Goal: Task Accomplishment & Management: Use online tool/utility

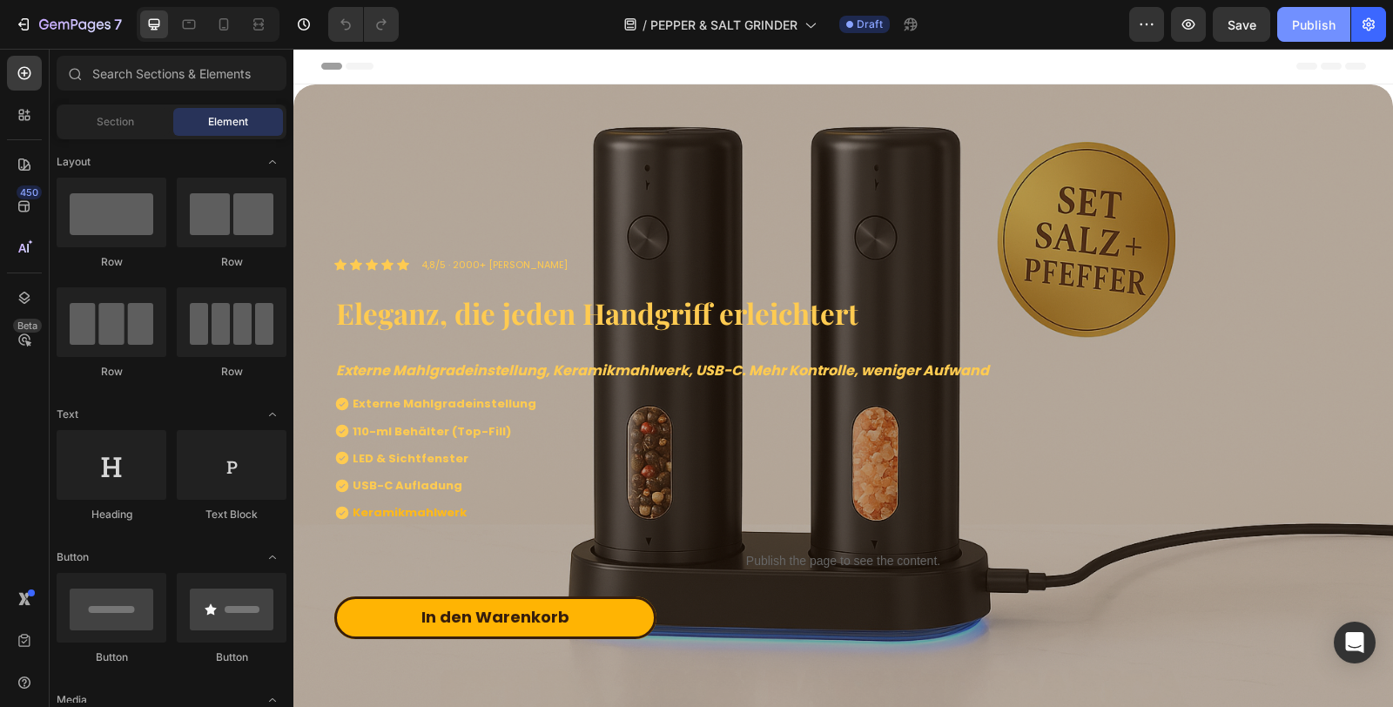
click at [1311, 30] on div "Publish" at bounding box center [1314, 25] width 44 height 18
click at [737, 372] on strong "Externe Mahlgradeinstellung, Keramikmahlwerk, USB-C. Mehr Kontrolle, weniger Au…" at bounding box center [662, 370] width 653 height 20
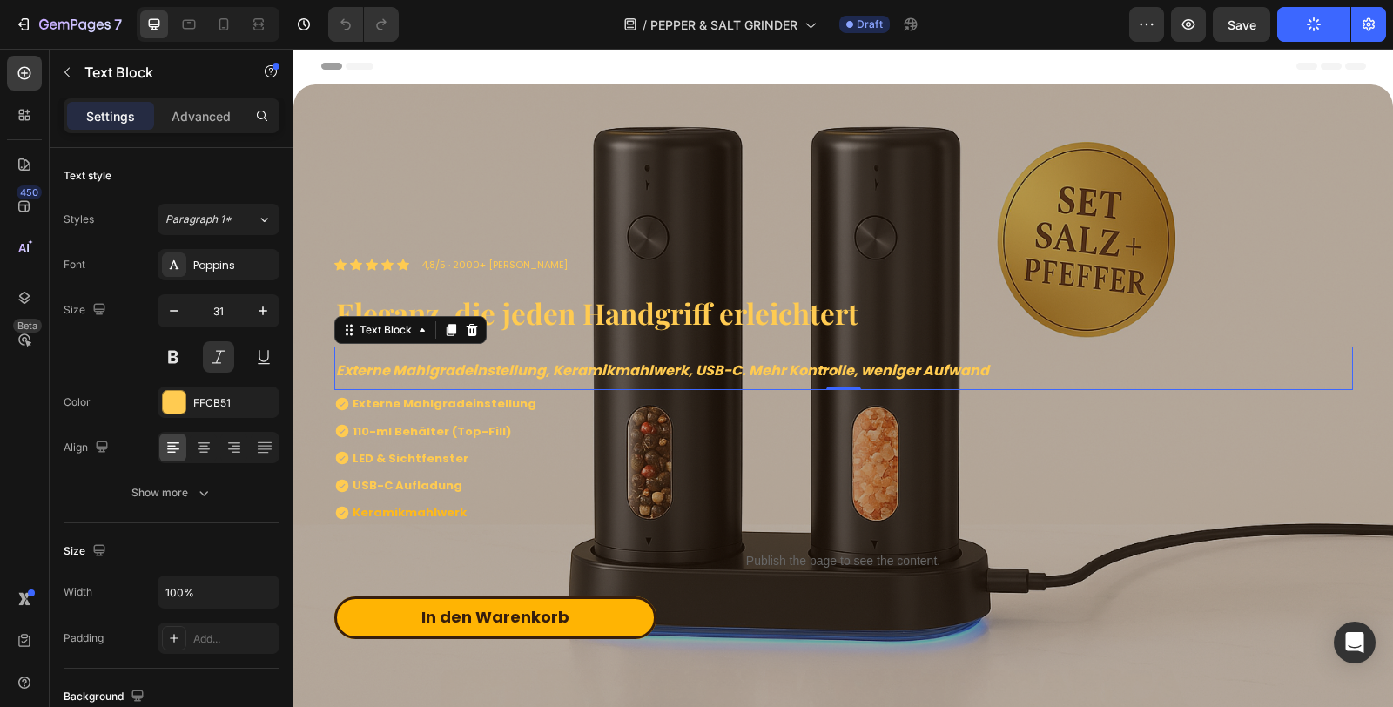
click at [745, 366] on strong "Externe Mahlgradeinstellung, Keramikmahlwerk, USB-C. Mehr Kontrolle, weniger Au…" at bounding box center [662, 370] width 653 height 20
click at [741, 366] on strong "Externe Mahlgradeinstellung, Keramikmahlwerk, USB-C. Mehr Kontrolle, weniger Au…" at bounding box center [662, 370] width 653 height 20
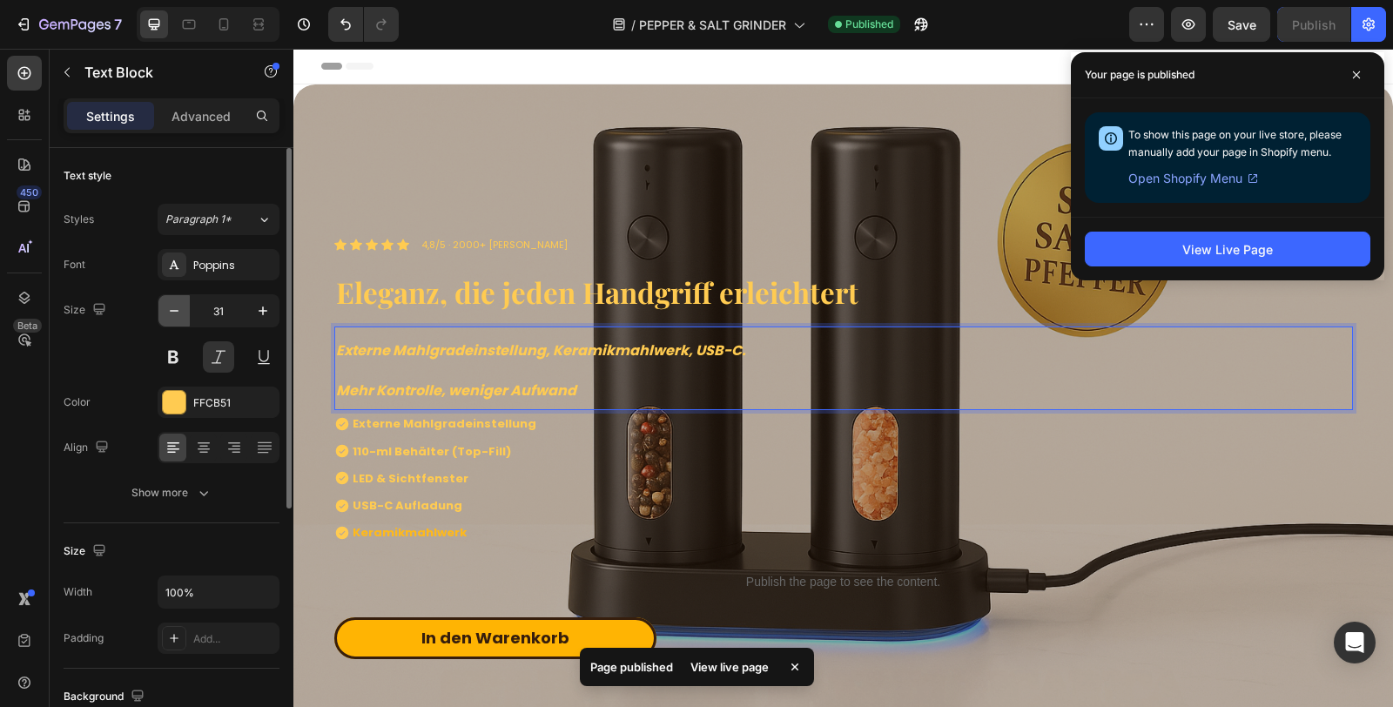
click at [175, 318] on icon "button" at bounding box center [173, 310] width 17 height 17
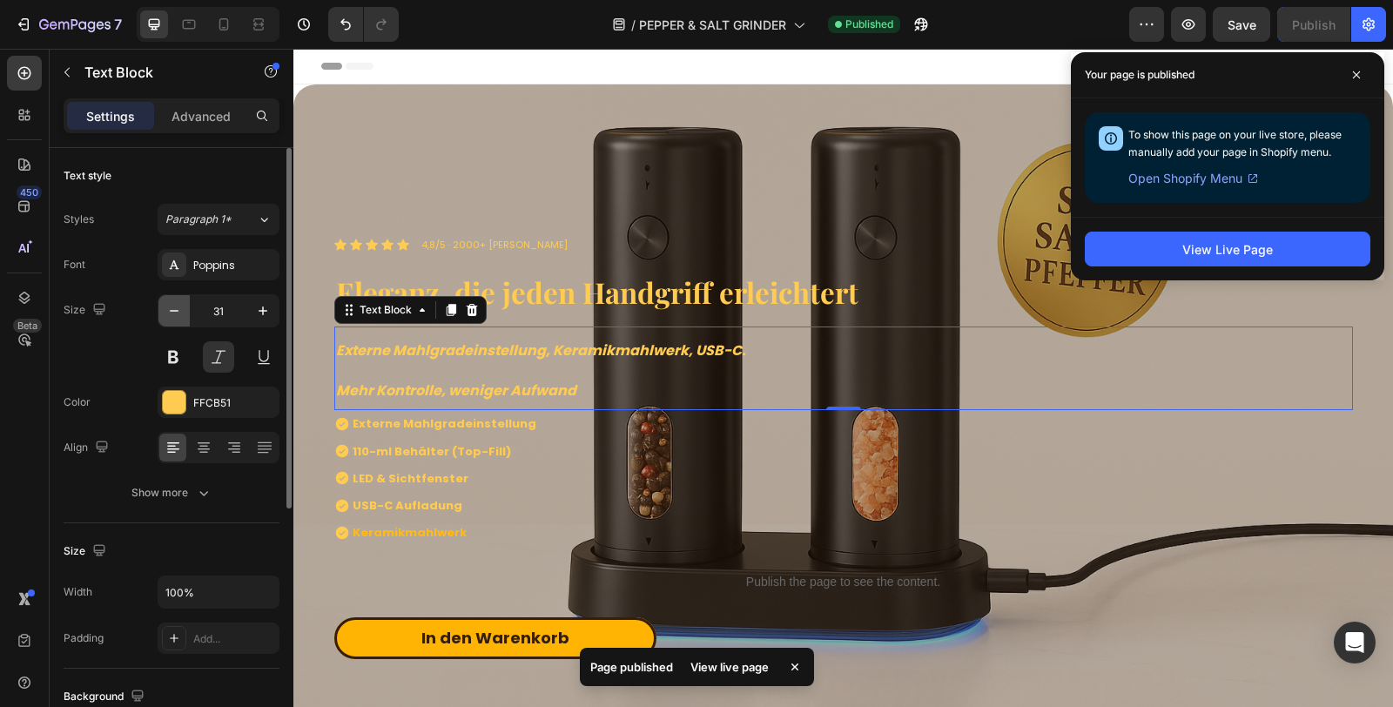
click at [175, 318] on icon "button" at bounding box center [173, 310] width 17 height 17
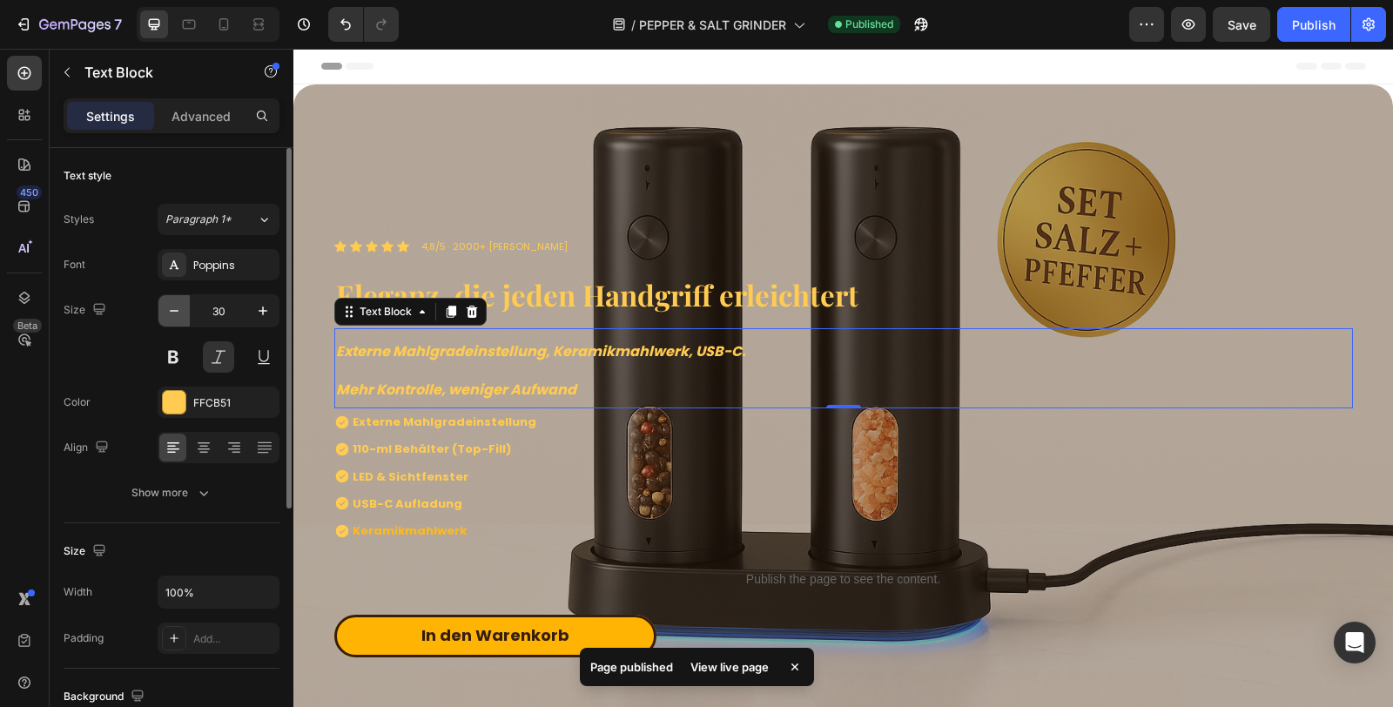
click at [175, 318] on icon "button" at bounding box center [173, 310] width 17 height 17
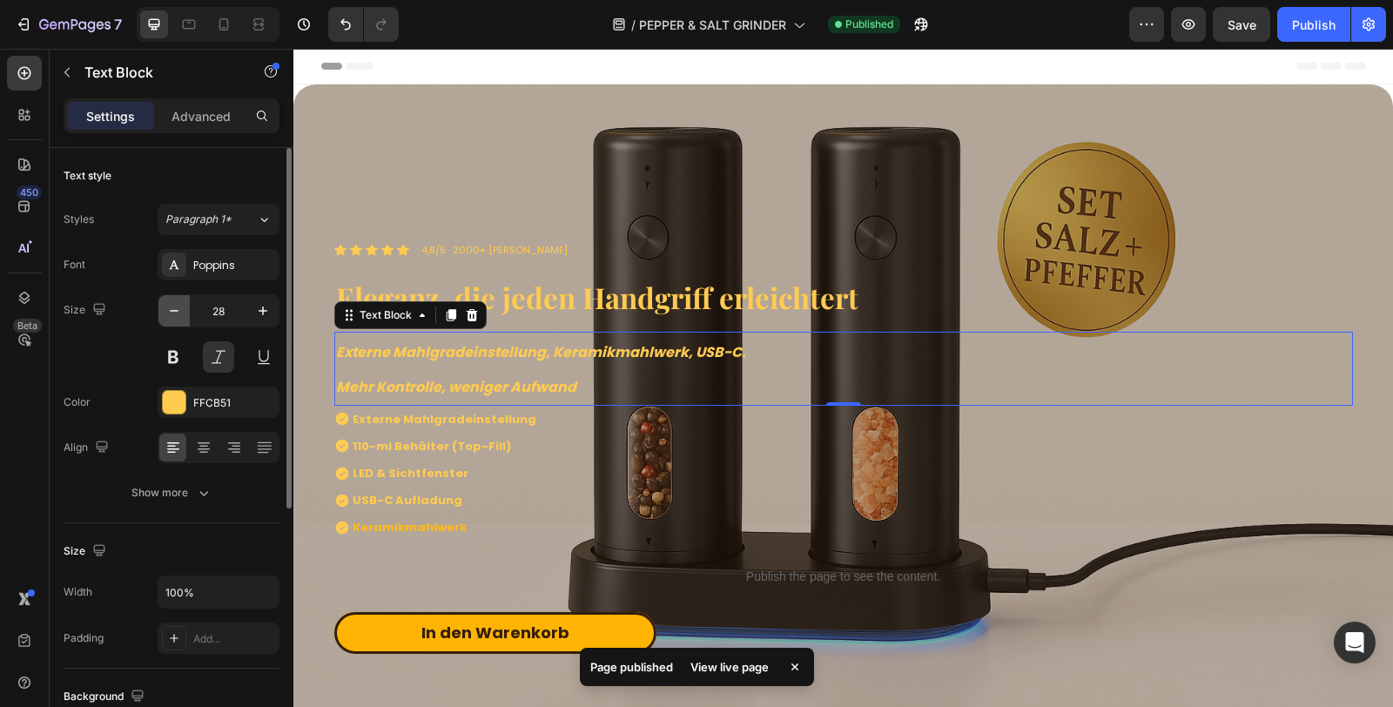
click at [175, 318] on icon "button" at bounding box center [173, 310] width 17 height 17
click at [172, 317] on icon "button" at bounding box center [173, 310] width 17 height 17
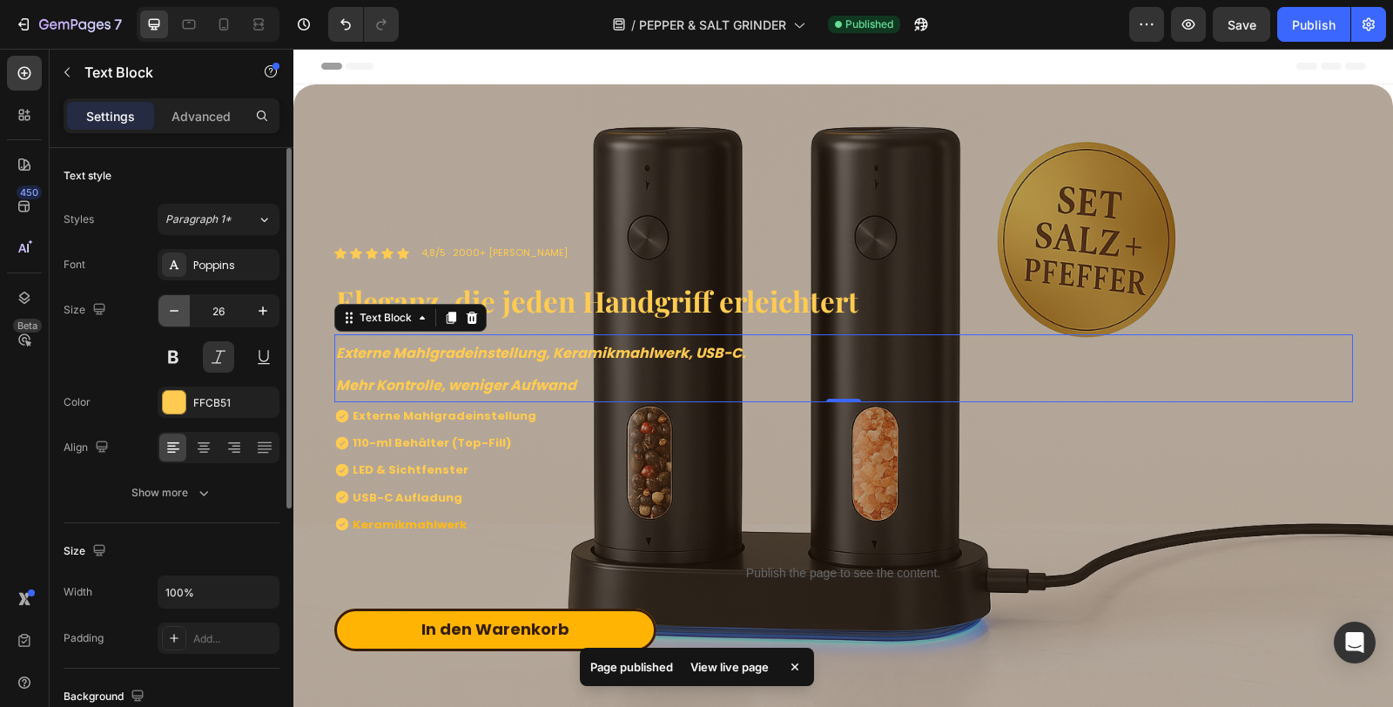
click at [171, 317] on icon "button" at bounding box center [173, 310] width 17 height 17
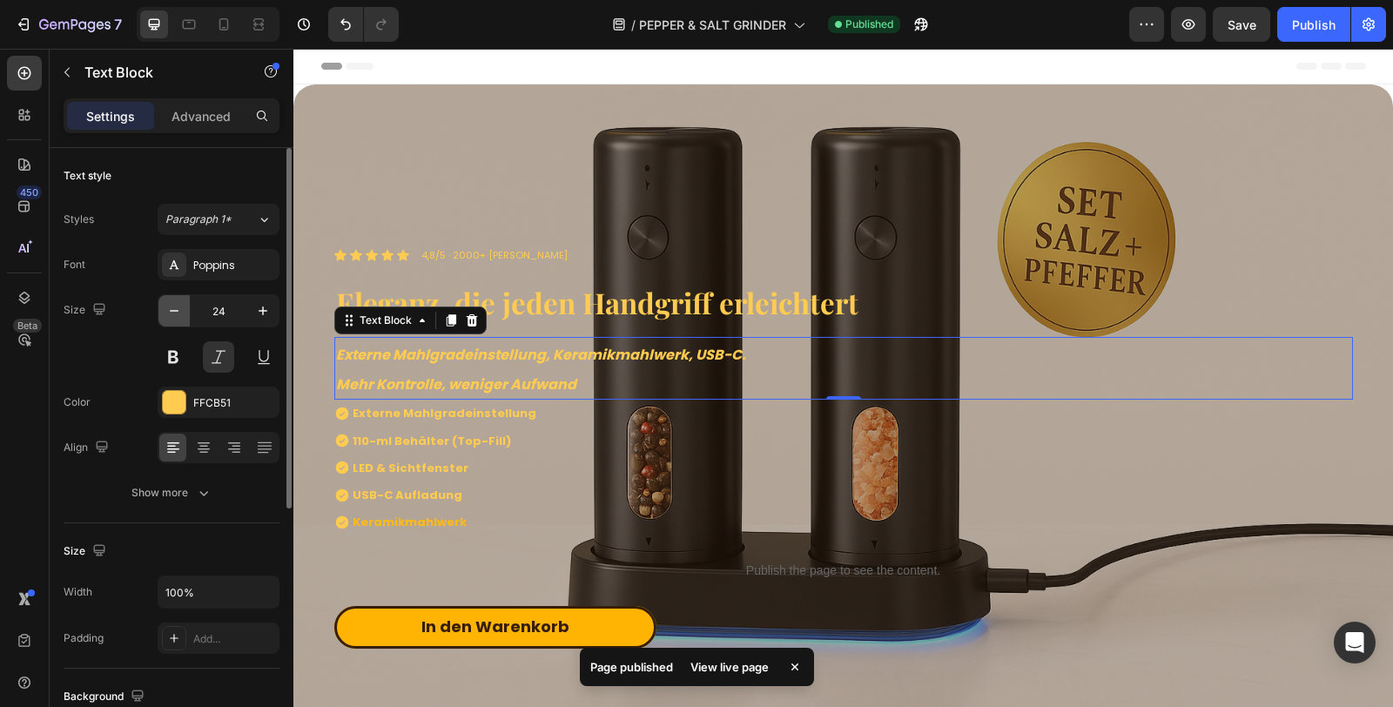
click at [171, 317] on icon "button" at bounding box center [173, 310] width 17 height 17
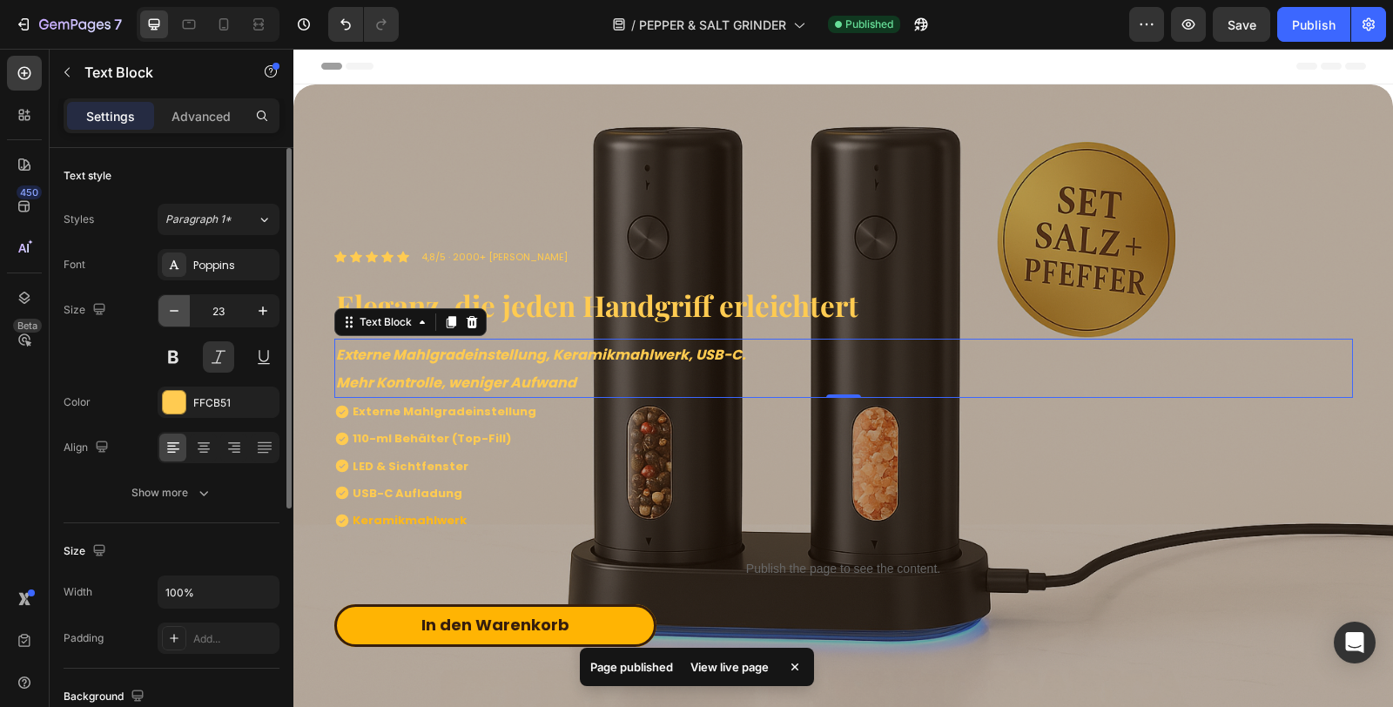
click at [171, 317] on icon "button" at bounding box center [173, 310] width 17 height 17
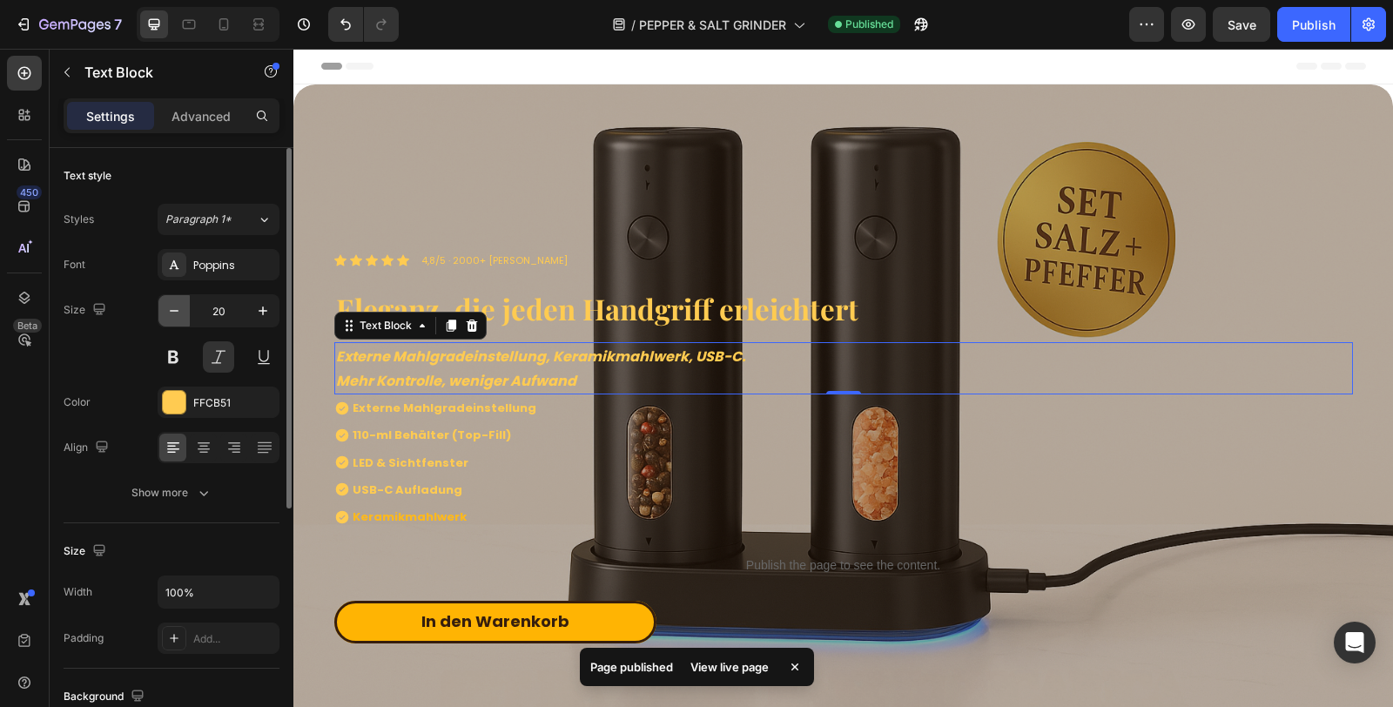
click at [171, 317] on icon "button" at bounding box center [173, 310] width 17 height 17
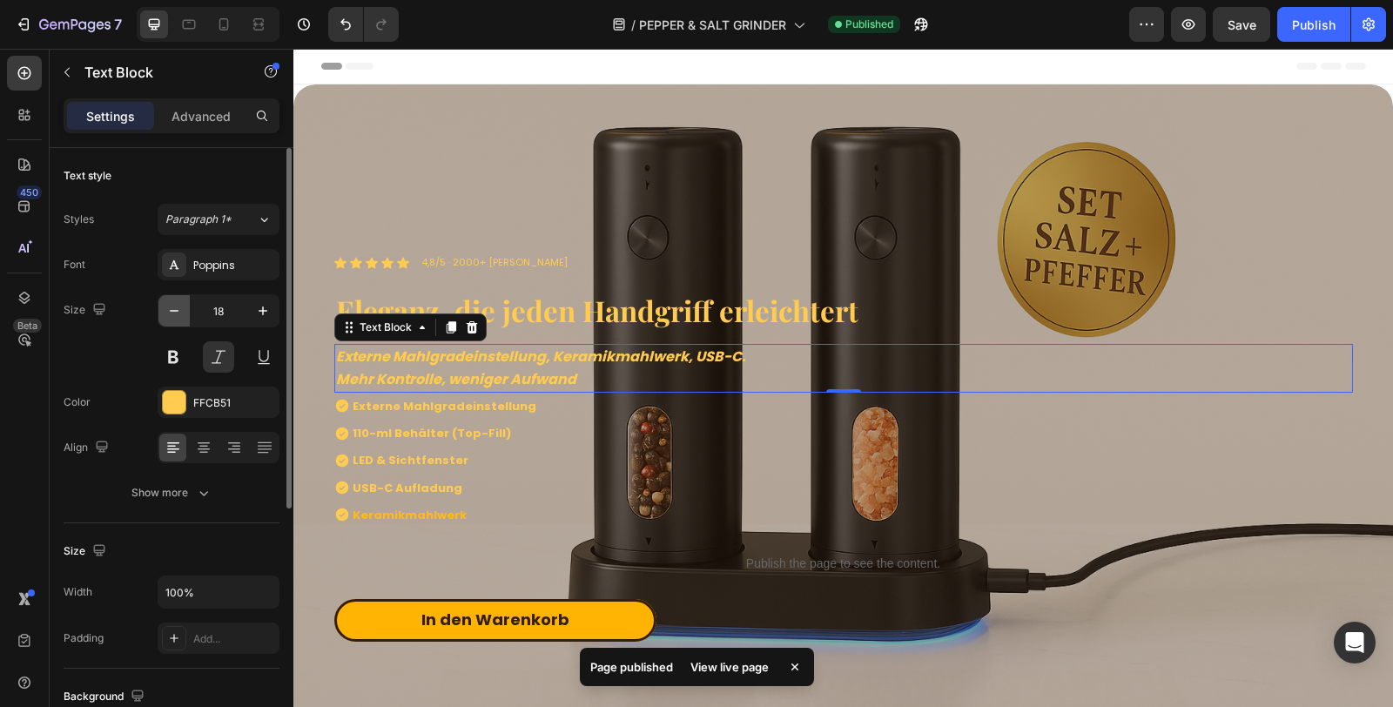
click at [171, 317] on icon "button" at bounding box center [173, 310] width 17 height 17
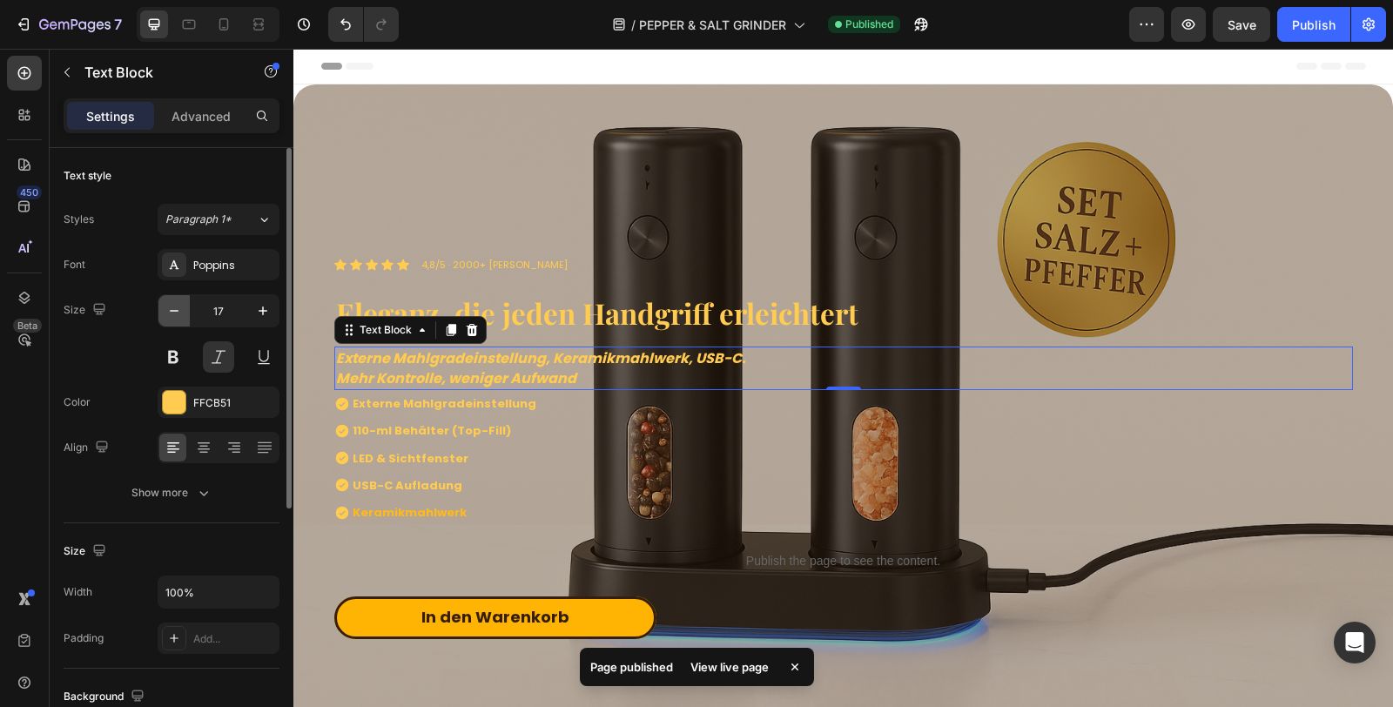
type input "16"
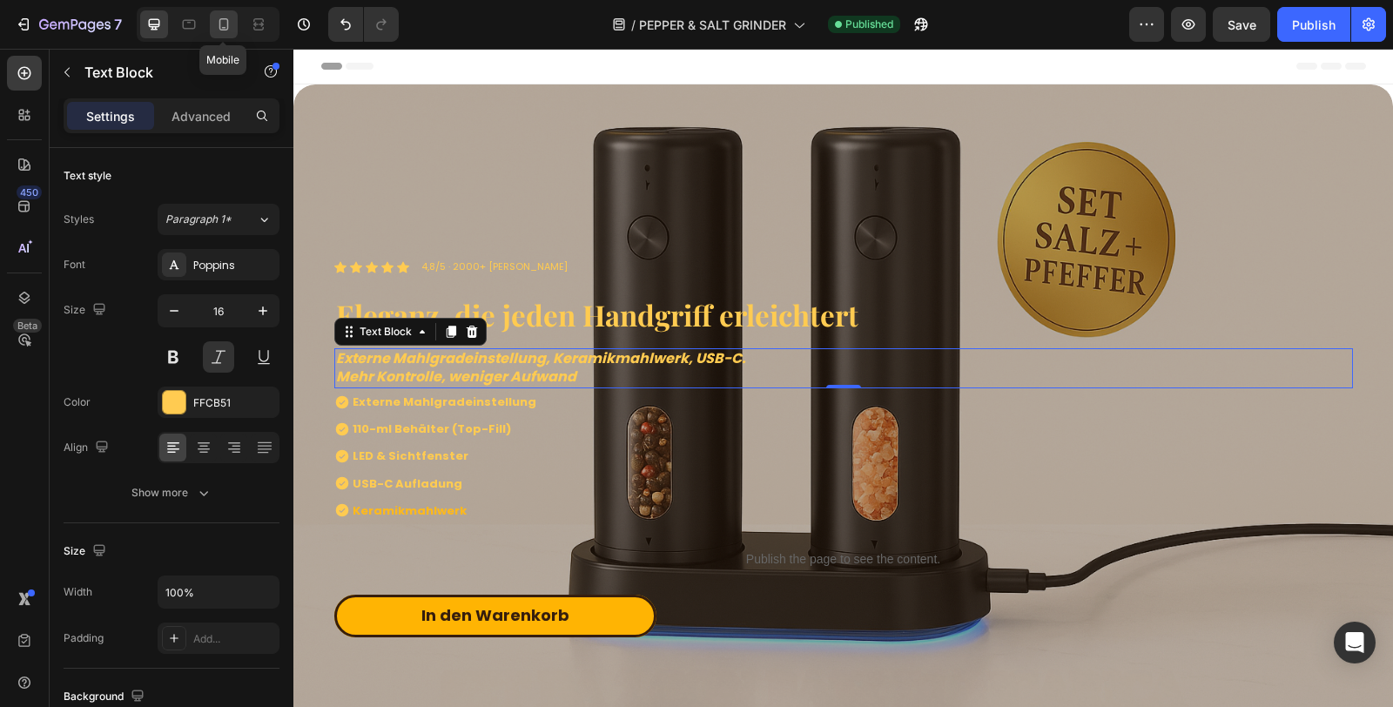
drag, startPoint x: 216, startPoint y: 25, endPoint x: 253, endPoint y: 143, distance: 123.3
click at [216, 25] on icon at bounding box center [223, 24] width 17 height 17
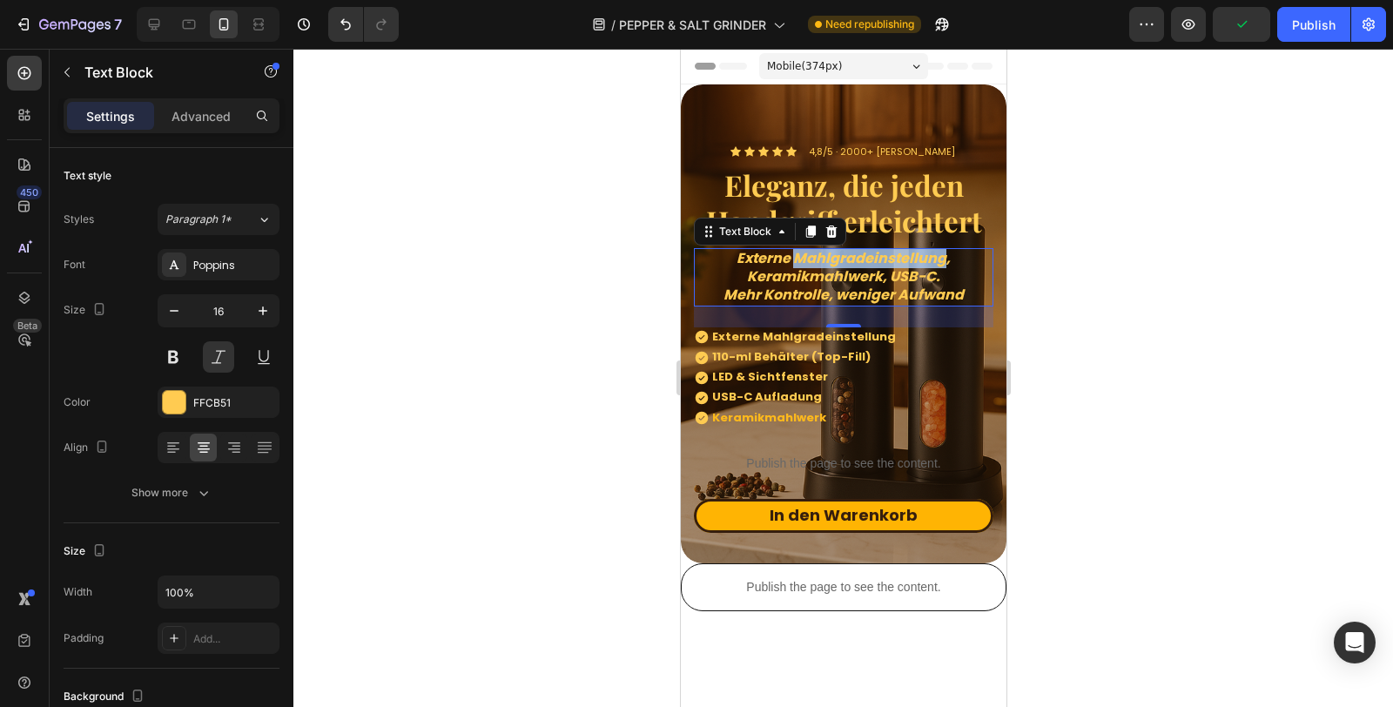
click at [895, 266] on strong "Externe Mahlgradeinstellung, Keramikmahlwerk, USB-C." at bounding box center [843, 267] width 214 height 38
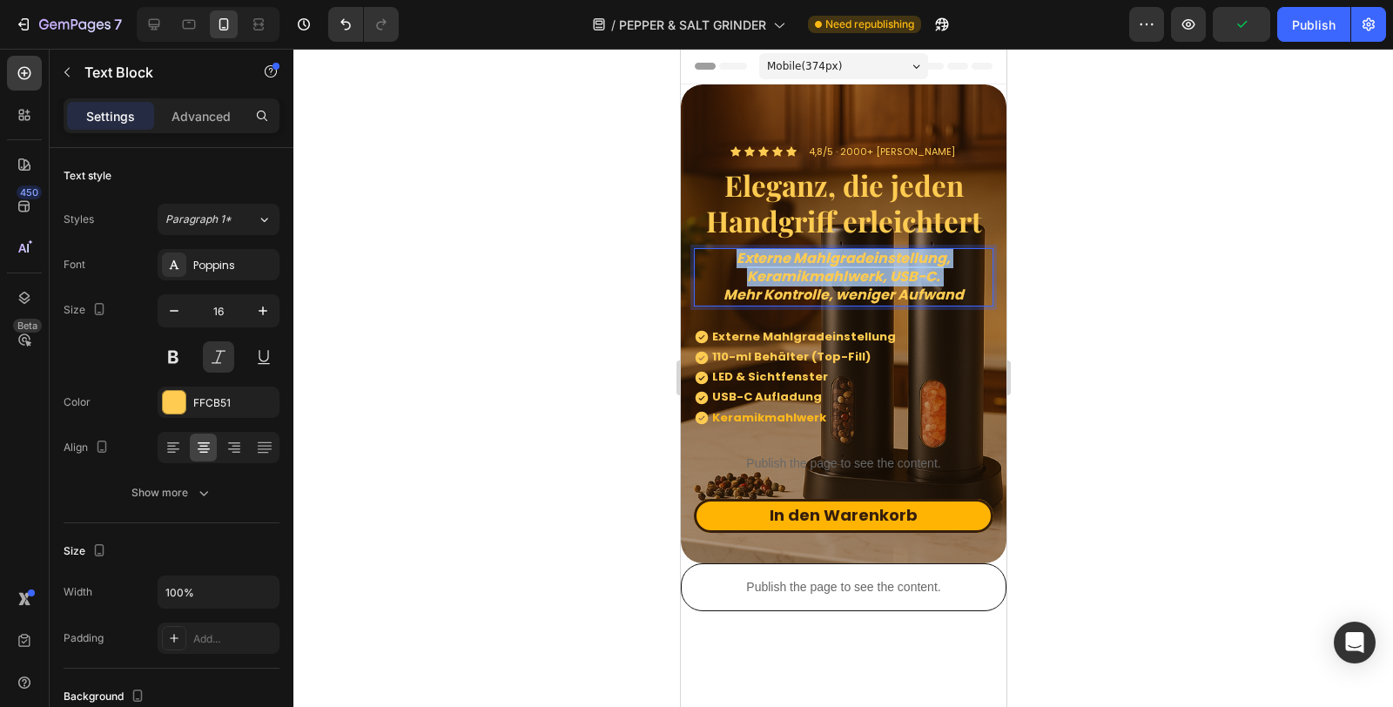
click at [895, 266] on strong "Externe Mahlgradeinstellung, Keramikmahlwerk, USB-C." at bounding box center [843, 267] width 214 height 38
drag, startPoint x: 951, startPoint y: 296, endPoint x: 708, endPoint y: 266, distance: 244.7
click at [708, 266] on p "Externe Mahlgradeinstellung, Keramikmahlwerk, USB-C. Mehr Kontrolle, weniger Au…" at bounding box center [843, 277] width 296 height 54
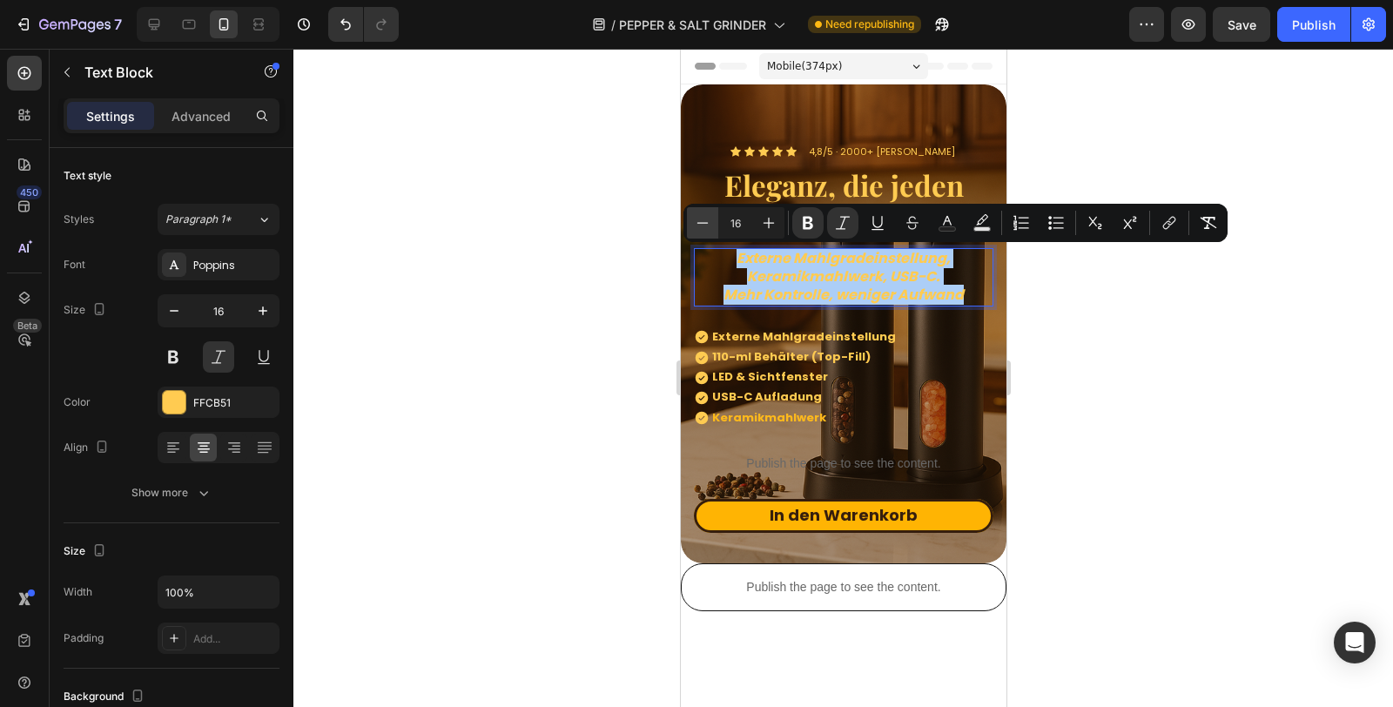
click at [699, 230] on icon "Editor contextual toolbar" at bounding box center [702, 222] width 17 height 17
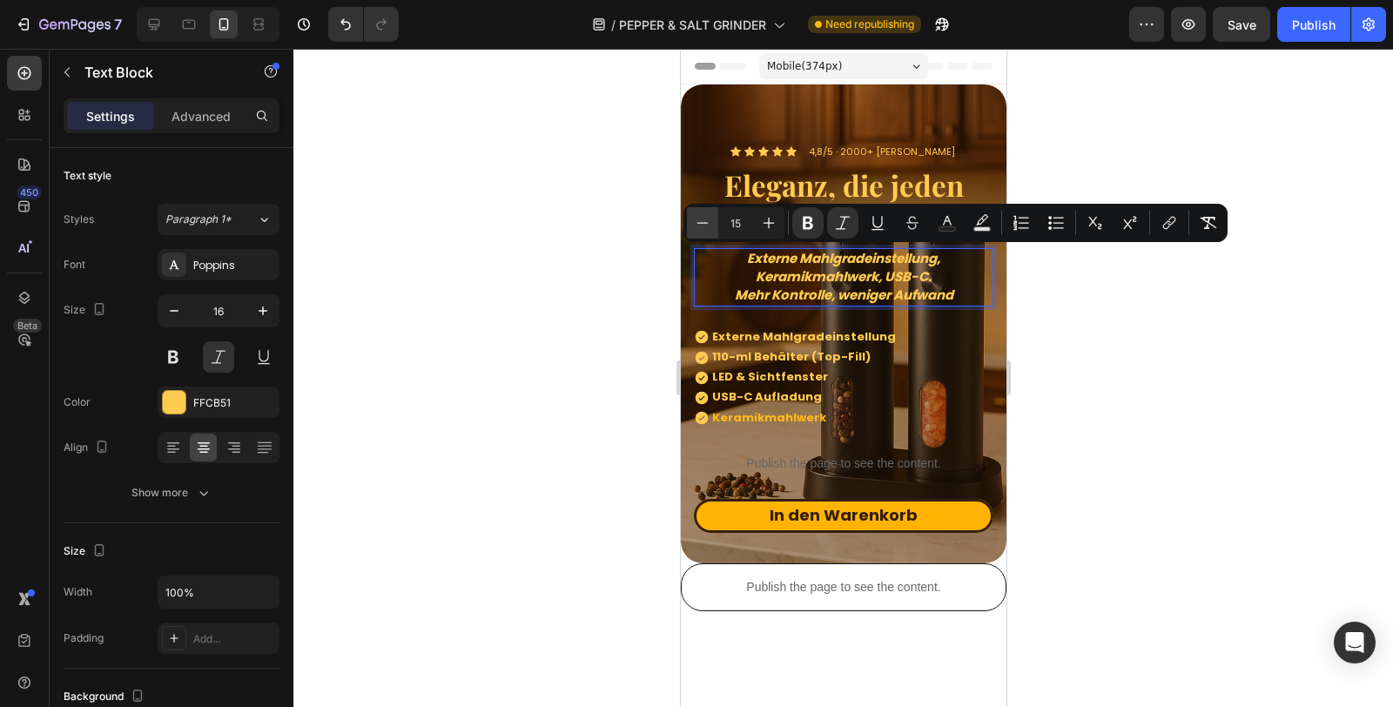
click at [698, 231] on icon "Editor contextual toolbar" at bounding box center [702, 222] width 17 height 17
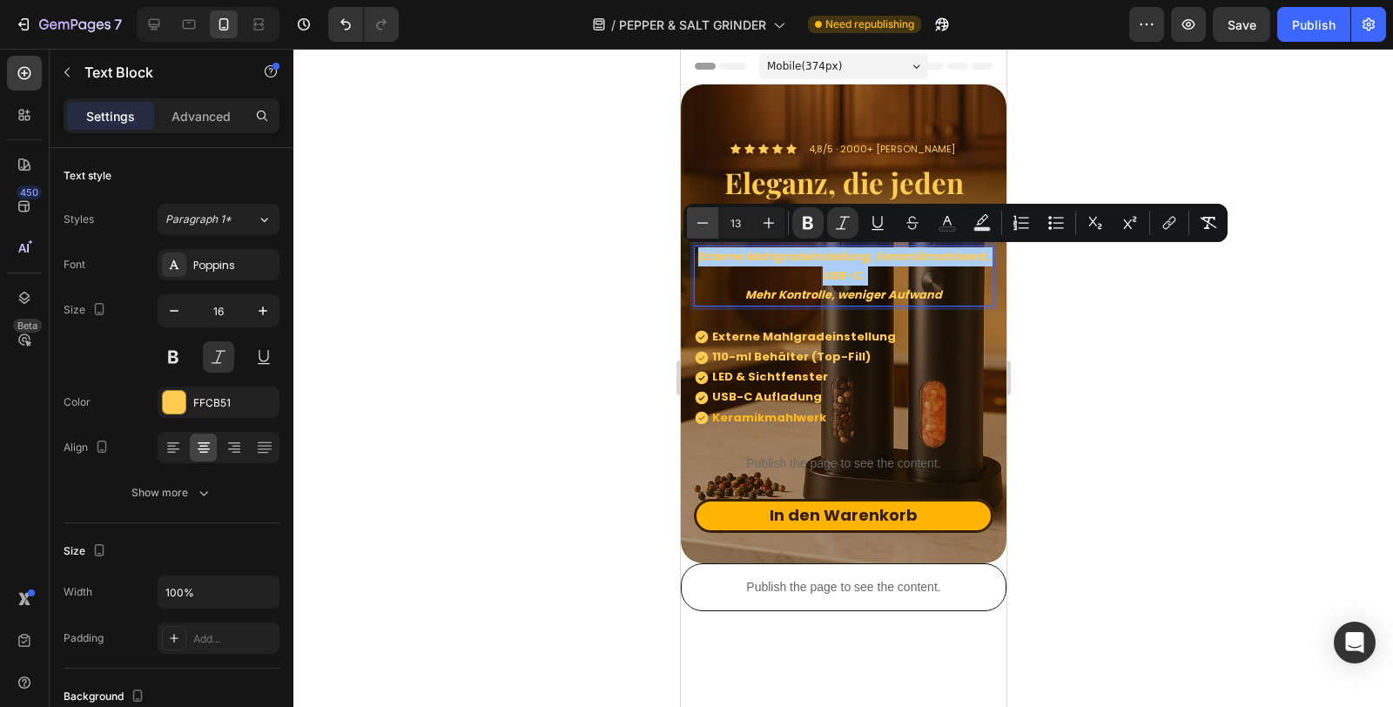
click at [698, 231] on icon "Editor contextual toolbar" at bounding box center [702, 222] width 17 height 17
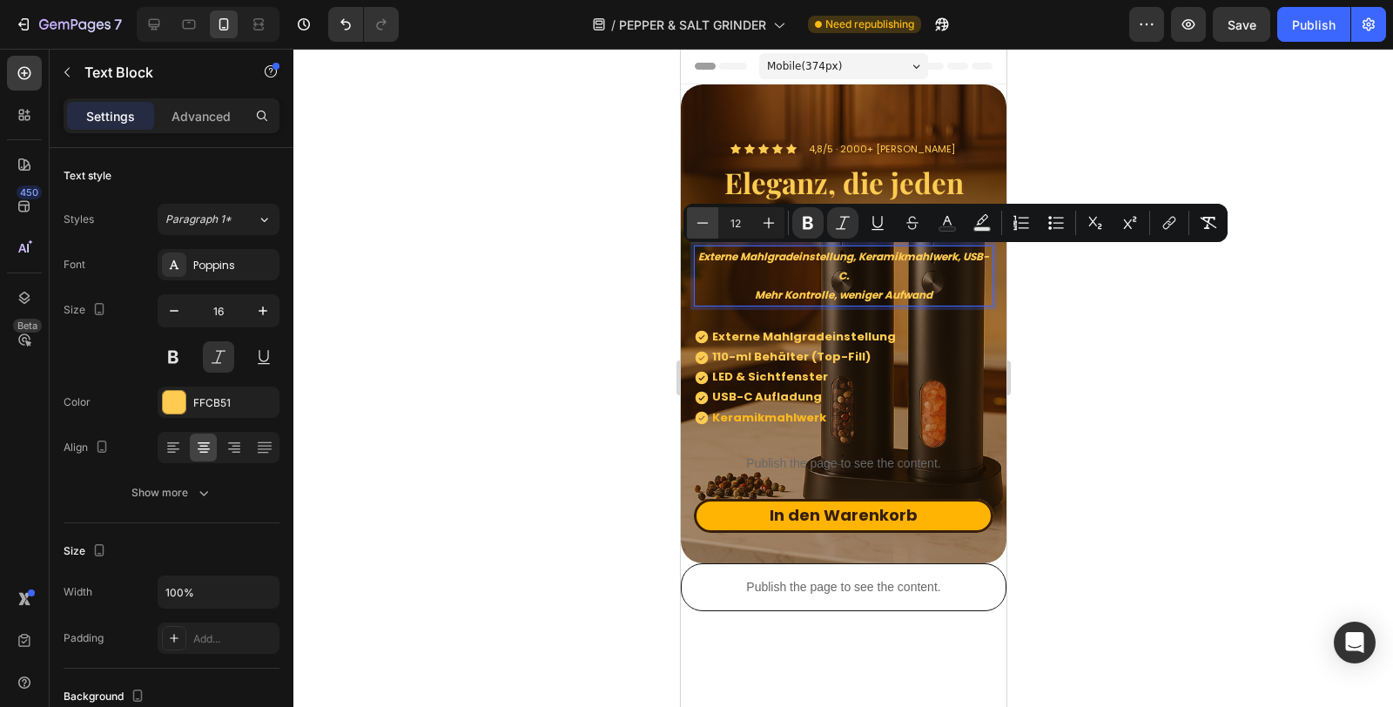
click at [698, 231] on icon "Editor contextual toolbar" at bounding box center [702, 222] width 17 height 17
type input "11"
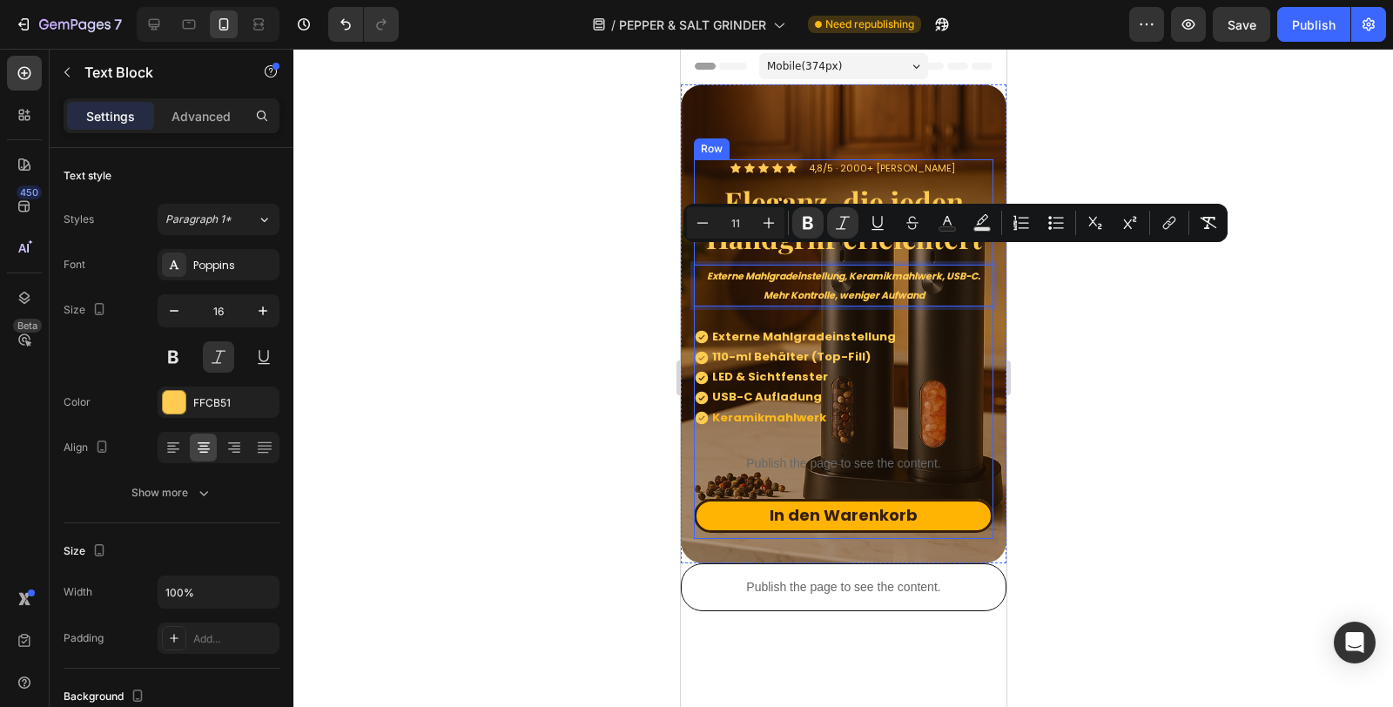
click at [952, 353] on div "Externe Mahlgradeinstellung 110-ml Behälter (Top-Fill) LED & Sichtfenster USB-C…" at bounding box center [842, 377] width 299 height 101
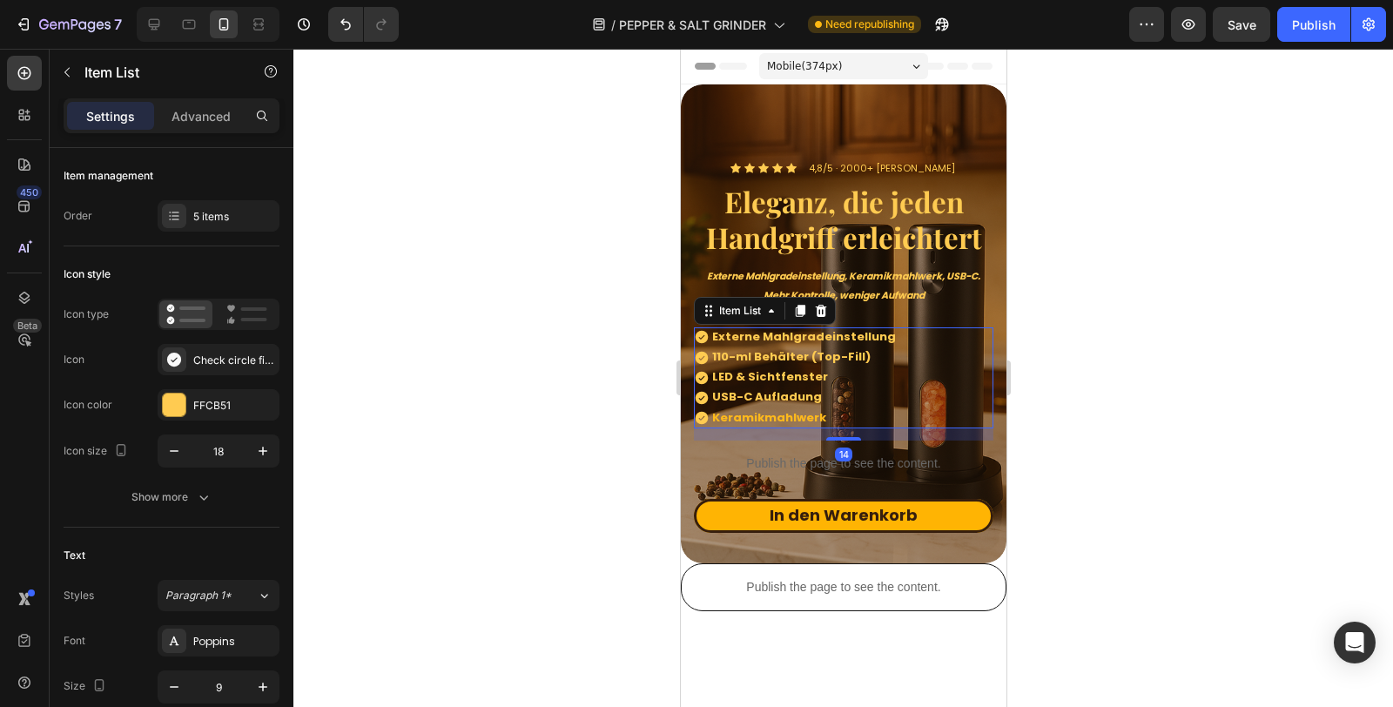
click at [1113, 427] on div at bounding box center [842, 378] width 1099 height 658
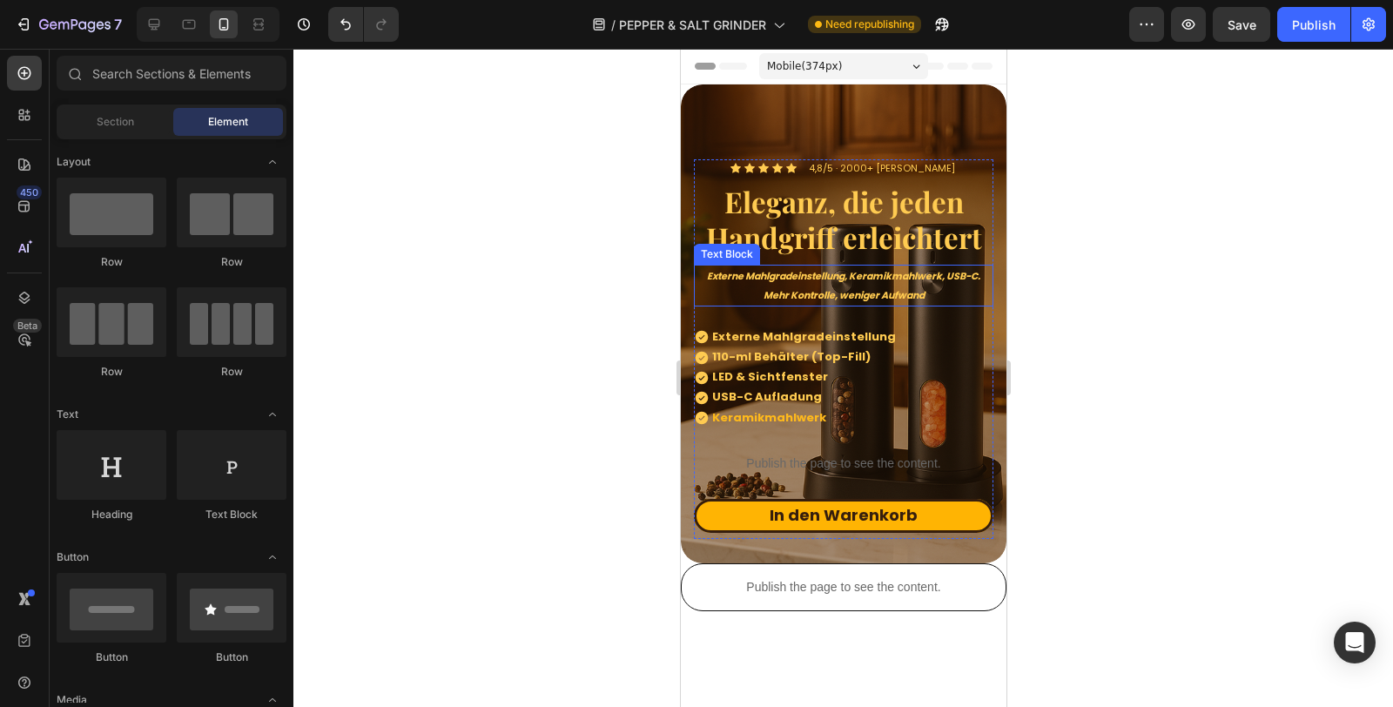
click at [877, 294] on strong "Mehr Kontrolle, weniger Aufwand" at bounding box center [843, 295] width 161 height 14
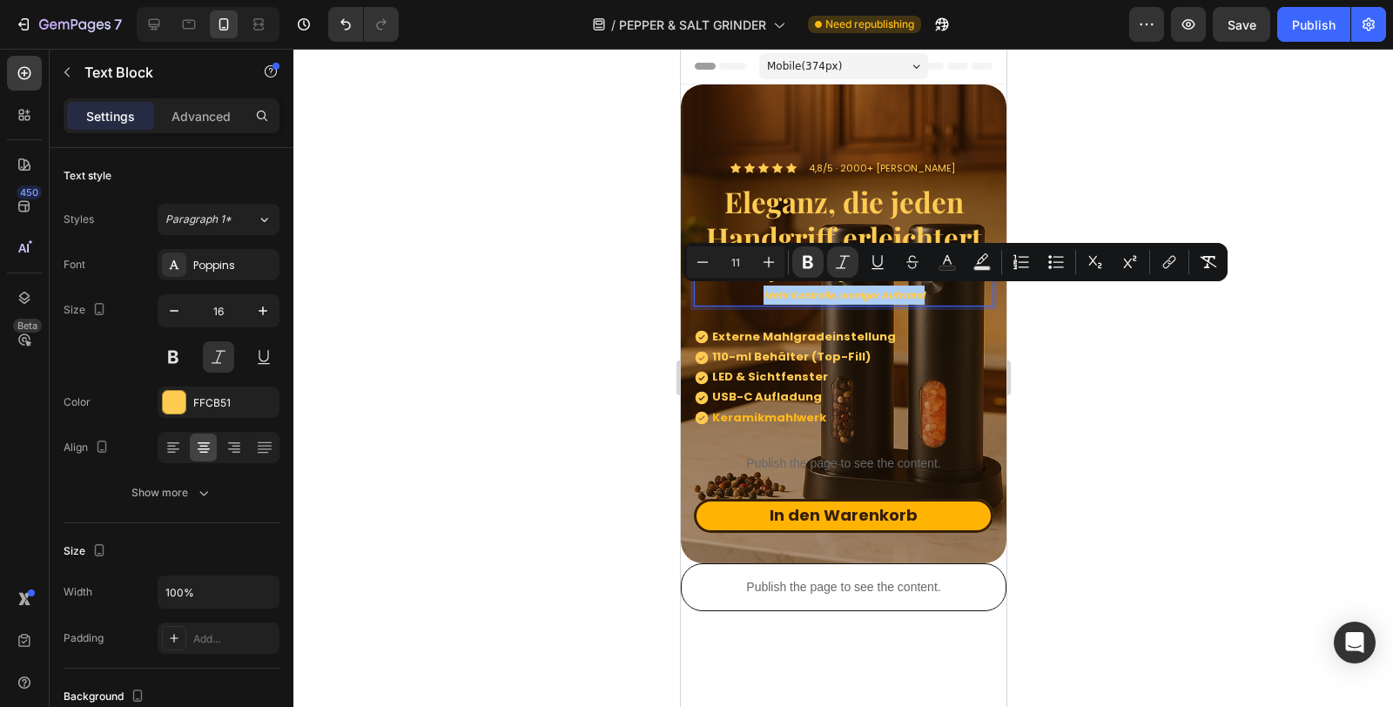
click at [1084, 361] on div at bounding box center [842, 378] width 1099 height 658
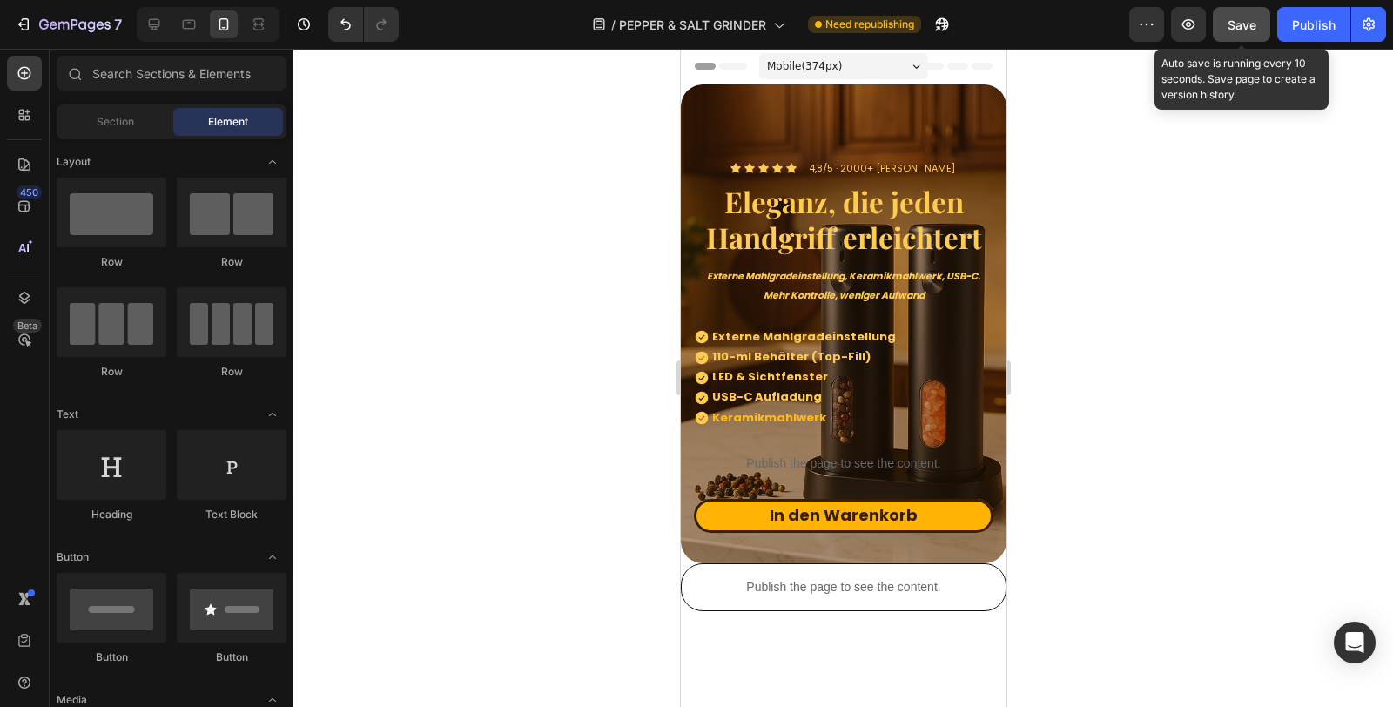
click at [1232, 27] on span "Save" at bounding box center [1241, 24] width 29 height 15
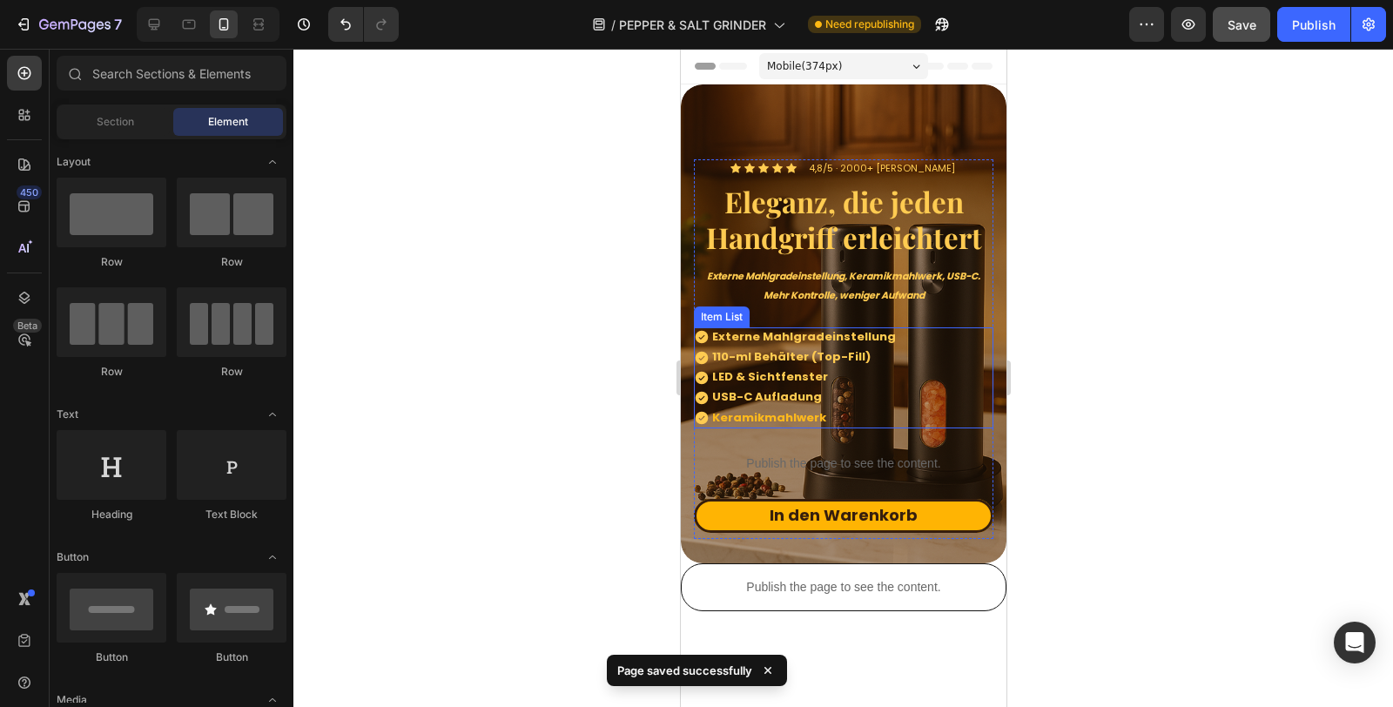
scroll to position [193, 0]
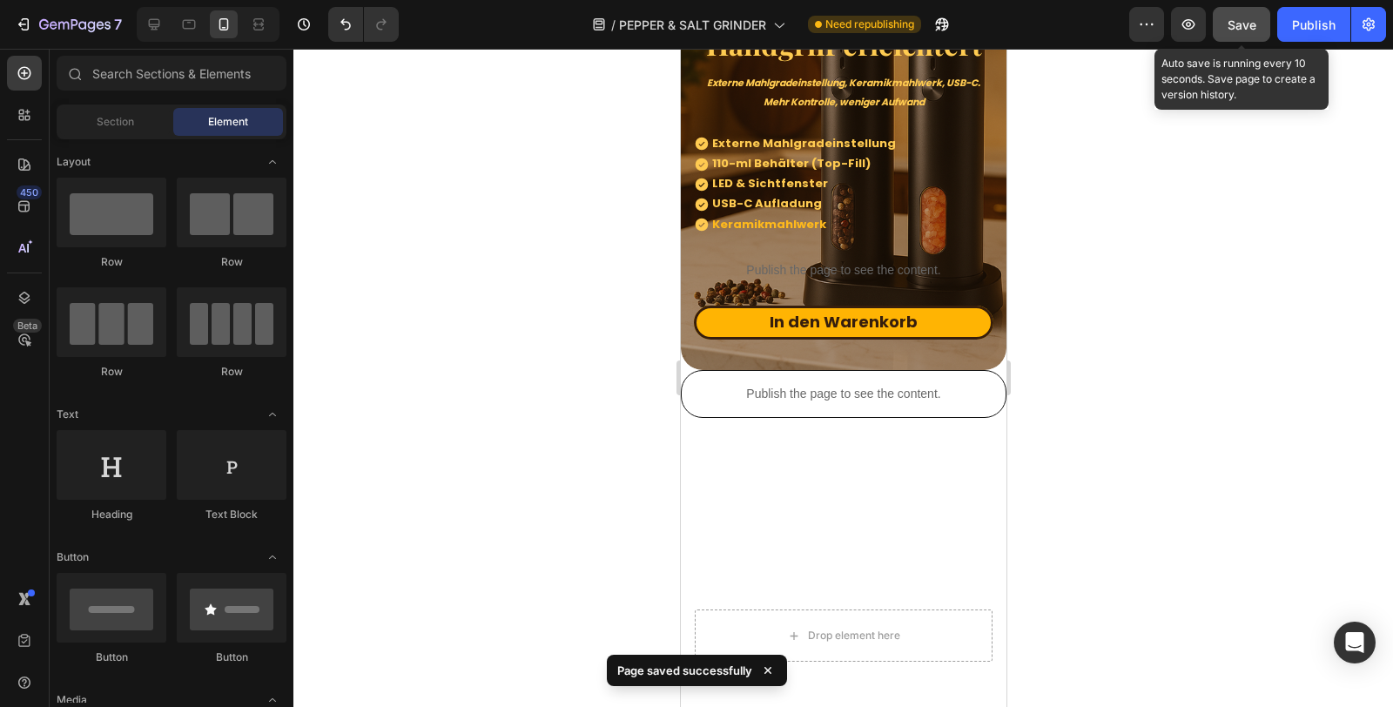
click at [1230, 24] on span "Save" at bounding box center [1241, 24] width 29 height 15
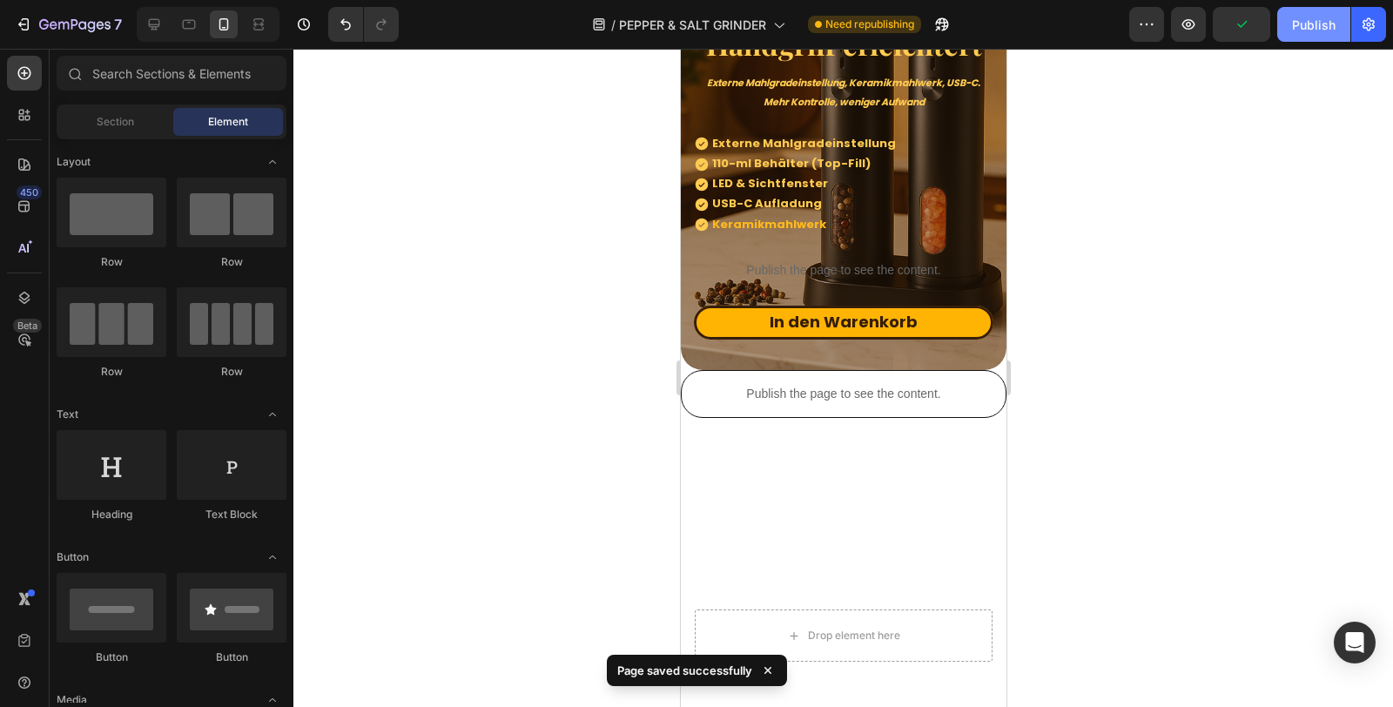
click at [1286, 27] on button "Publish" at bounding box center [1313, 24] width 73 height 35
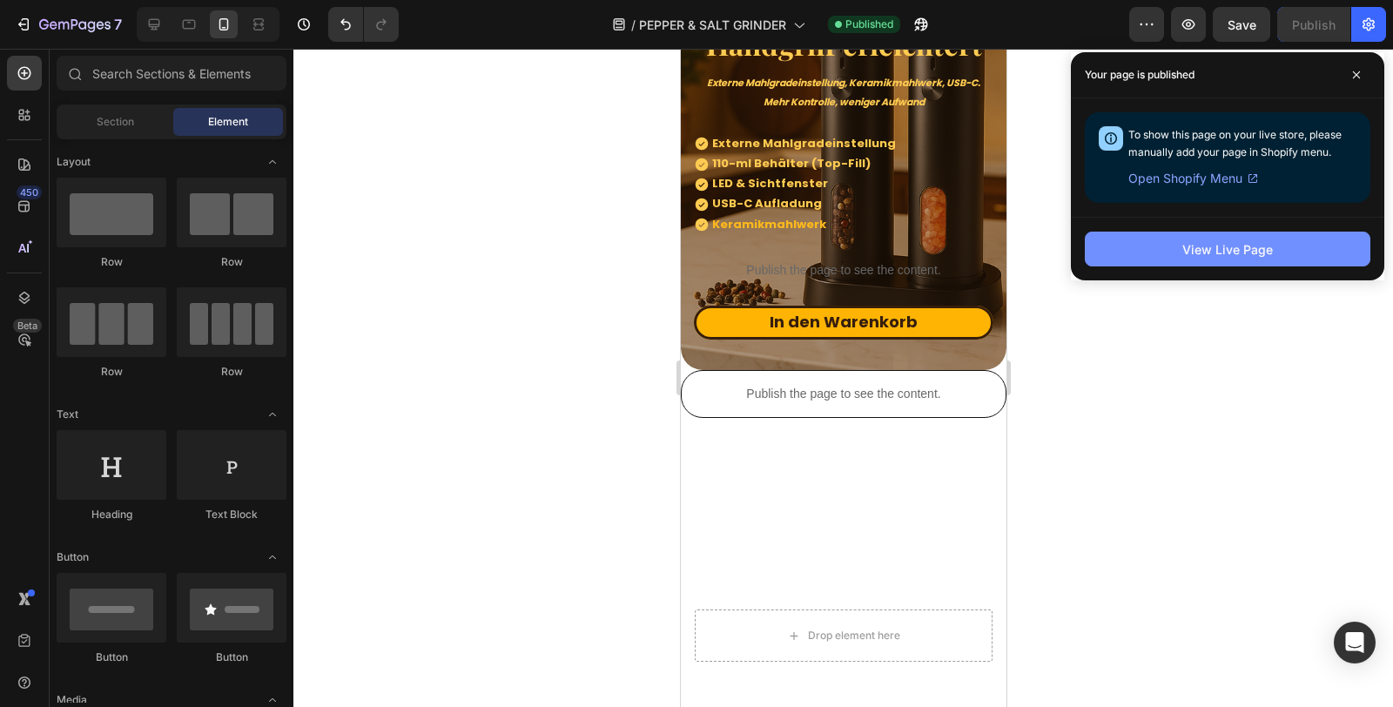
click at [1138, 250] on button "View Live Page" at bounding box center [1228, 249] width 286 height 35
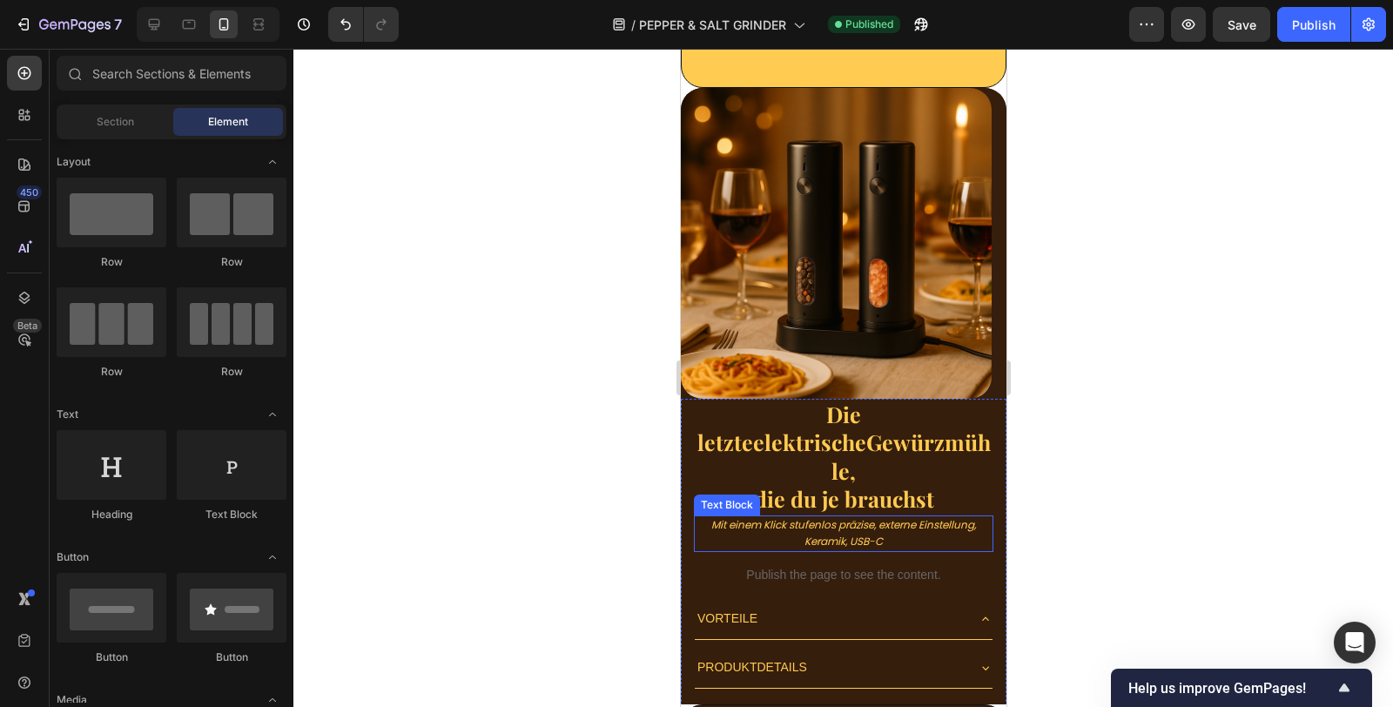
scroll to position [4197, 0]
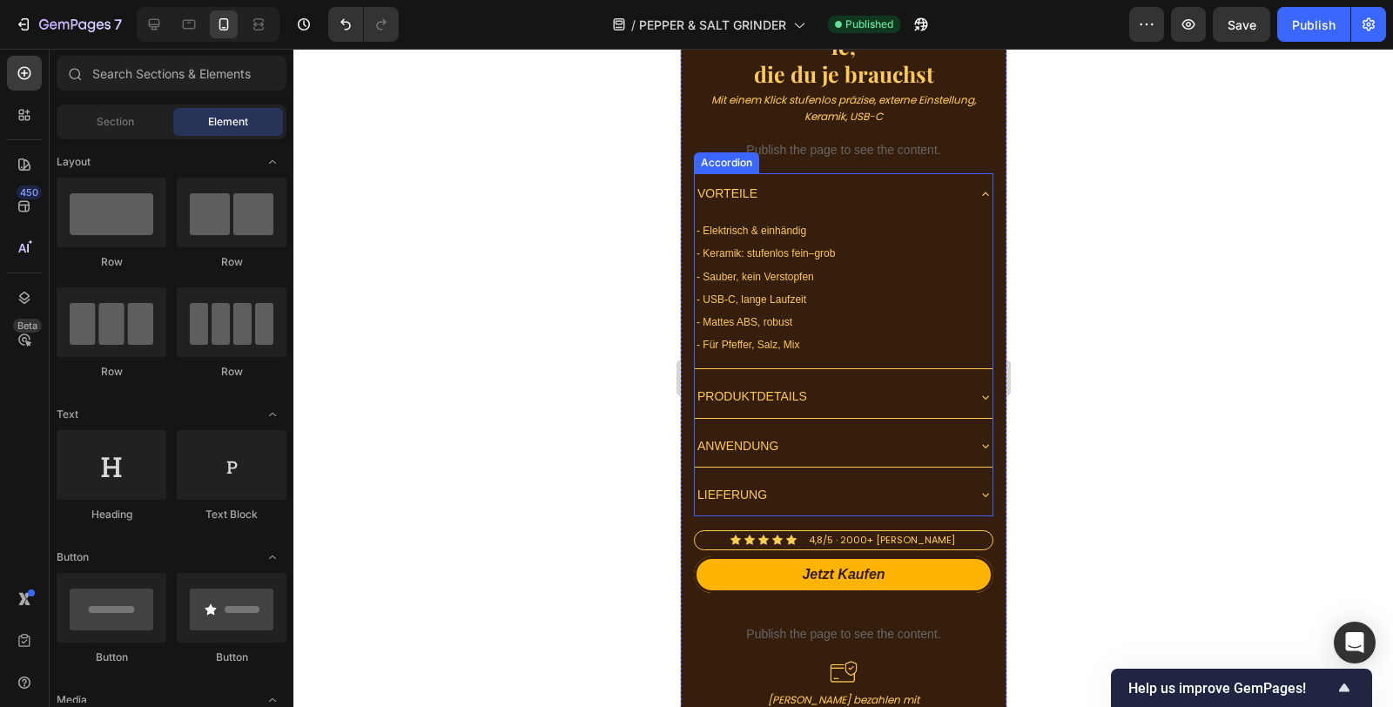
click at [864, 337] on div "VORTEILE - Elektrisch & einhändig - Keramik: stufenlos fein–grob - Sauber, kein…" at bounding box center [842, 344] width 299 height 343
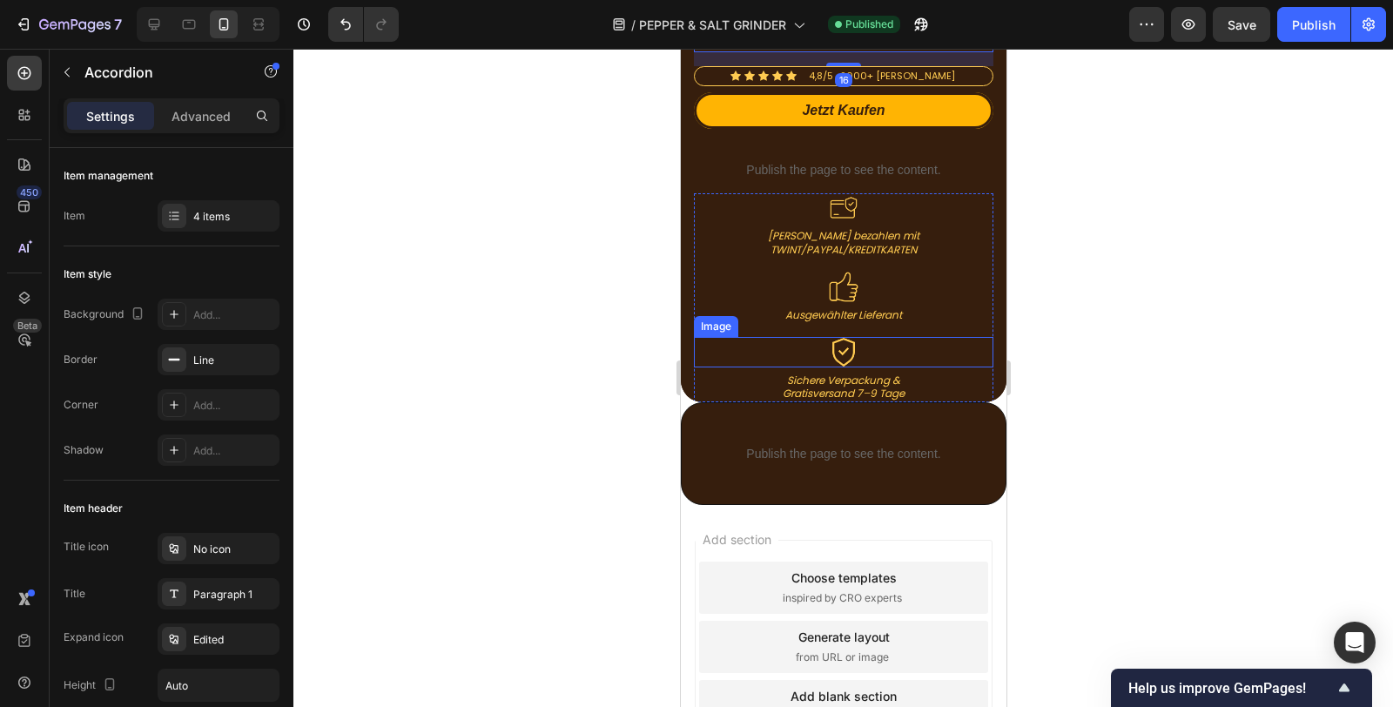
scroll to position [4728, 0]
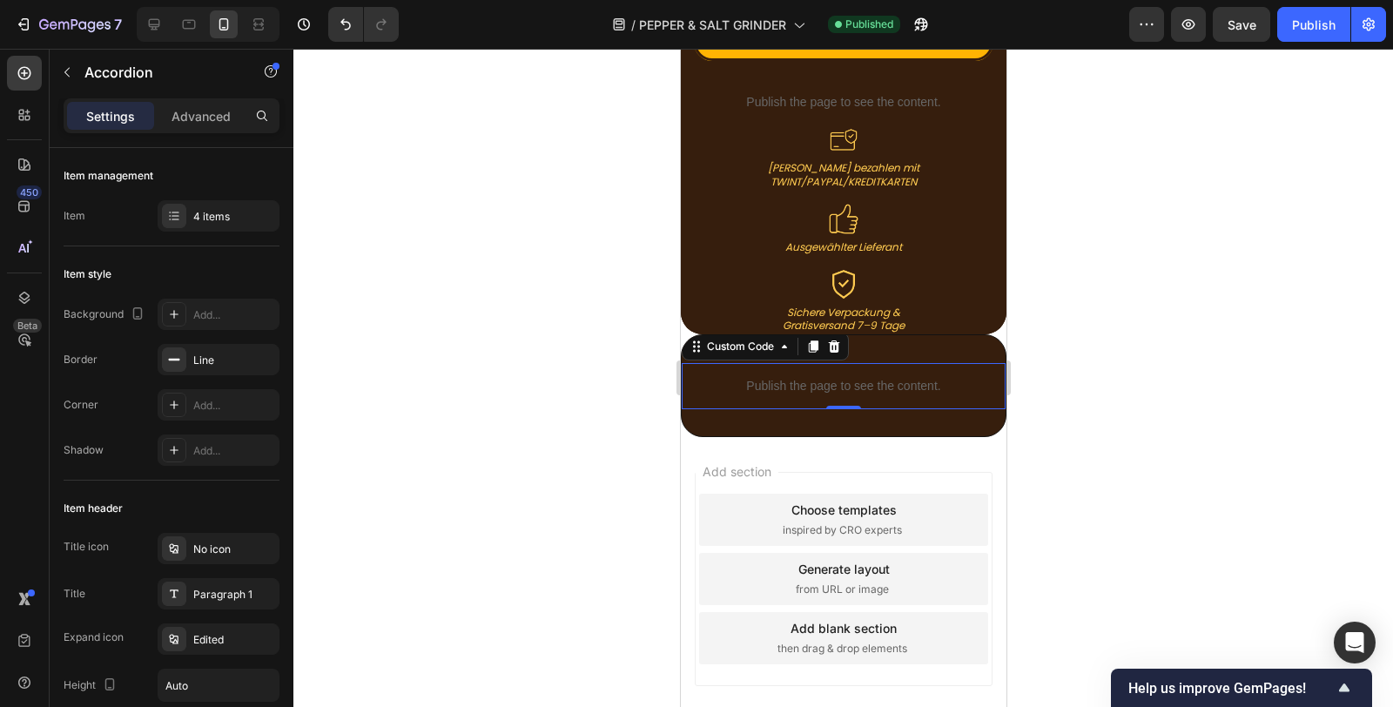
click at [856, 377] on p "Publish the page to see the content." at bounding box center [843, 386] width 324 height 18
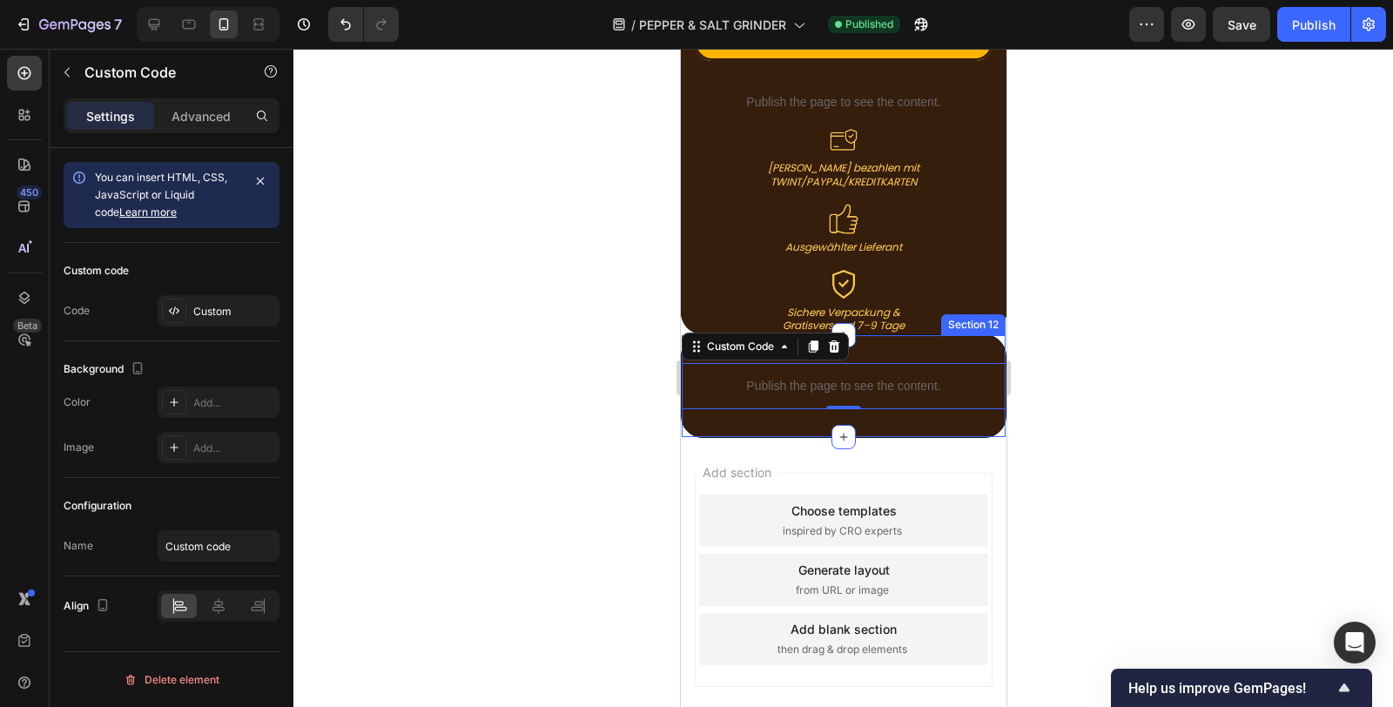
click at [882, 366] on div "Publish the page to see the content. Custom Code 0 Section 12" at bounding box center [843, 386] width 326 height 104
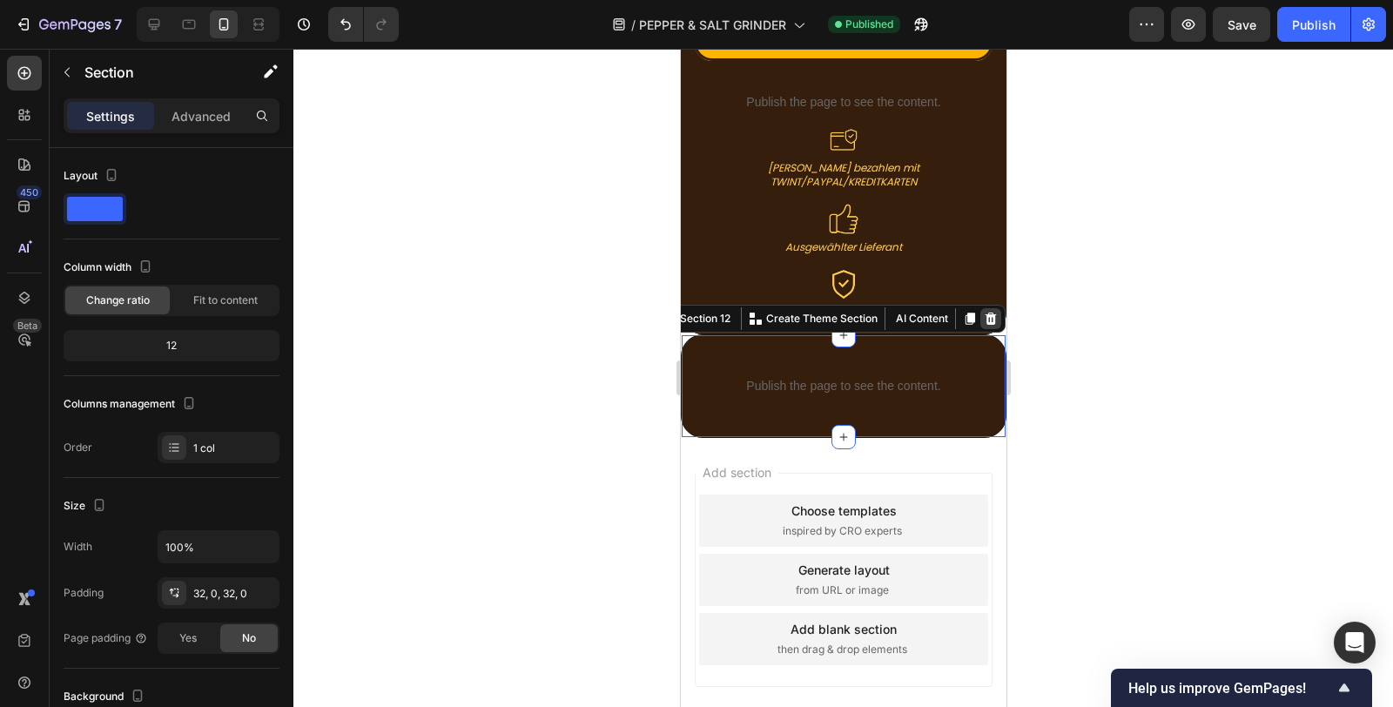
click at [983, 312] on icon at bounding box center [990, 319] width 14 height 14
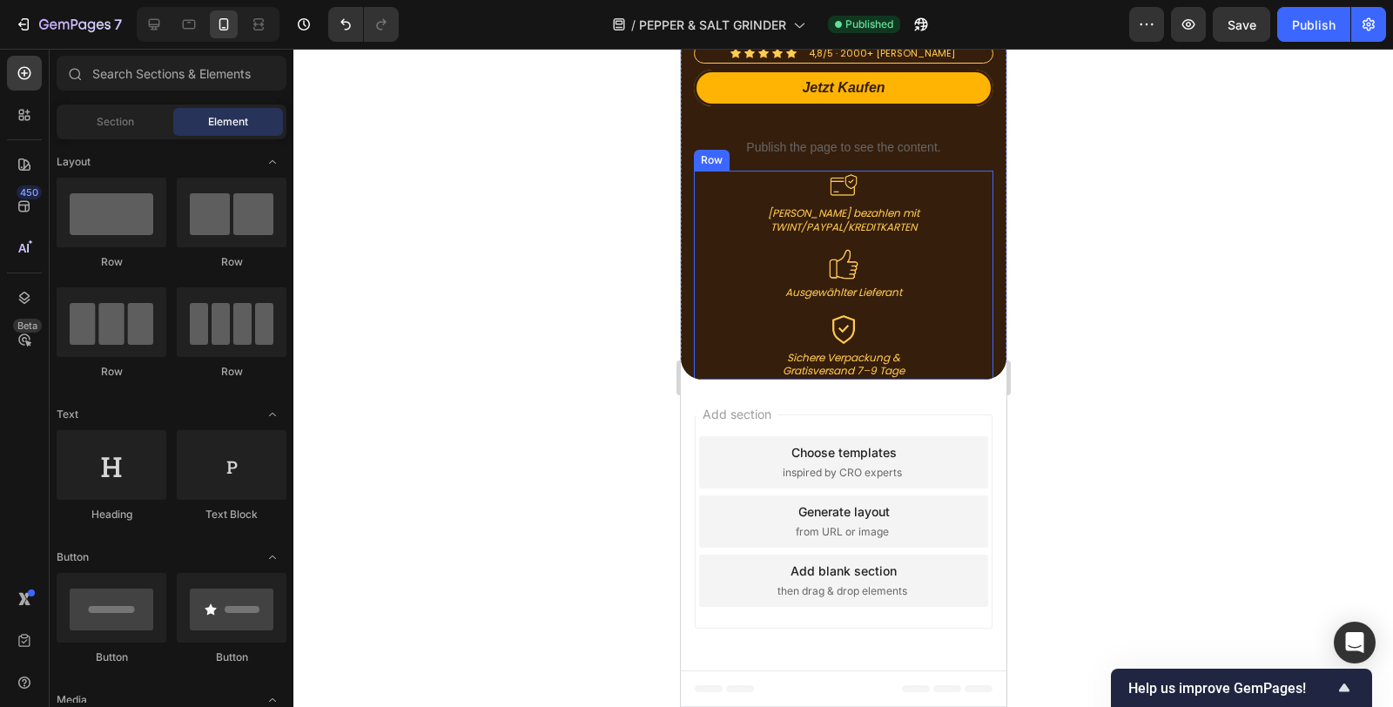
scroll to position [4625, 0]
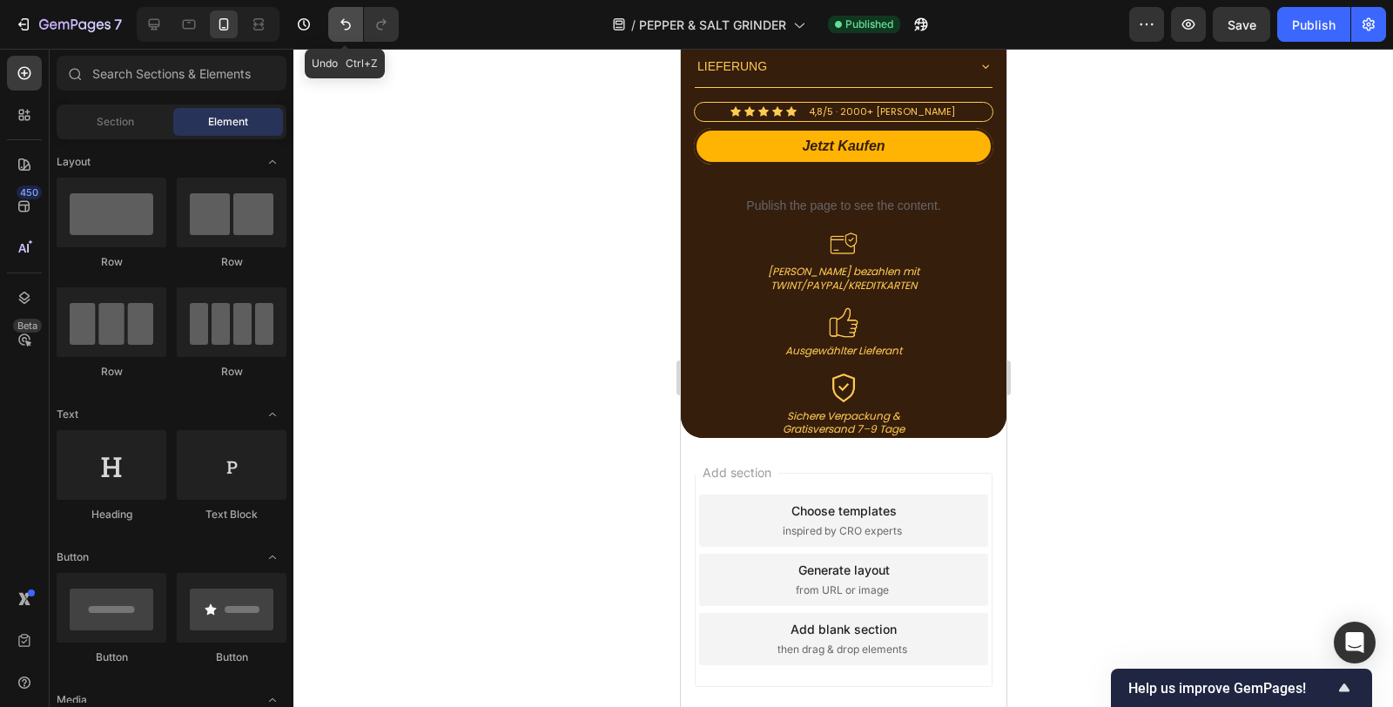
click at [346, 30] on icon "Undo/Redo" at bounding box center [345, 24] width 10 height 11
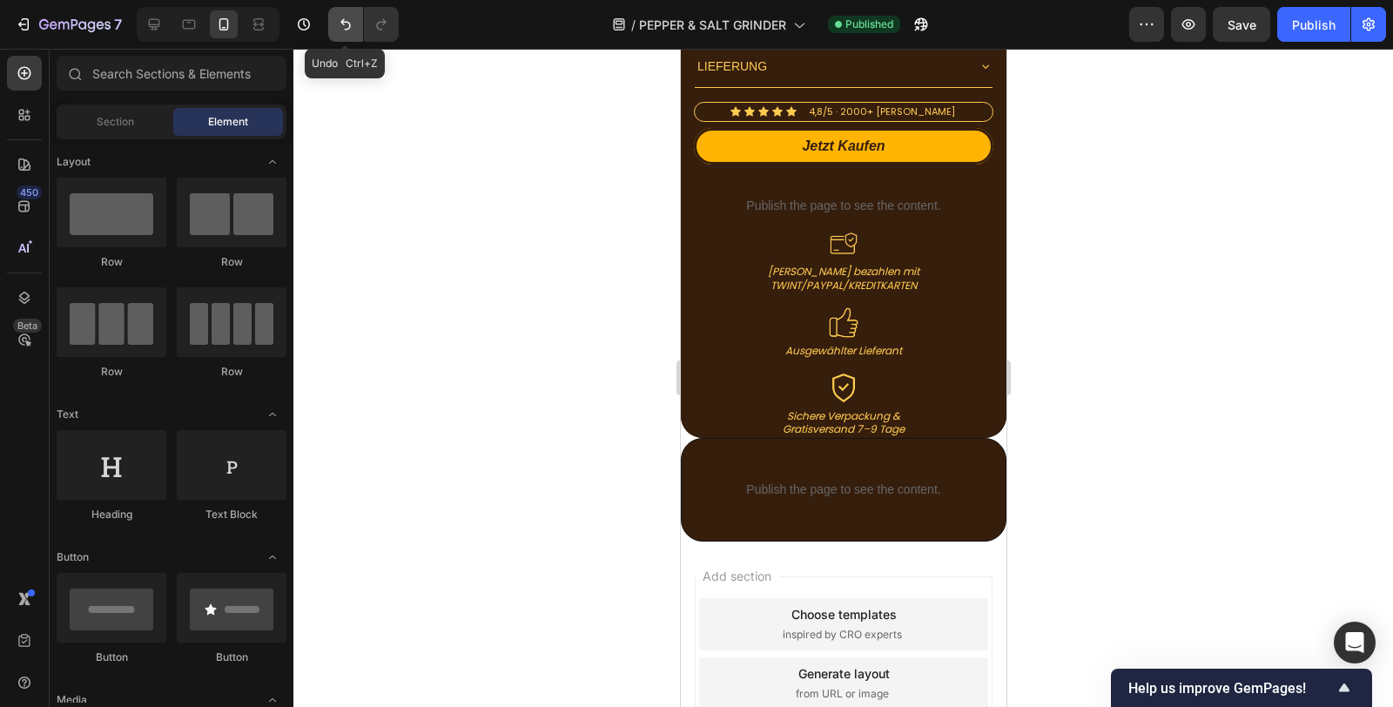
scroll to position [4728, 0]
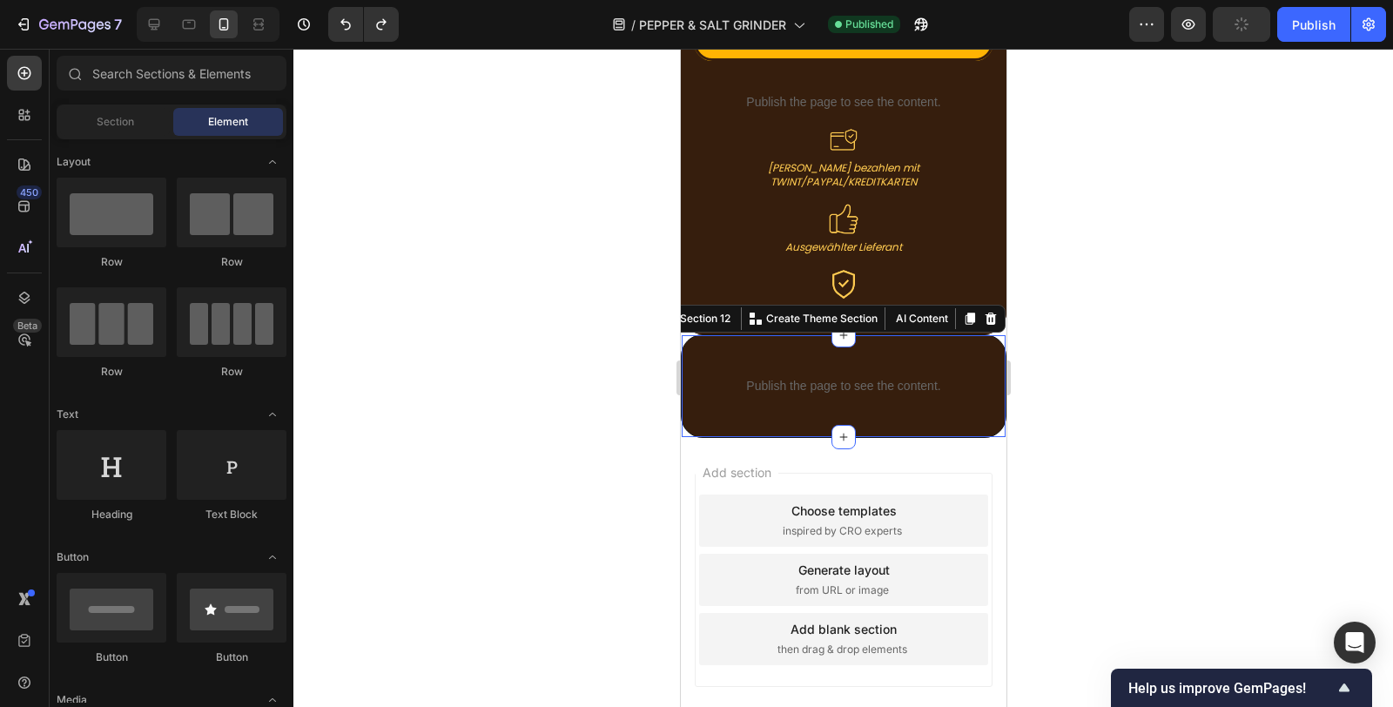
click at [855, 361] on div "Publish the page to see the content. Custom Code Section 12 You can create reus…" at bounding box center [843, 386] width 326 height 104
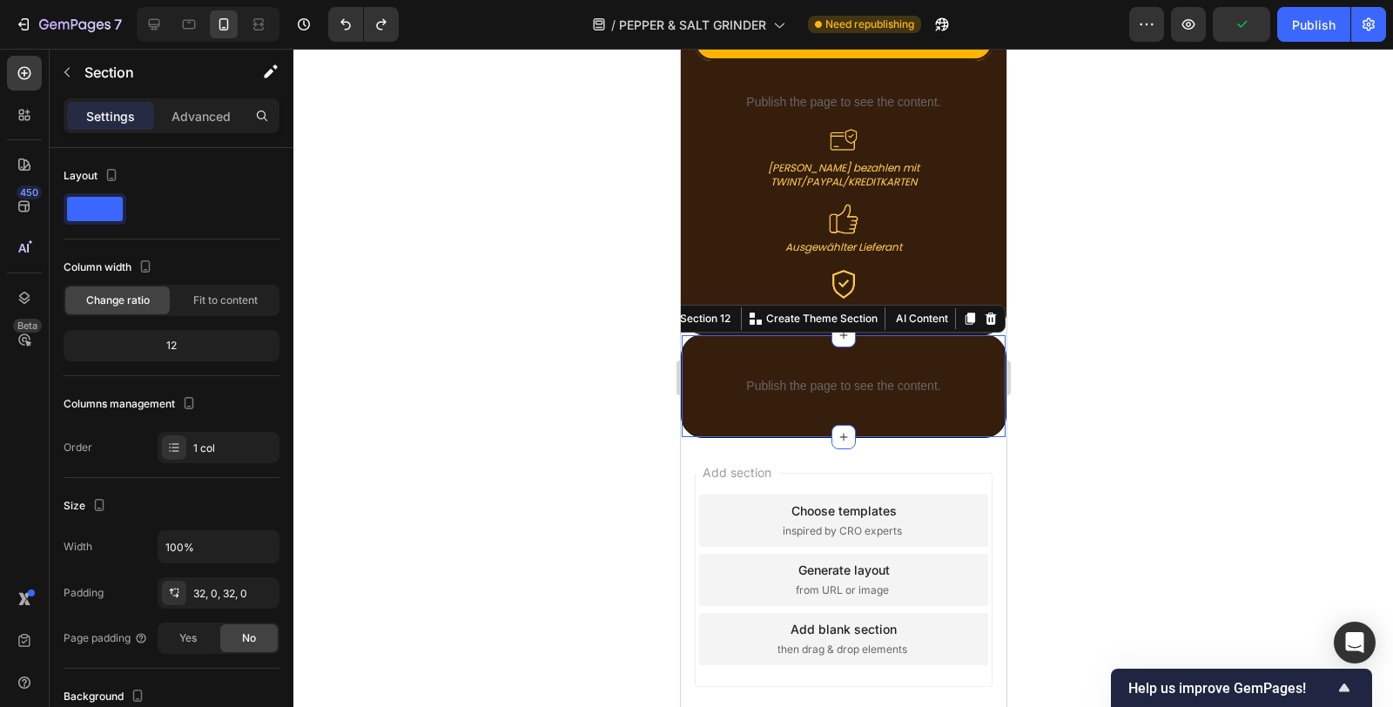
click at [979, 308] on div at bounding box center [989, 318] width 21 height 21
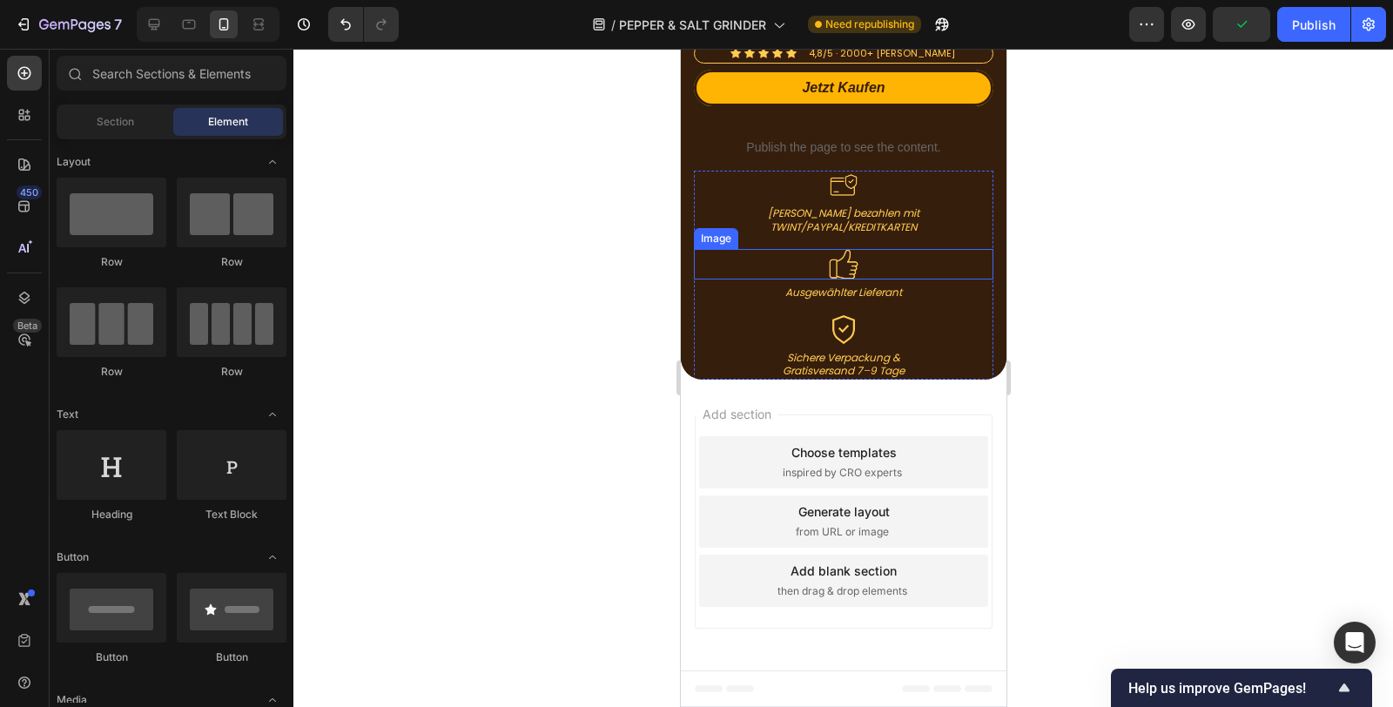
scroll to position [4625, 0]
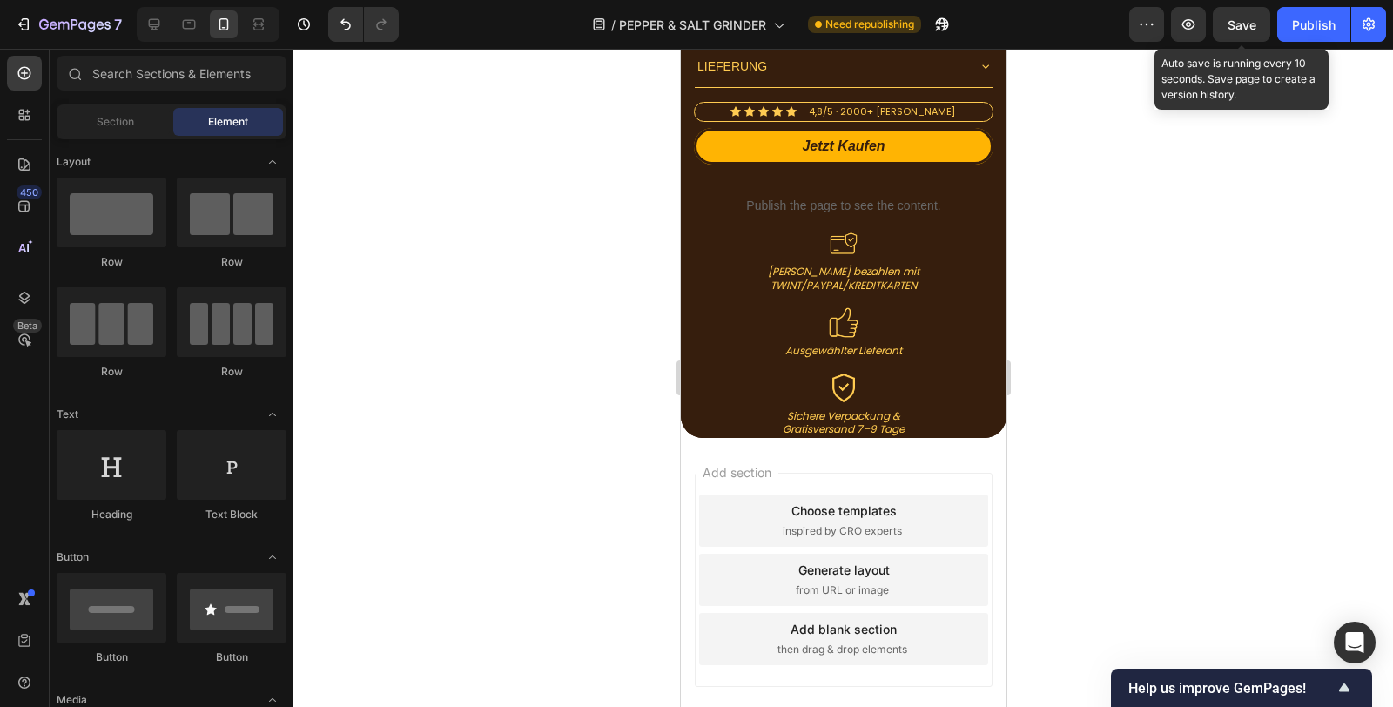
click at [1251, 18] on span "Save" at bounding box center [1241, 24] width 29 height 15
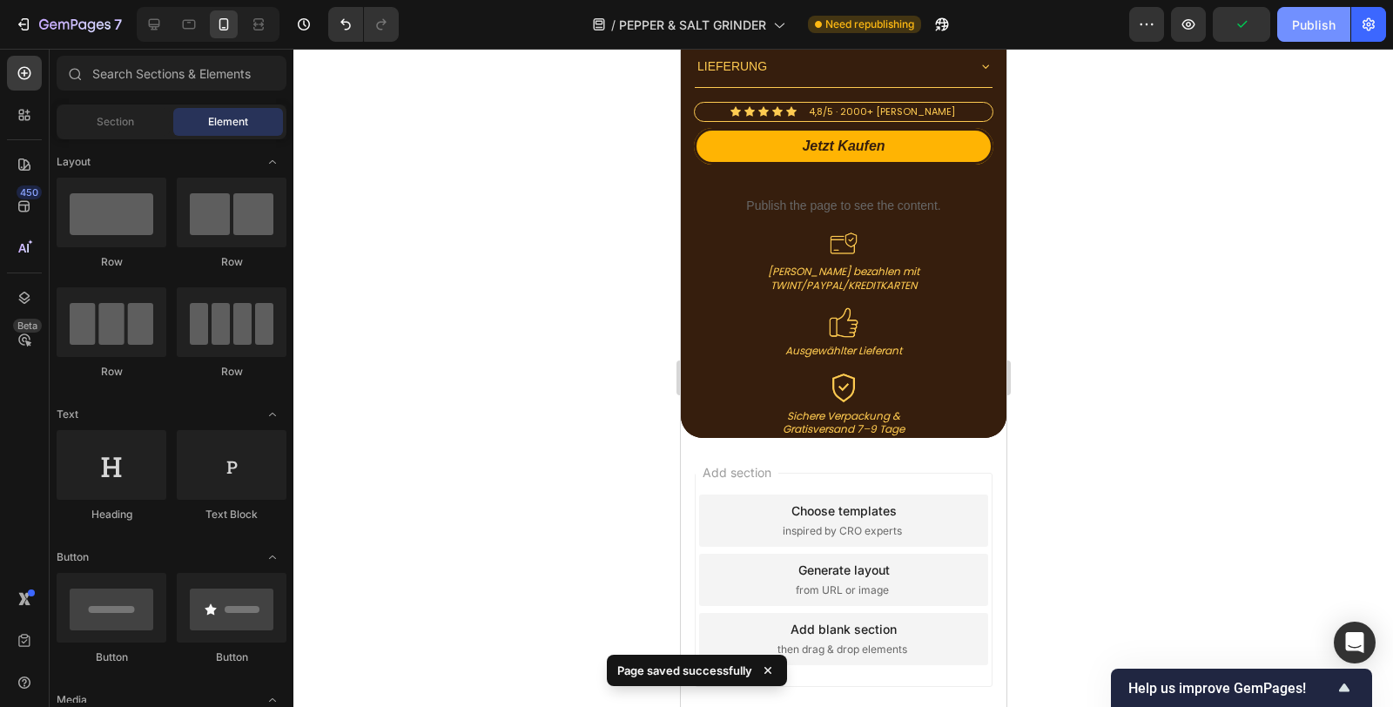
click at [1319, 24] on div "Publish" at bounding box center [1314, 25] width 44 height 18
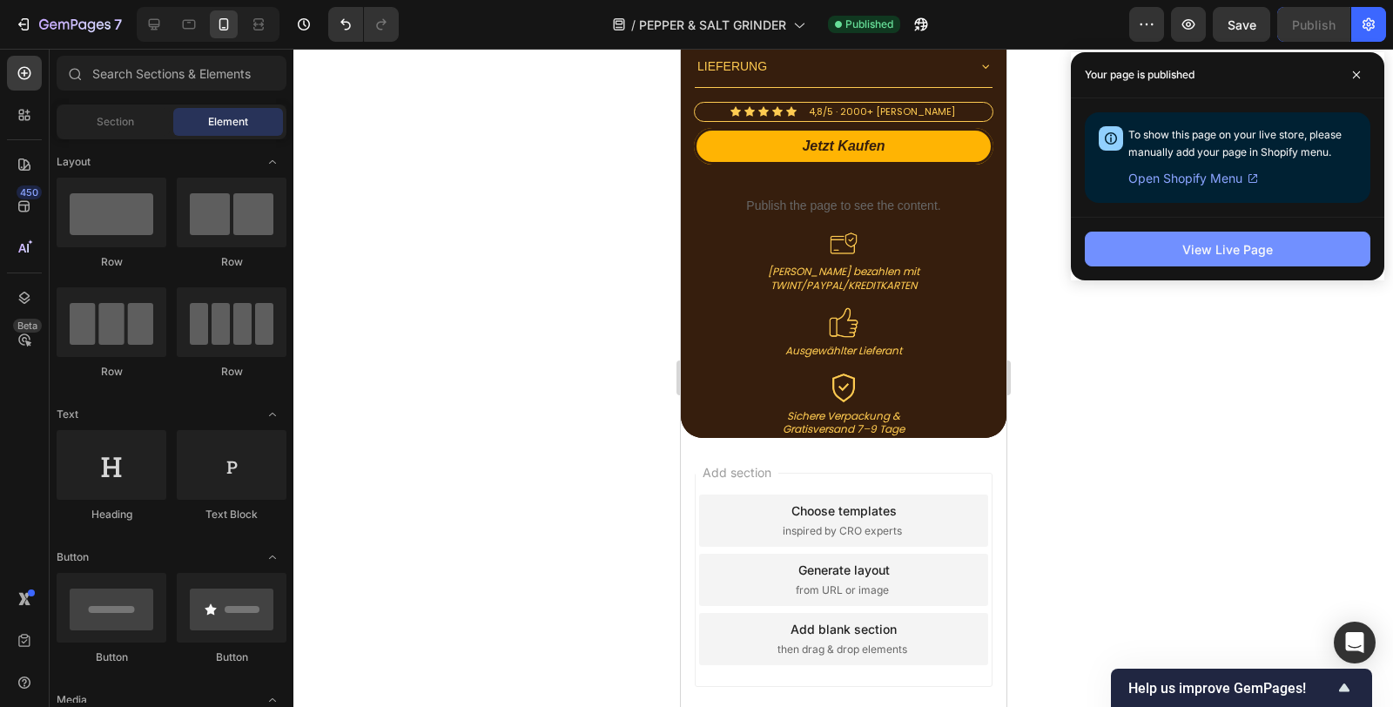
click at [1193, 253] on div "View Live Page" at bounding box center [1227, 249] width 91 height 18
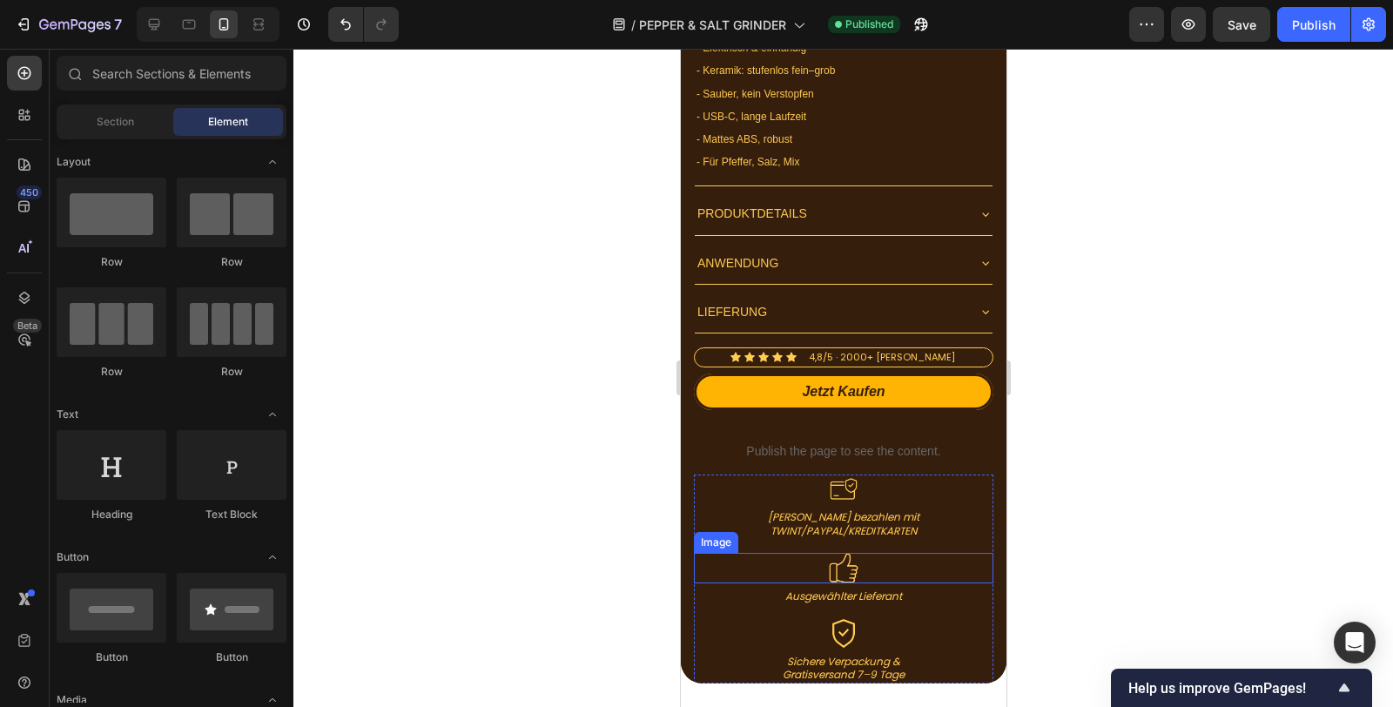
scroll to position [4238, 0]
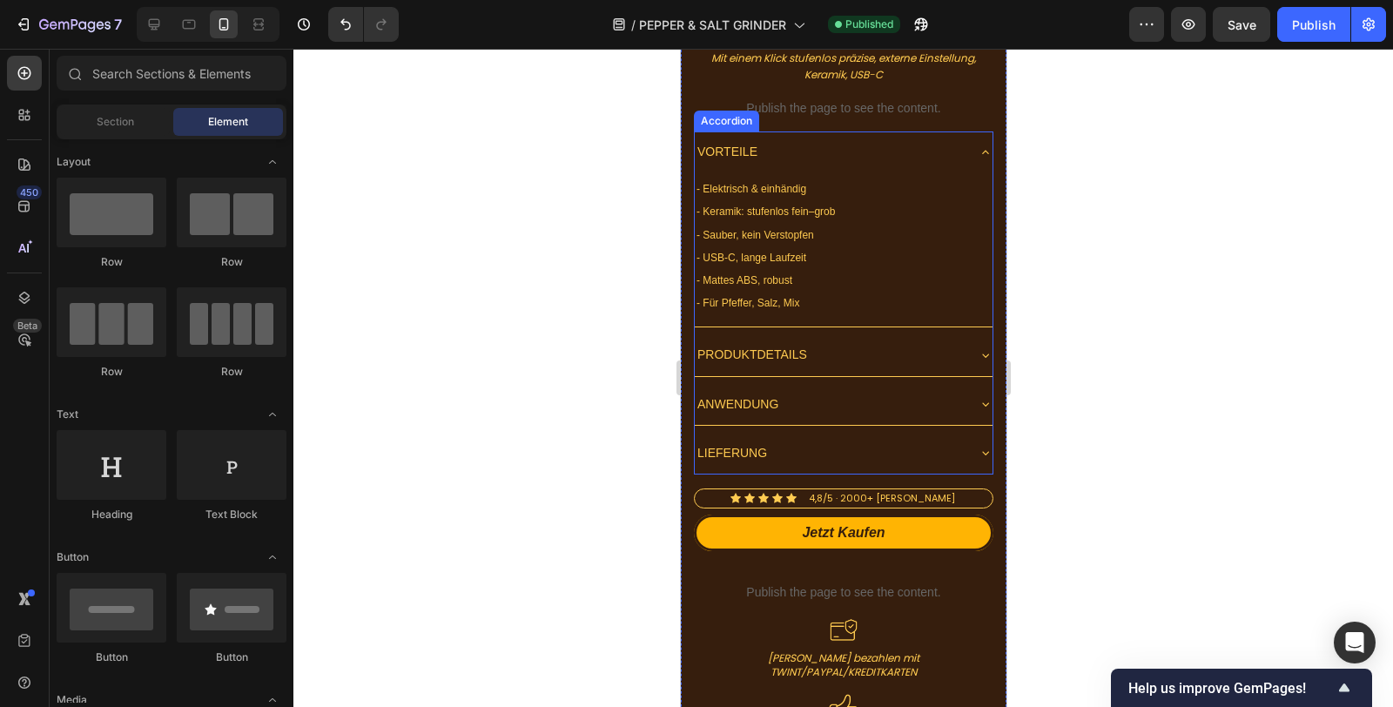
click at [889, 138] on div "VORTEILE" at bounding box center [829, 151] width 270 height 27
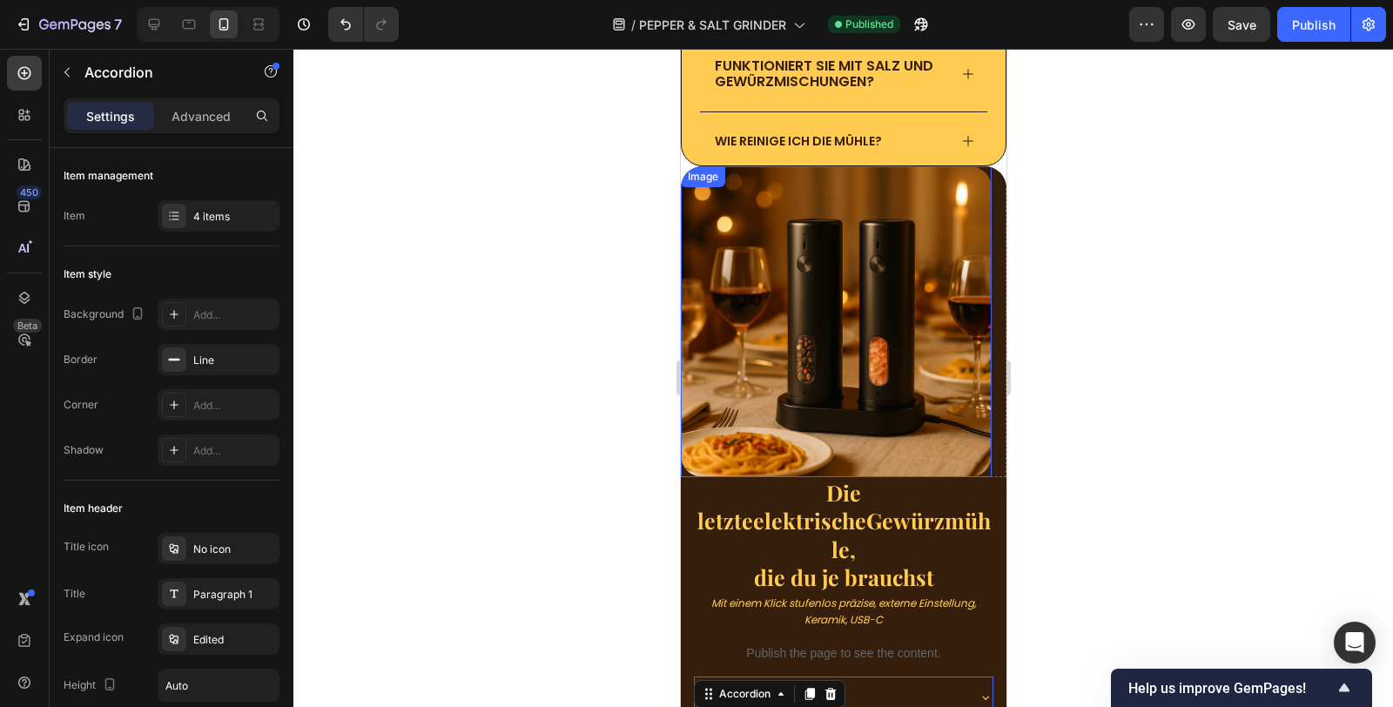
scroll to position [3700, 0]
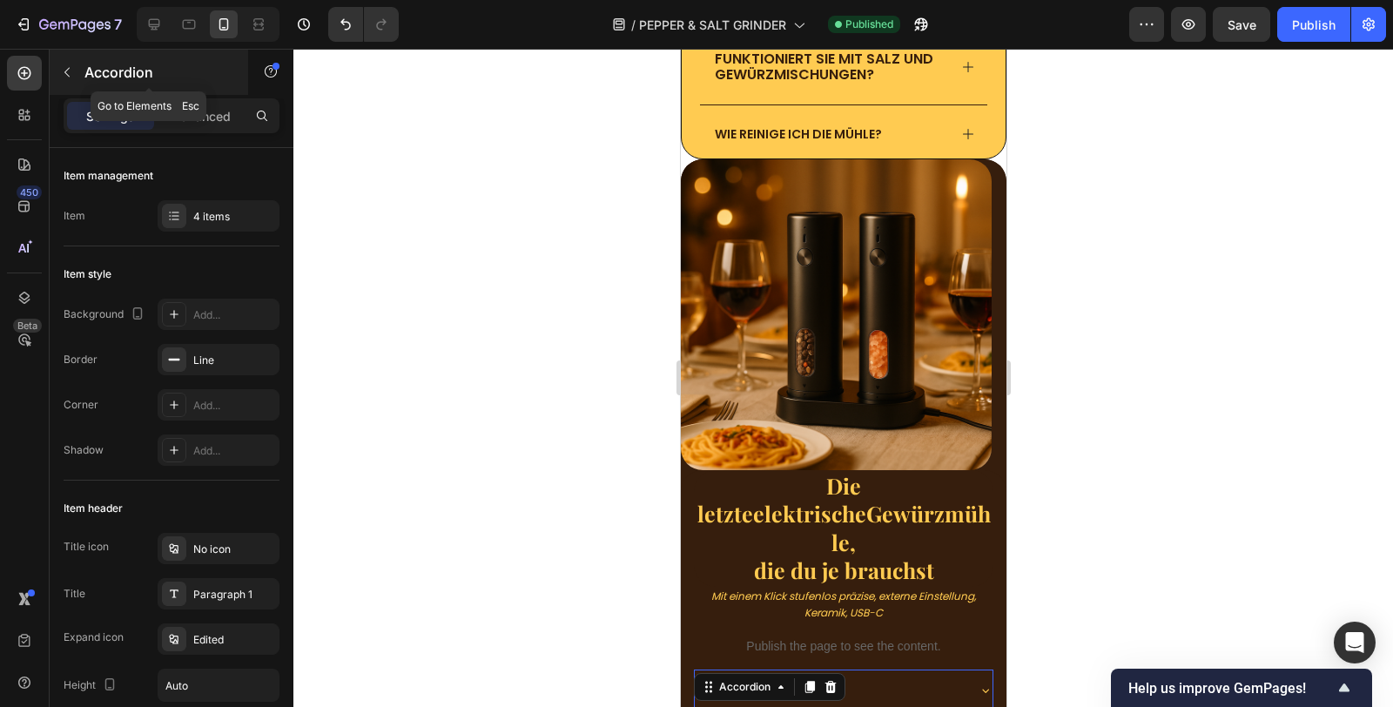
click at [71, 58] on button "button" at bounding box center [67, 72] width 28 height 28
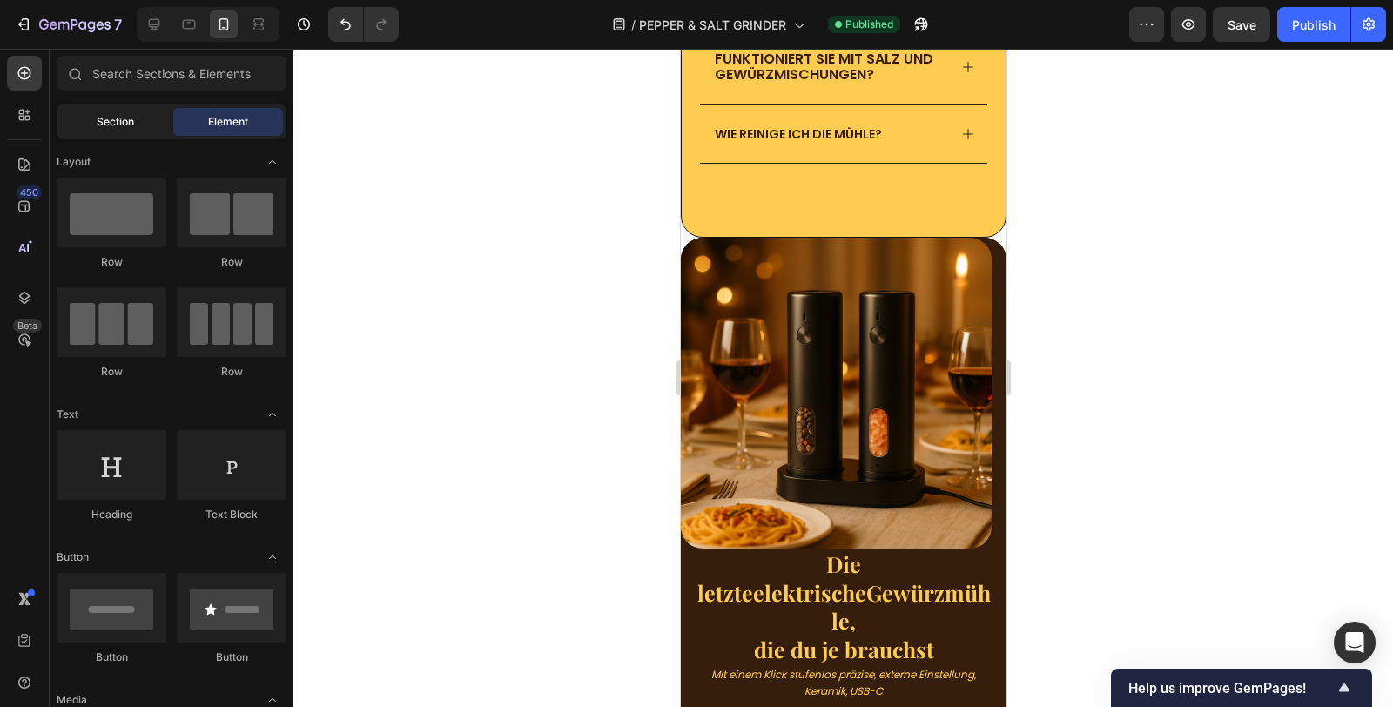
click at [131, 124] on span "Section" at bounding box center [115, 122] width 37 height 16
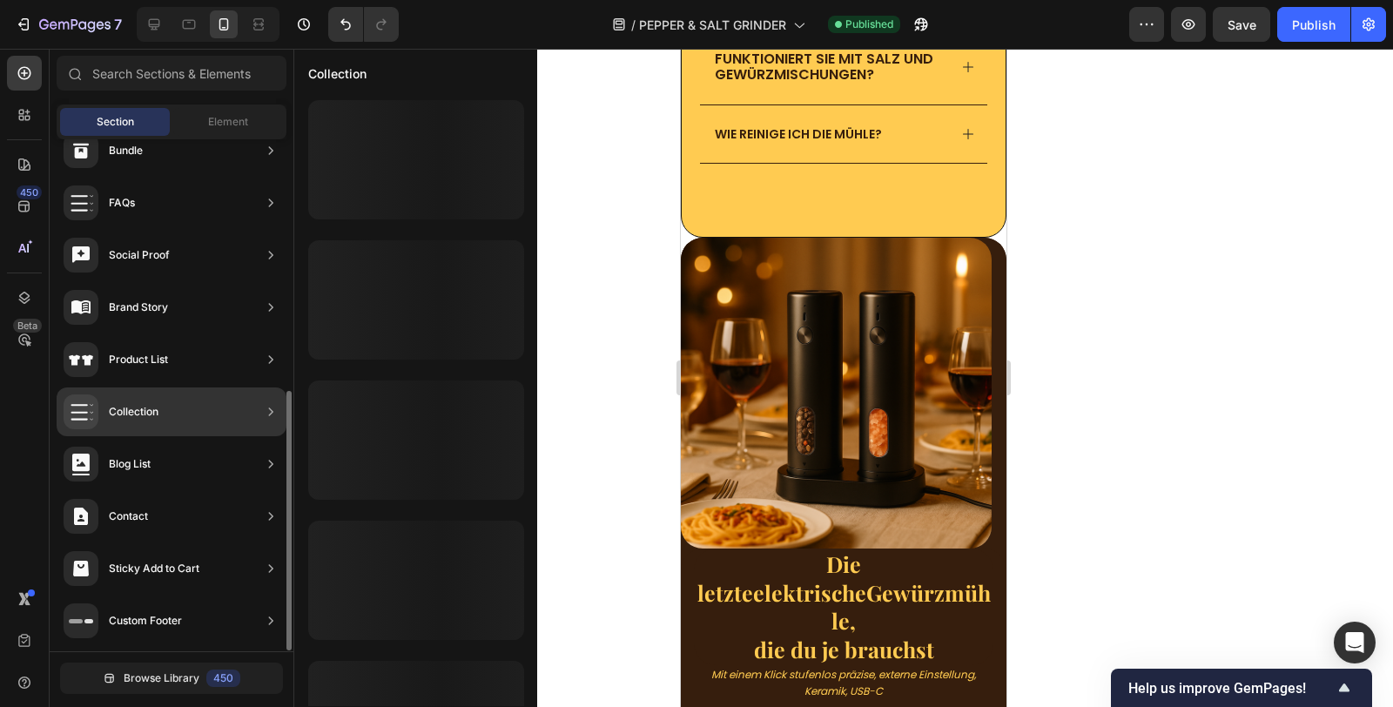
scroll to position [0, 0]
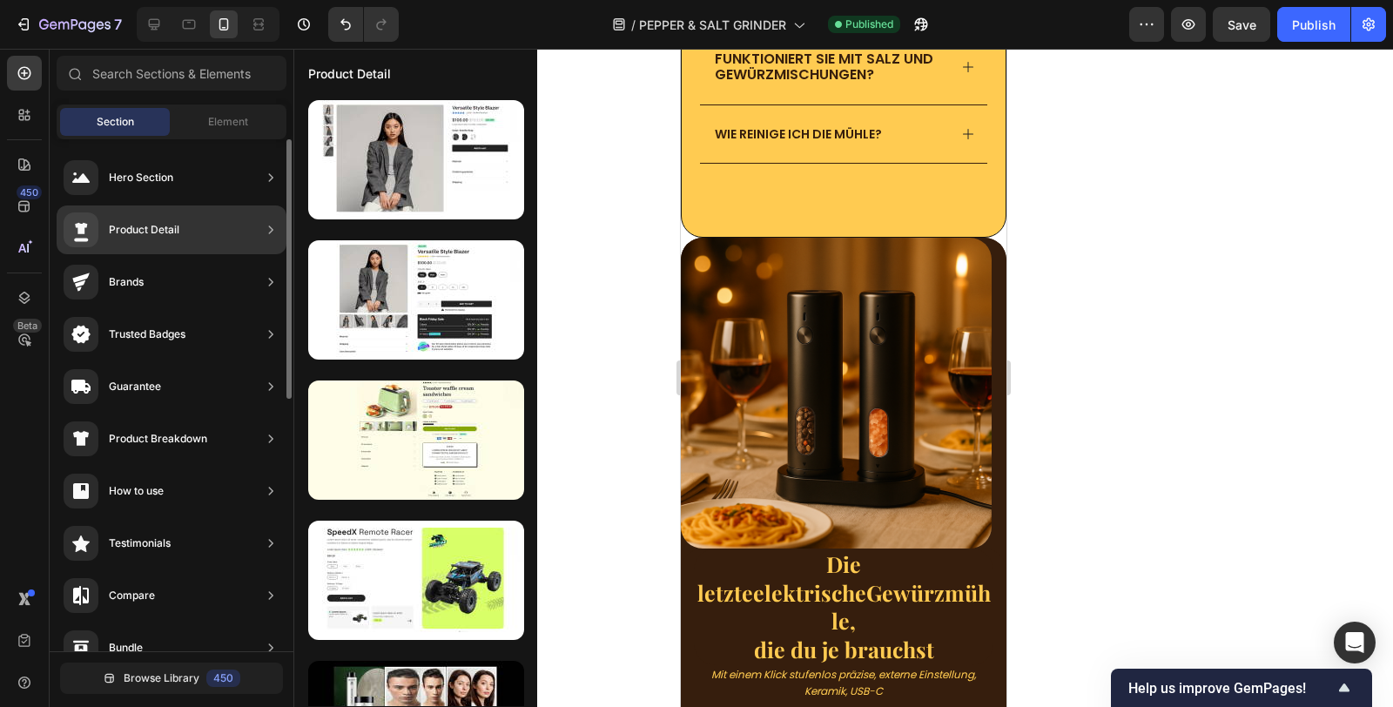
drag, startPoint x: 170, startPoint y: 240, endPoint x: 123, endPoint y: 249, distance: 47.8
click at [123, 249] on div "Product Detail" at bounding box center [172, 229] width 230 height 49
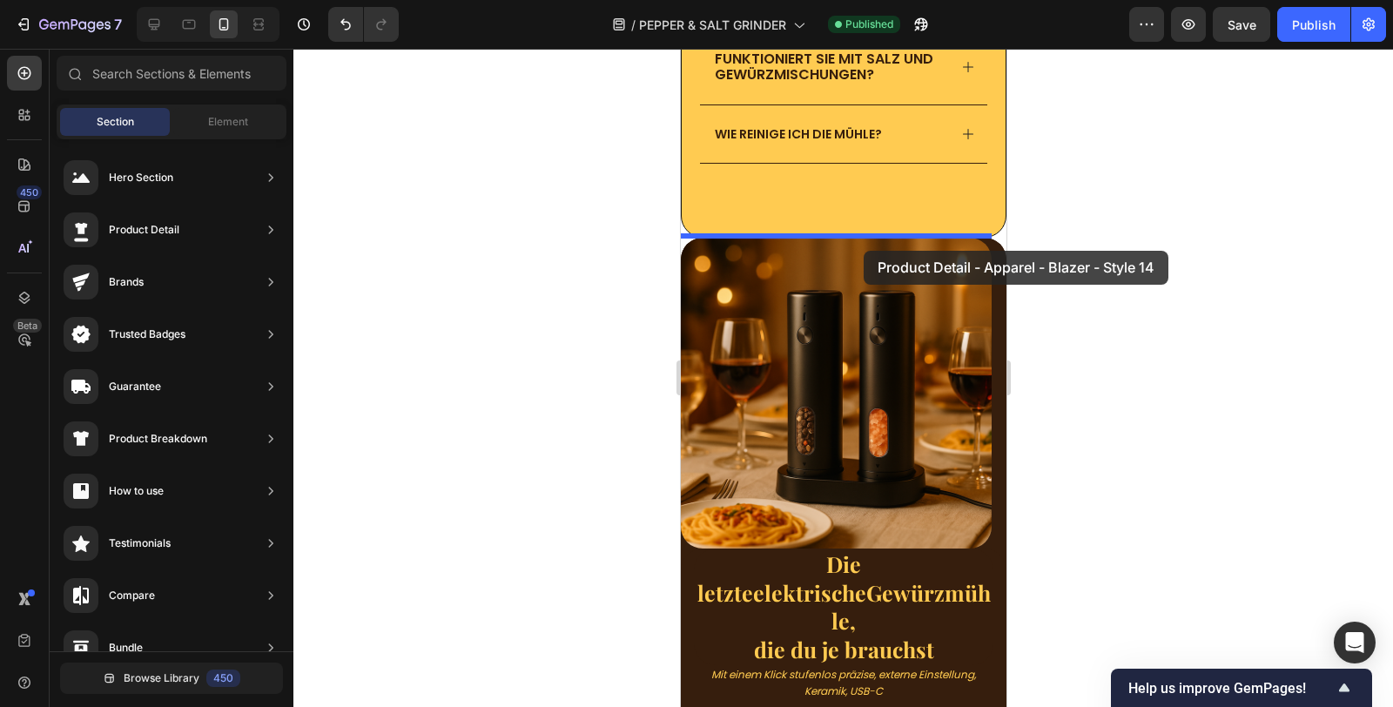
drag, startPoint x: 1098, startPoint y: 208, endPoint x: 864, endPoint y: 250, distance: 237.0
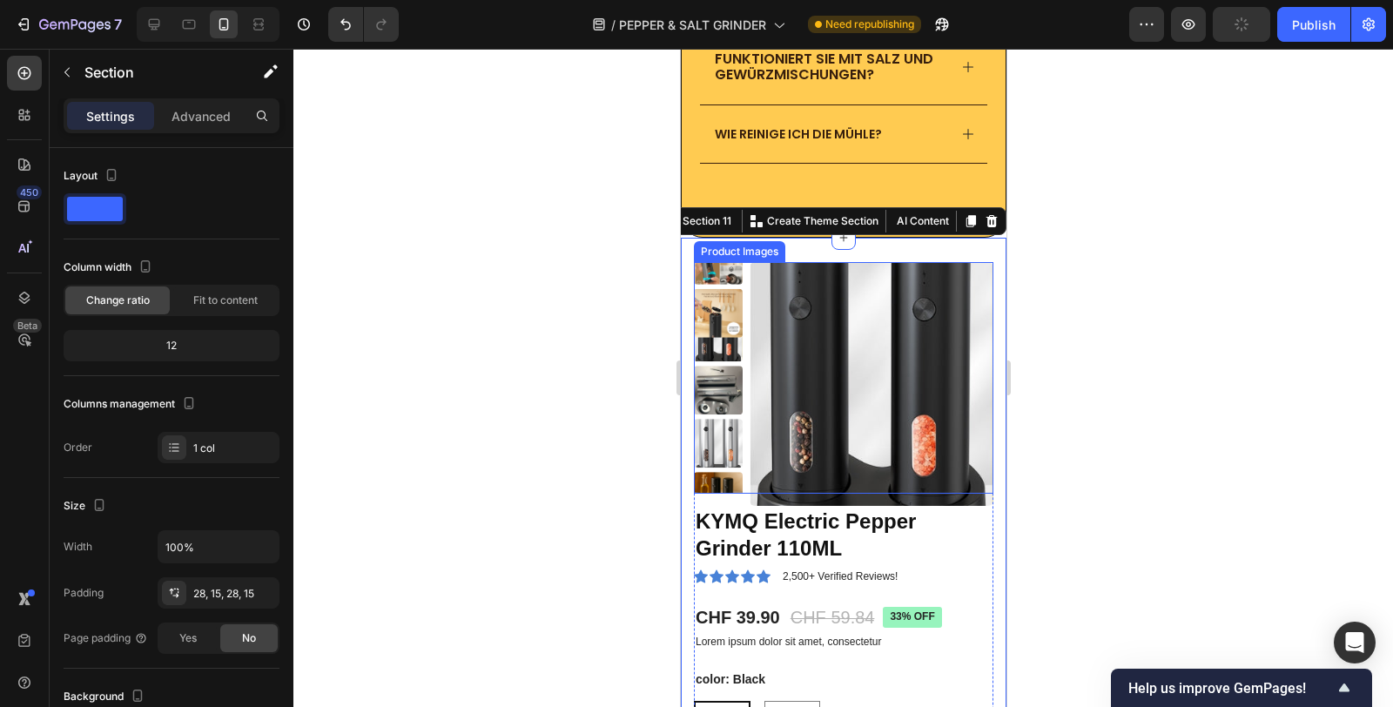
click at [860, 350] on img at bounding box center [871, 384] width 244 height 244
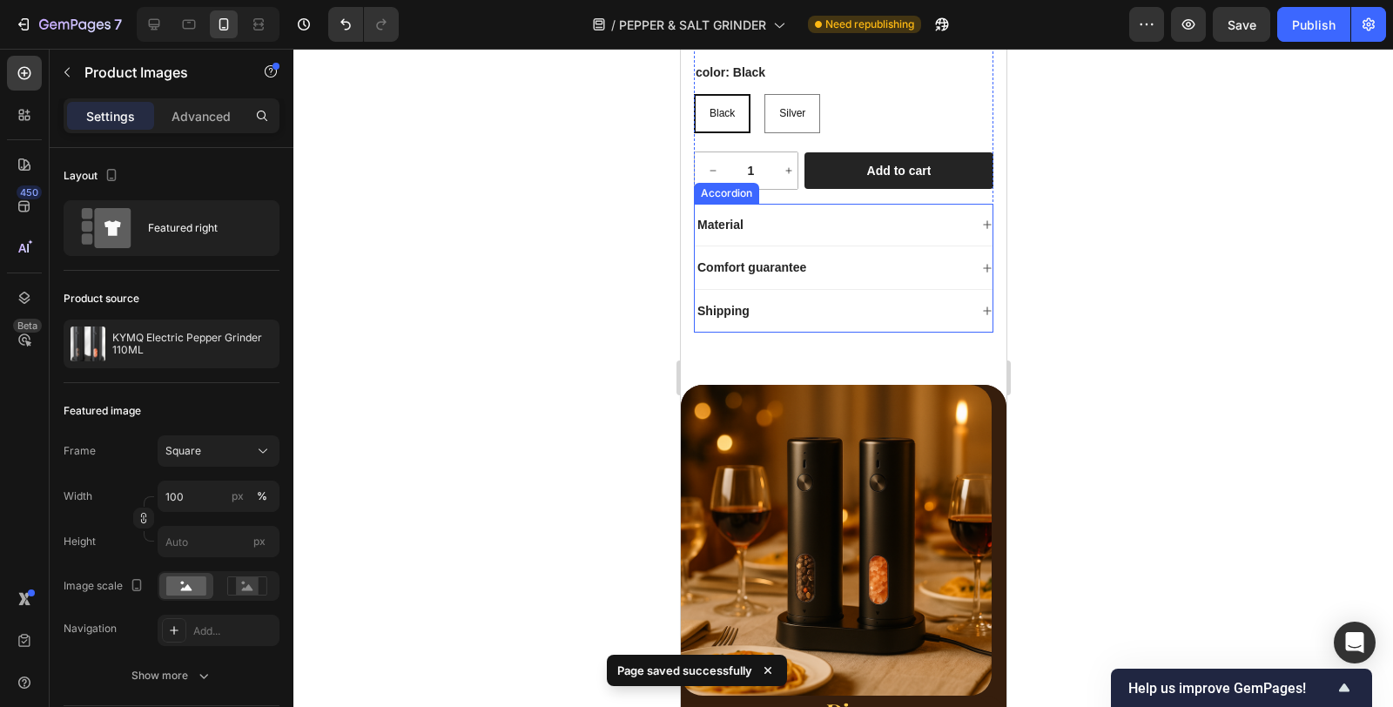
scroll to position [4377, 0]
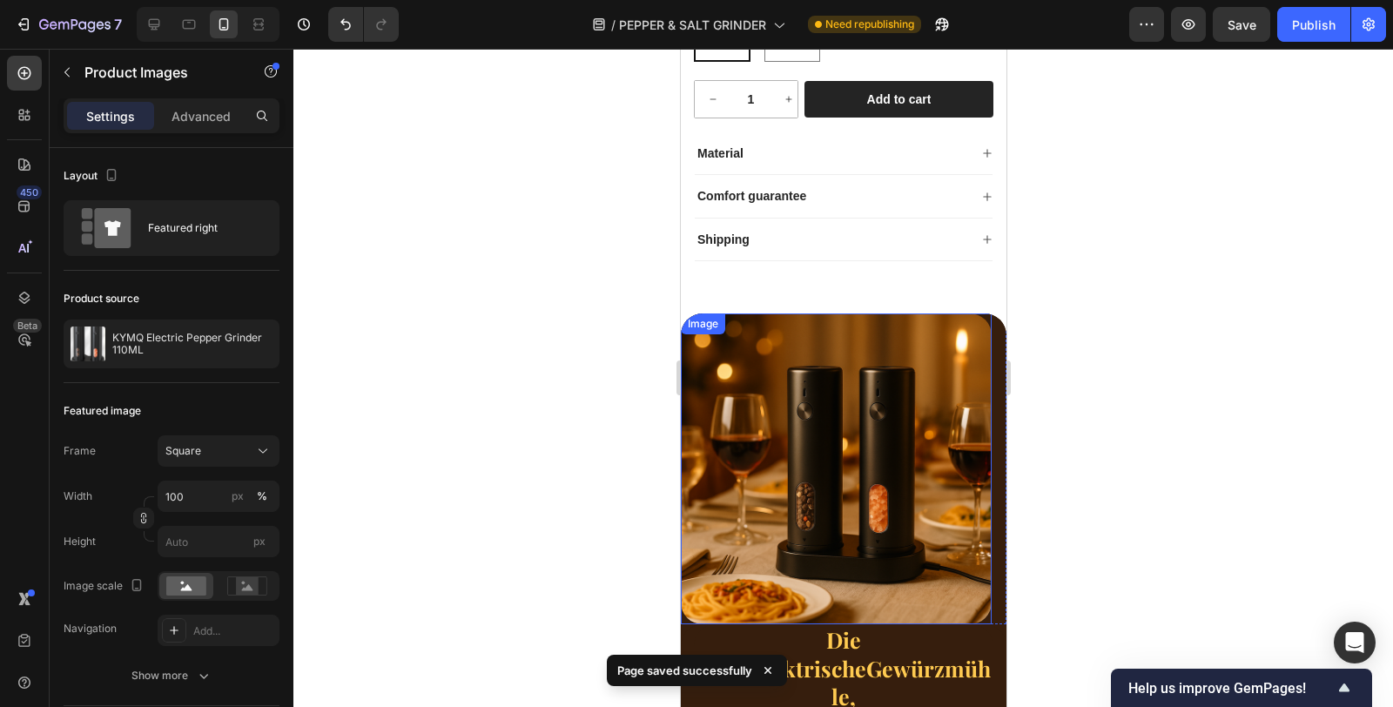
click at [857, 359] on img at bounding box center [835, 468] width 311 height 311
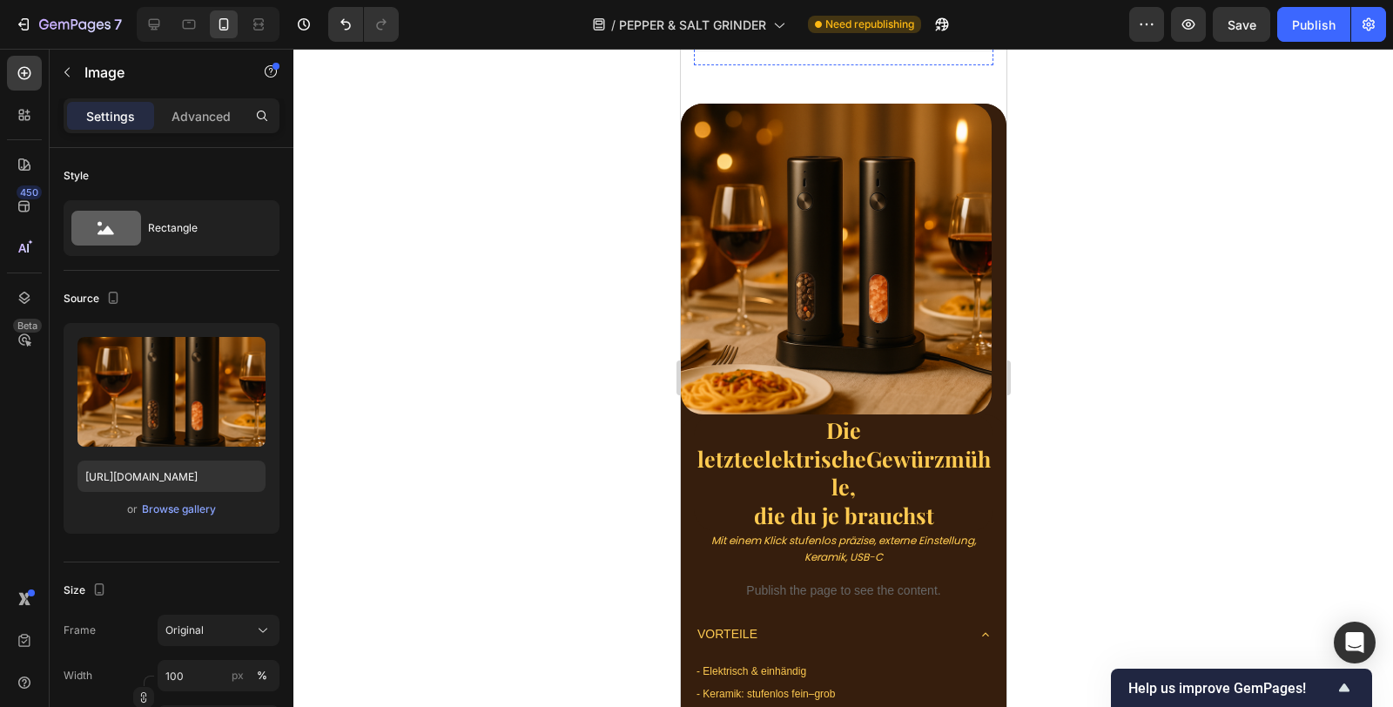
scroll to position [4736, 0]
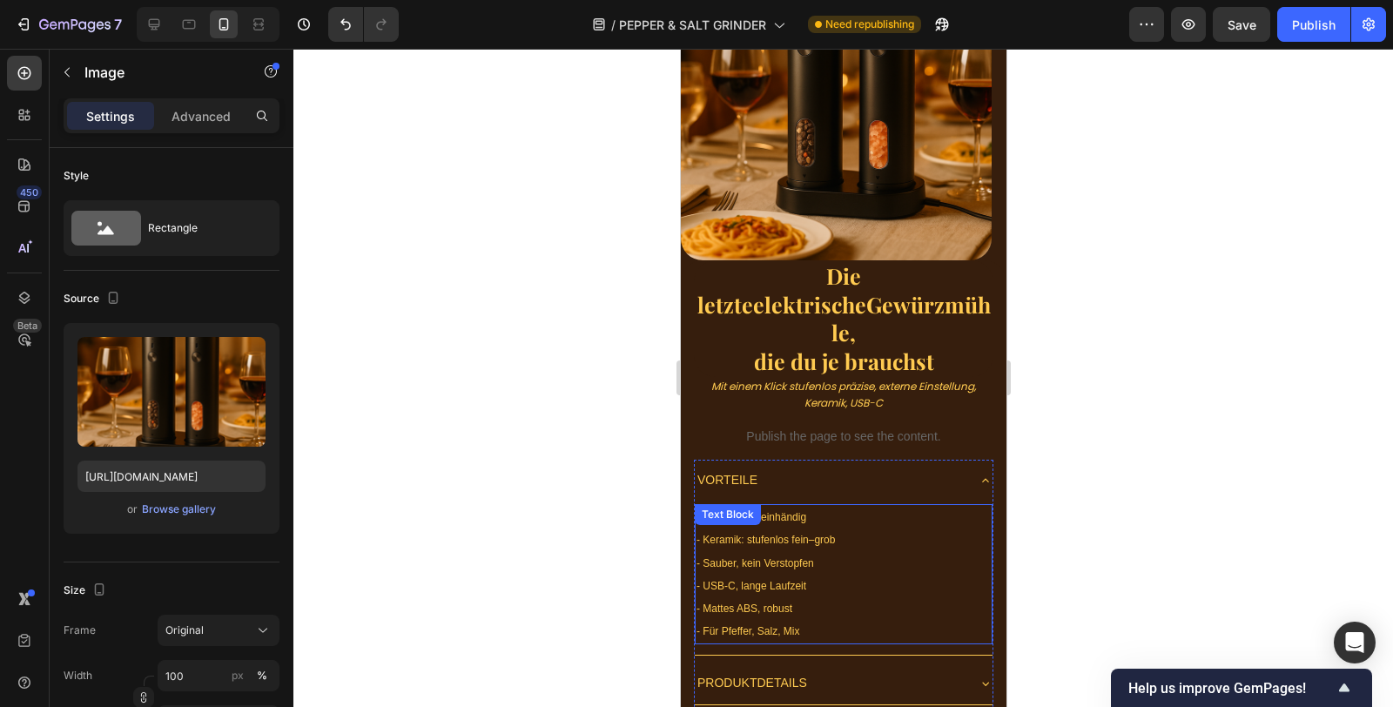
click at [809, 506] on p "- Elektrisch & einhändig" at bounding box center [843, 517] width 294 height 23
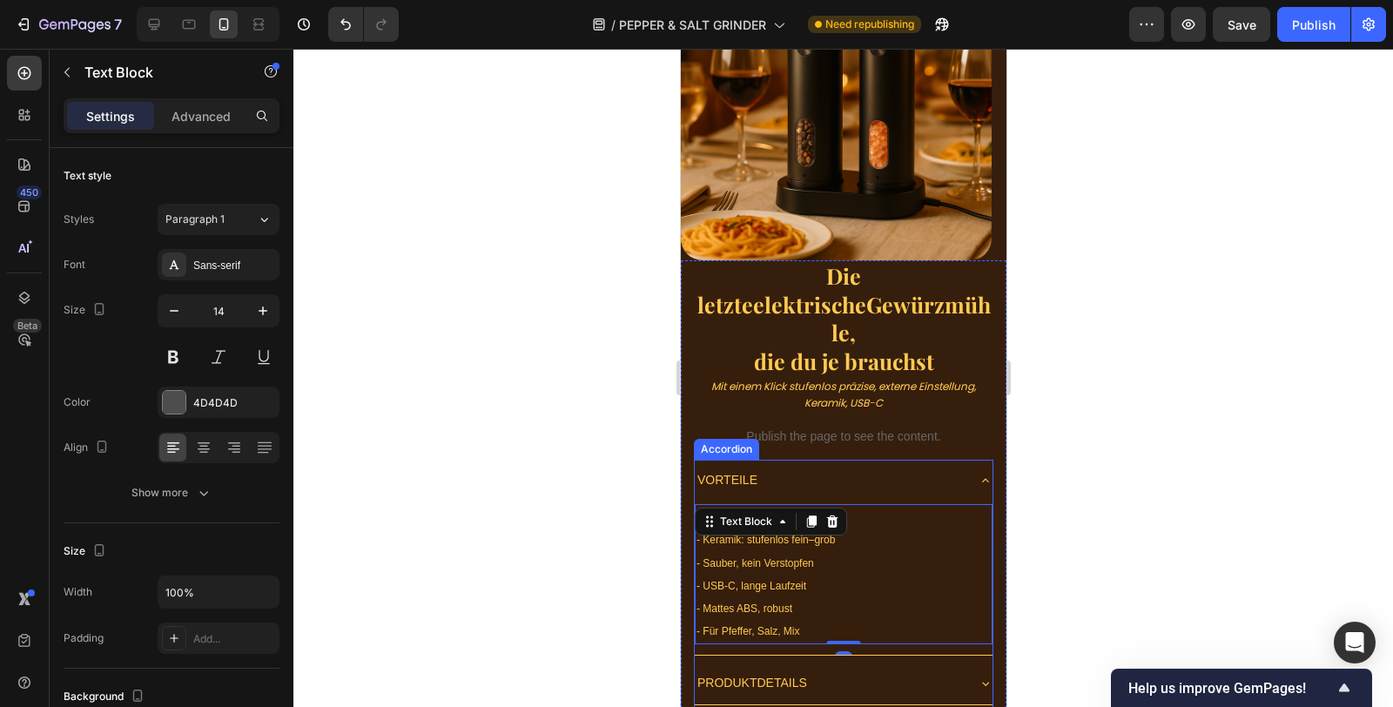
click at [816, 467] on div "VORTEILE" at bounding box center [829, 480] width 270 height 27
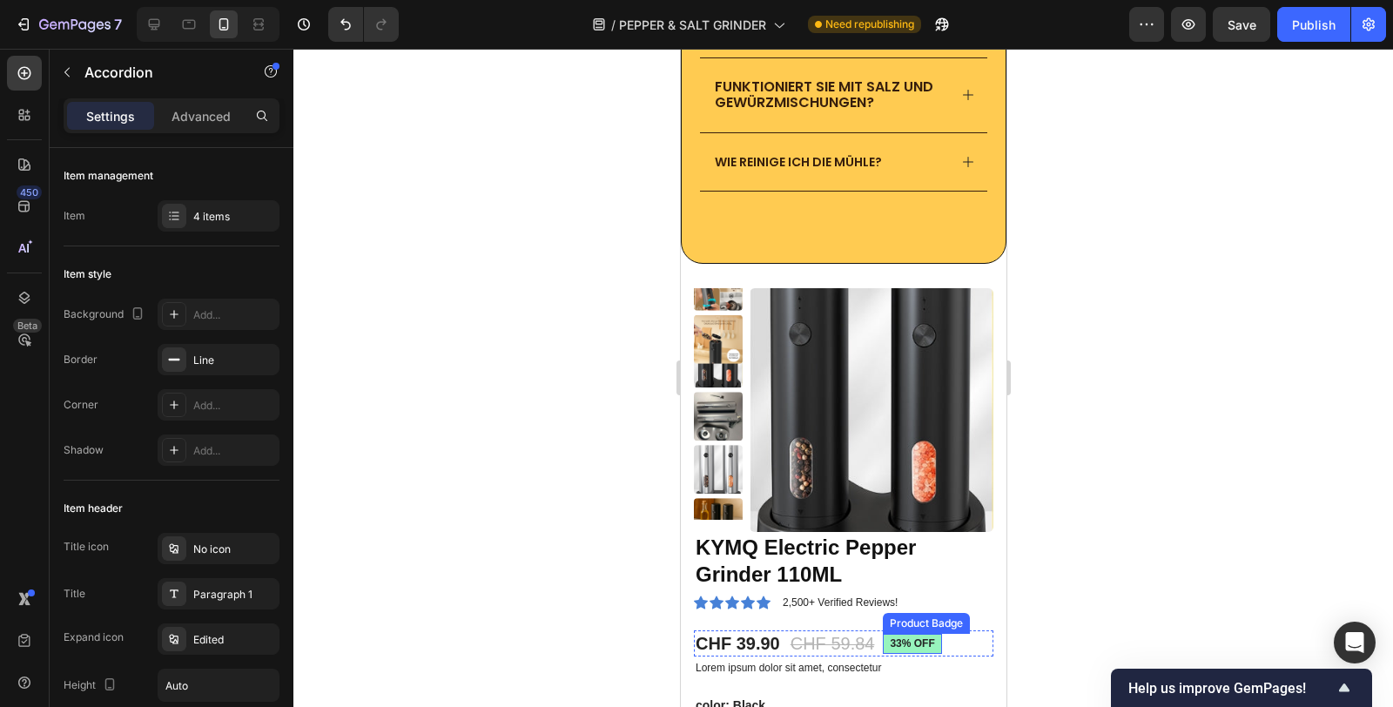
scroll to position [3962, 0]
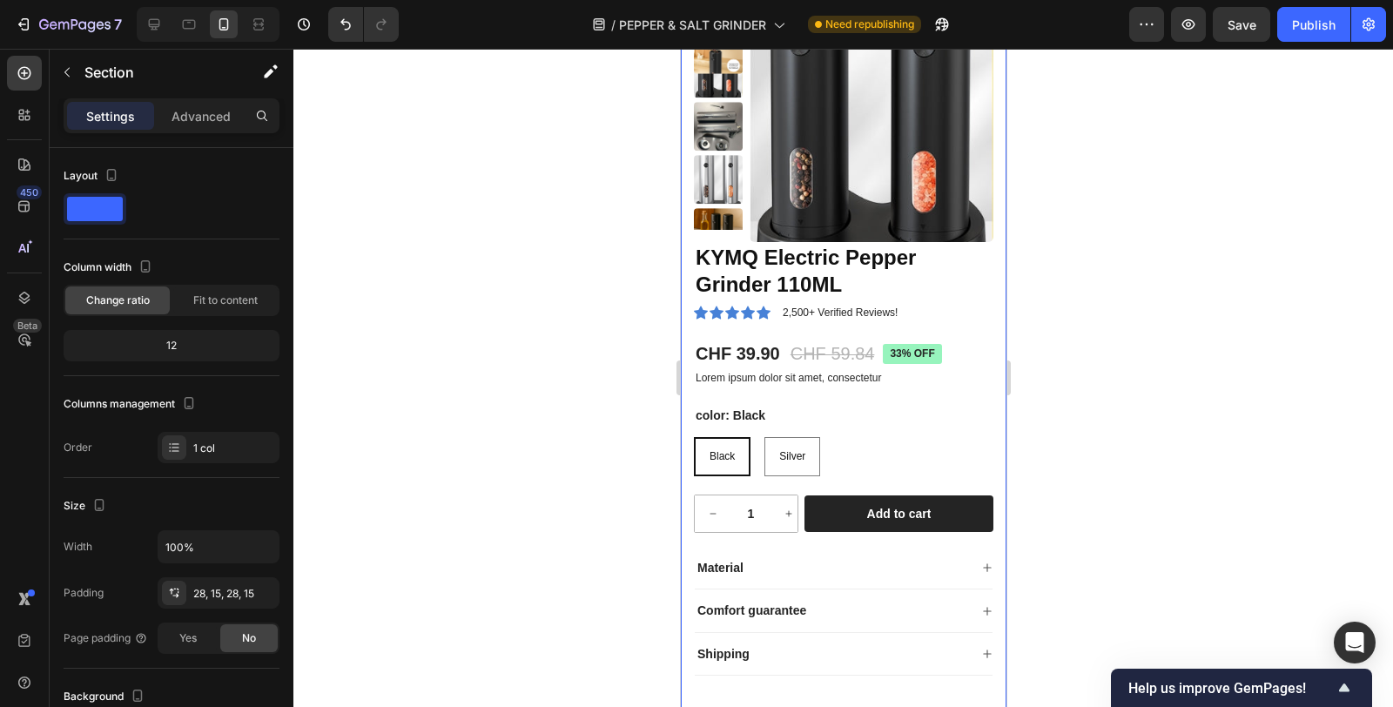
click at [978, 237] on div "Product Images KYMQ Electric Pepper Grinder 110ML Product Title Icon Icon Icon …" at bounding box center [843, 351] width 326 height 754
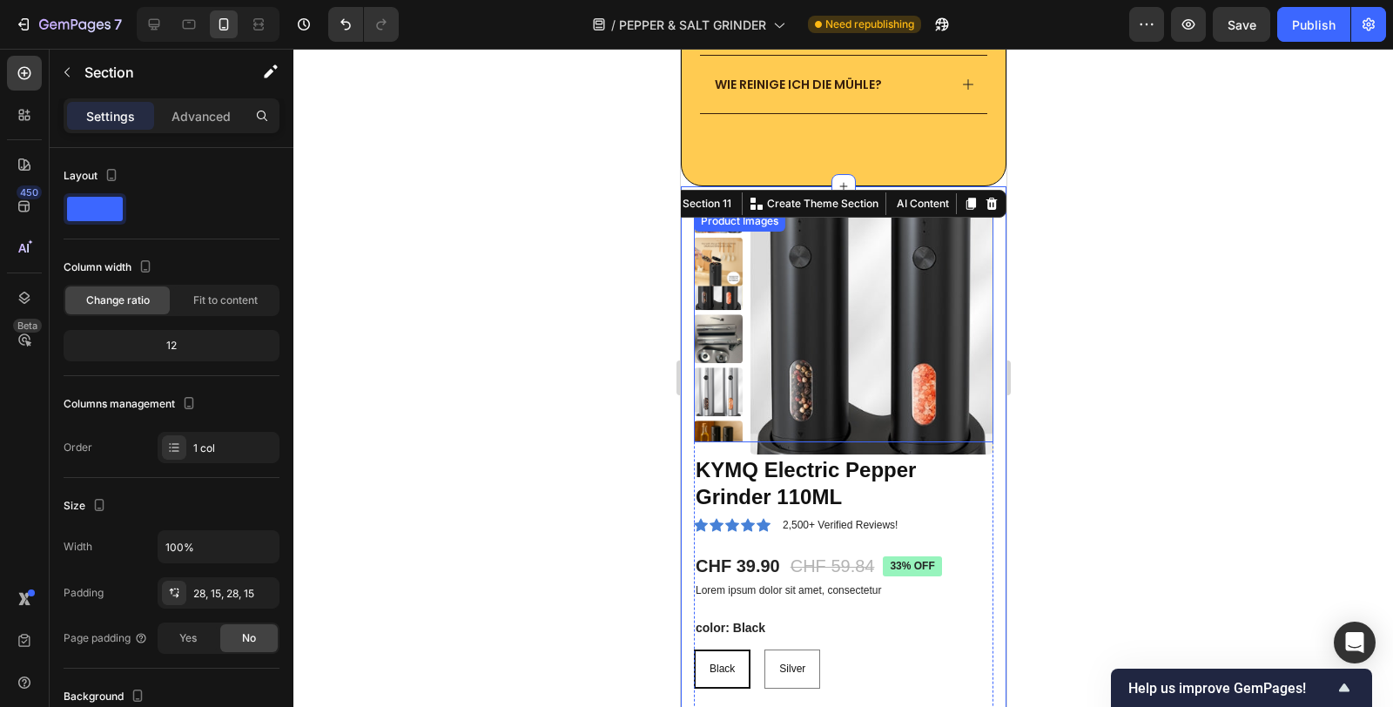
scroll to position [3741, 0]
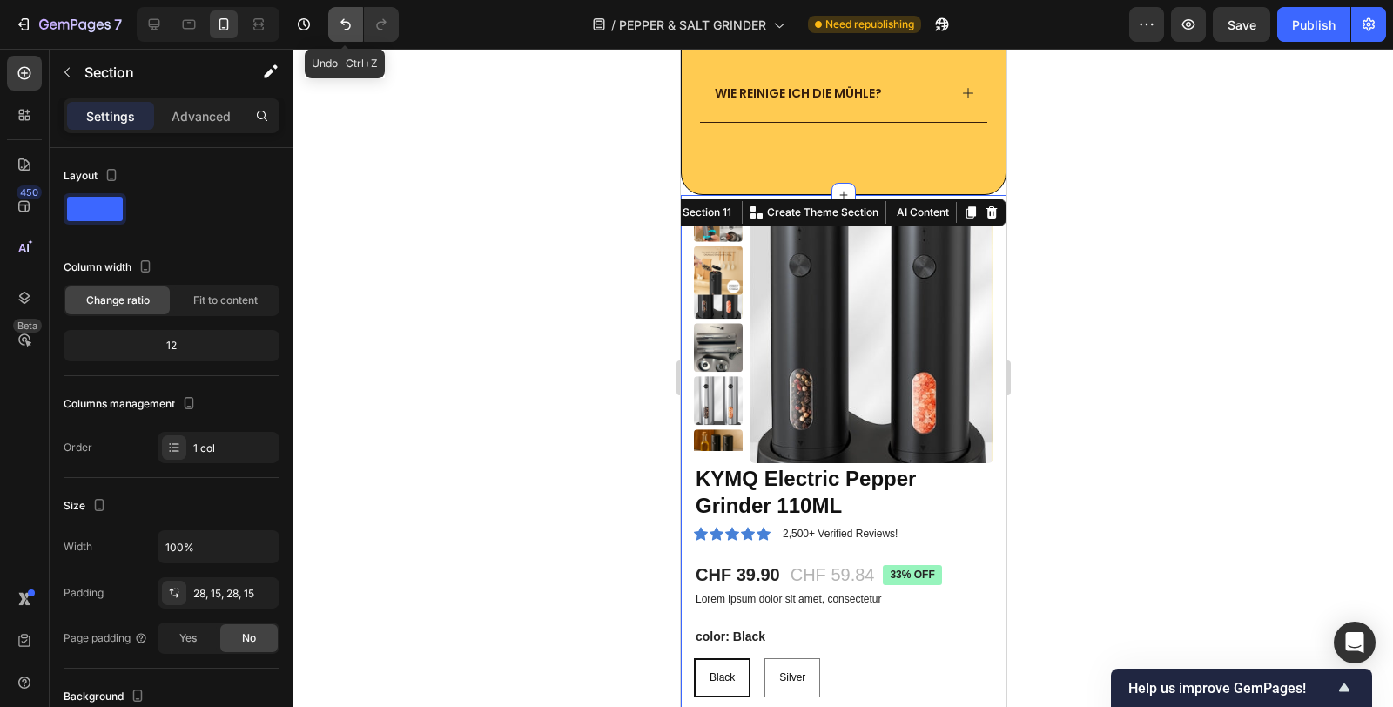
click at [349, 22] on icon "Undo/Redo" at bounding box center [345, 24] width 17 height 17
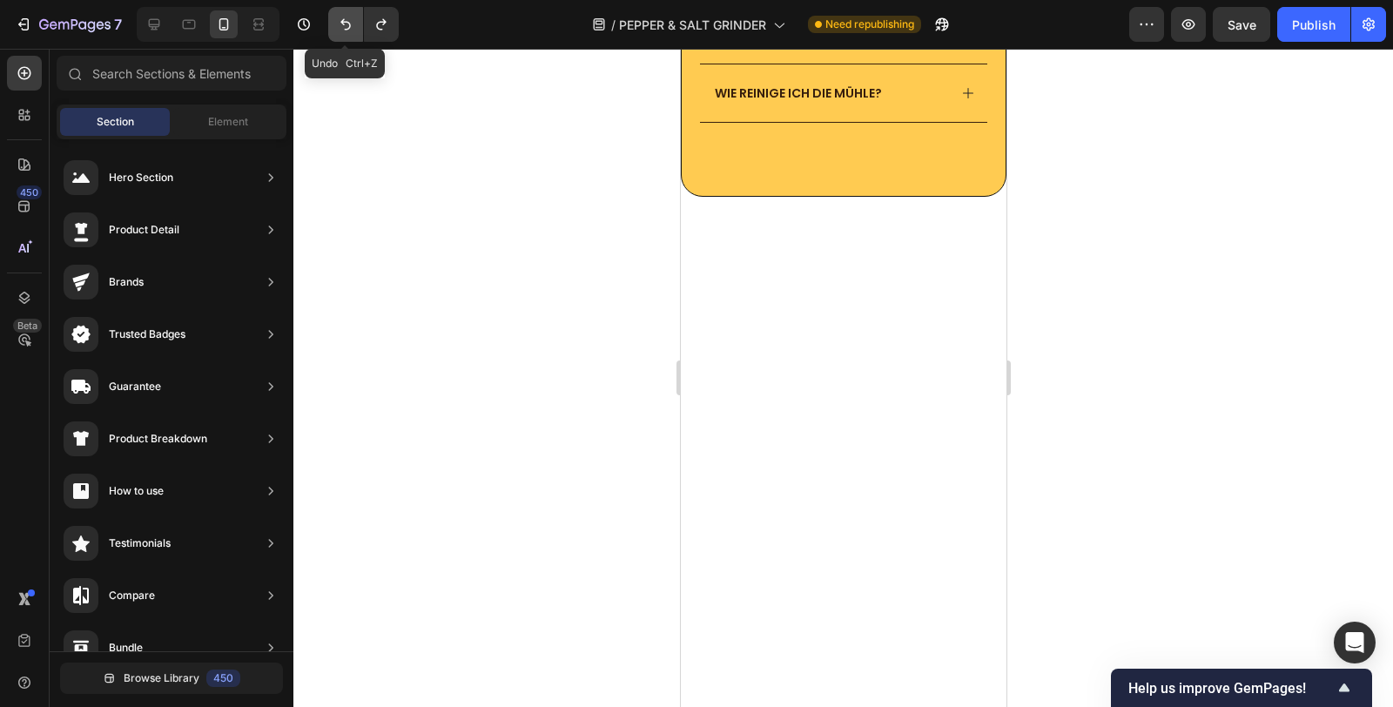
click at [349, 22] on icon "Undo/Redo" at bounding box center [345, 24] width 17 height 17
click at [394, 26] on button "Undo/Redo" at bounding box center [381, 24] width 35 height 35
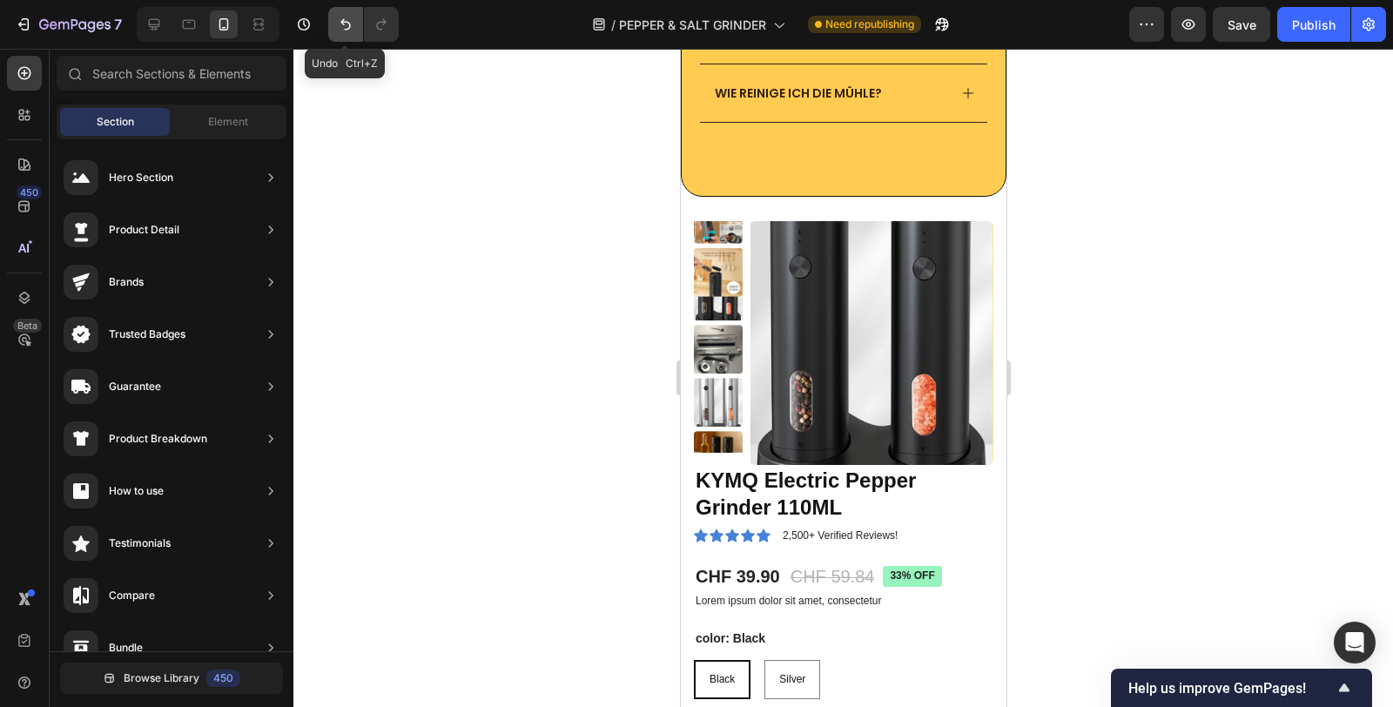
click at [346, 36] on button "Undo/Redo" at bounding box center [345, 24] width 35 height 35
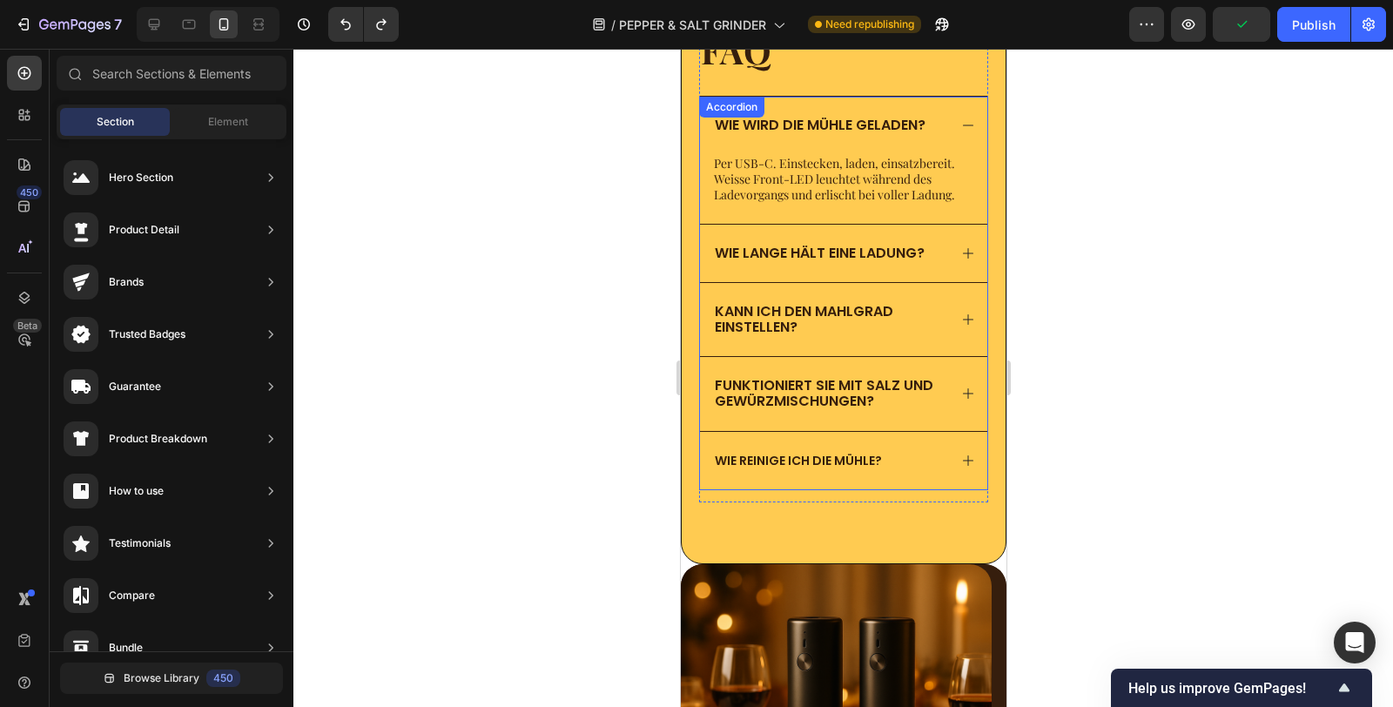
scroll to position [3271, 0]
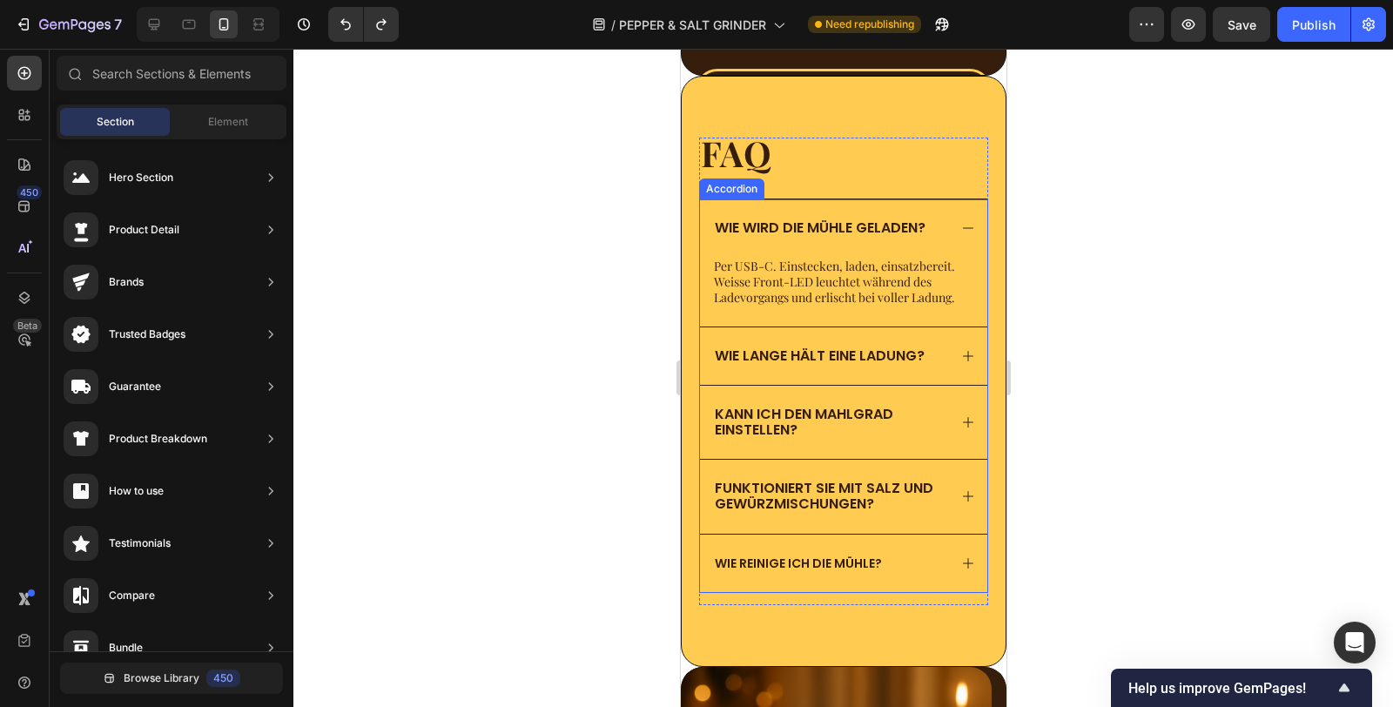
click at [863, 549] on div "Wie reinige ich die Mühle?" at bounding box center [842, 562] width 287 height 57
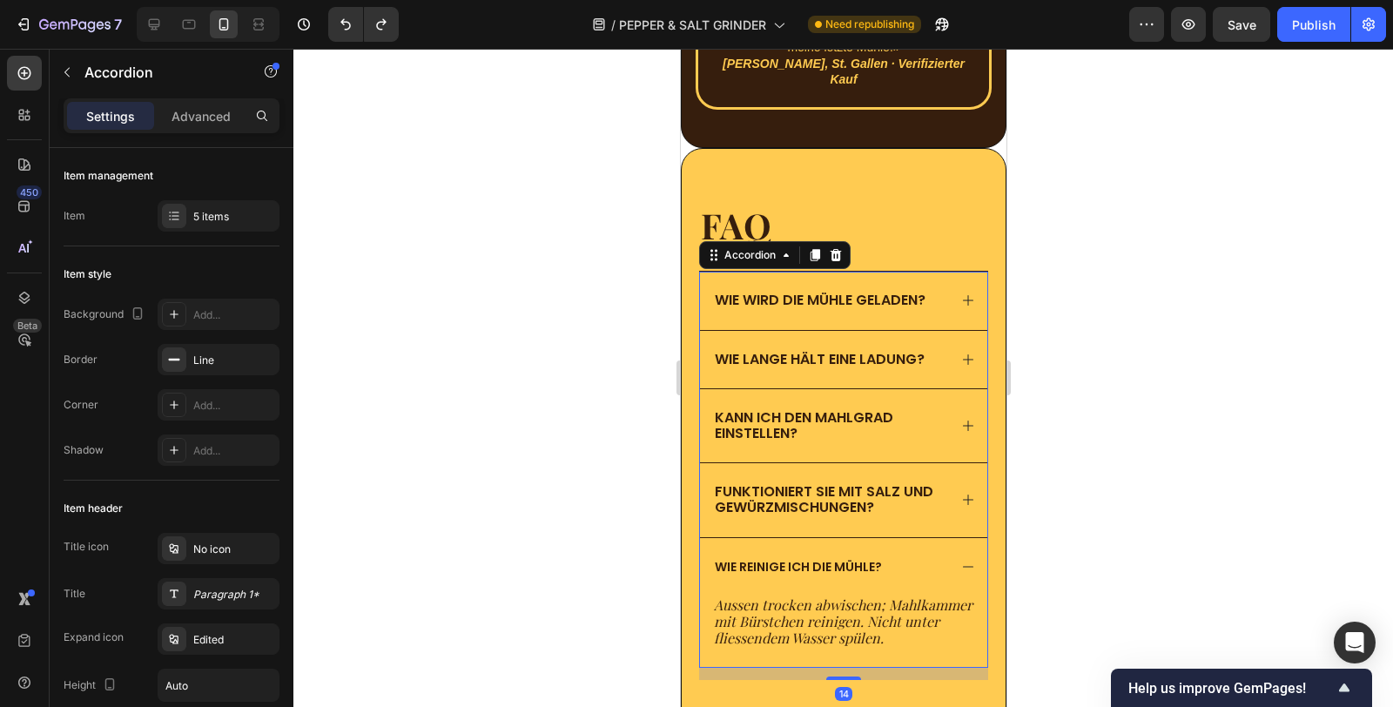
scroll to position [3562, 0]
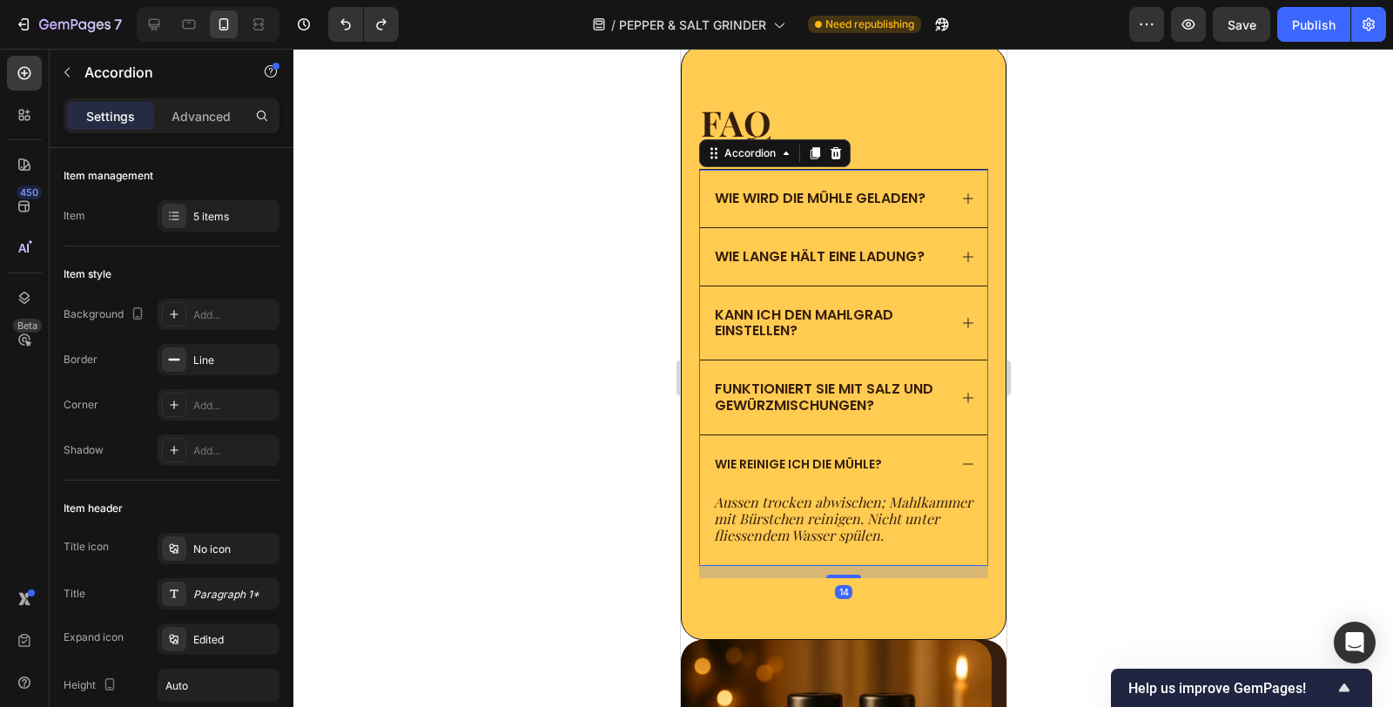
click at [838, 459] on p "Wie reinige ich die Mühle?" at bounding box center [797, 464] width 167 height 16
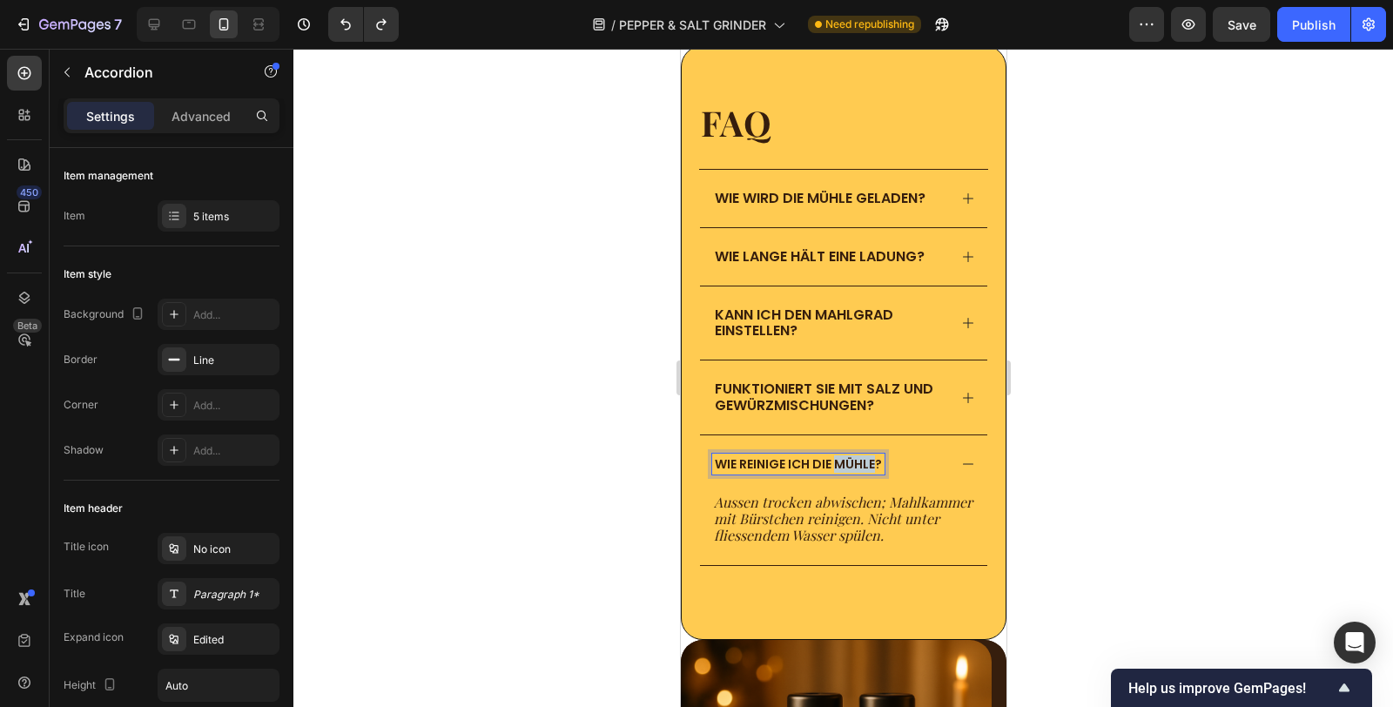
click at [838, 459] on p "Wie reinige ich die Mühle?" at bounding box center [797, 464] width 167 height 16
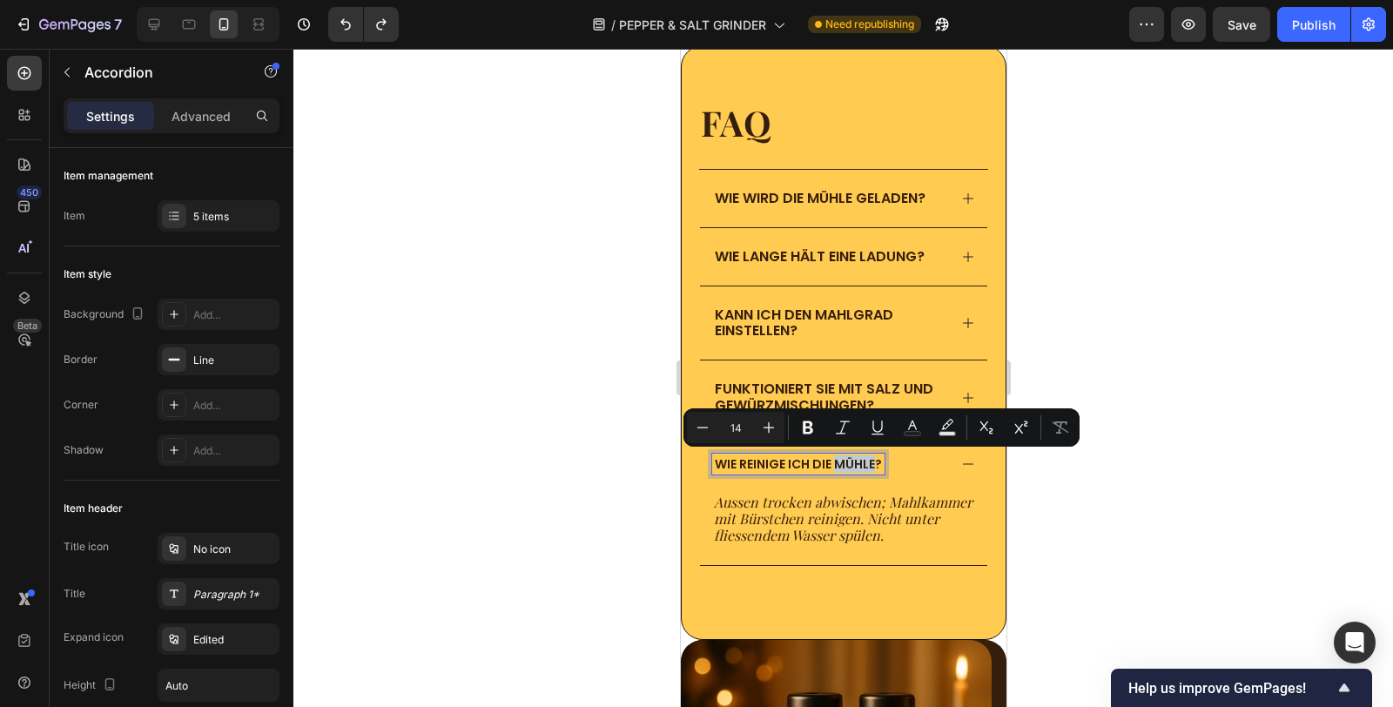
type input "16"
click at [817, 391] on span "Funktioniert sie mit Salz und Gewürzmischungen?" at bounding box center [823, 397] width 218 height 36
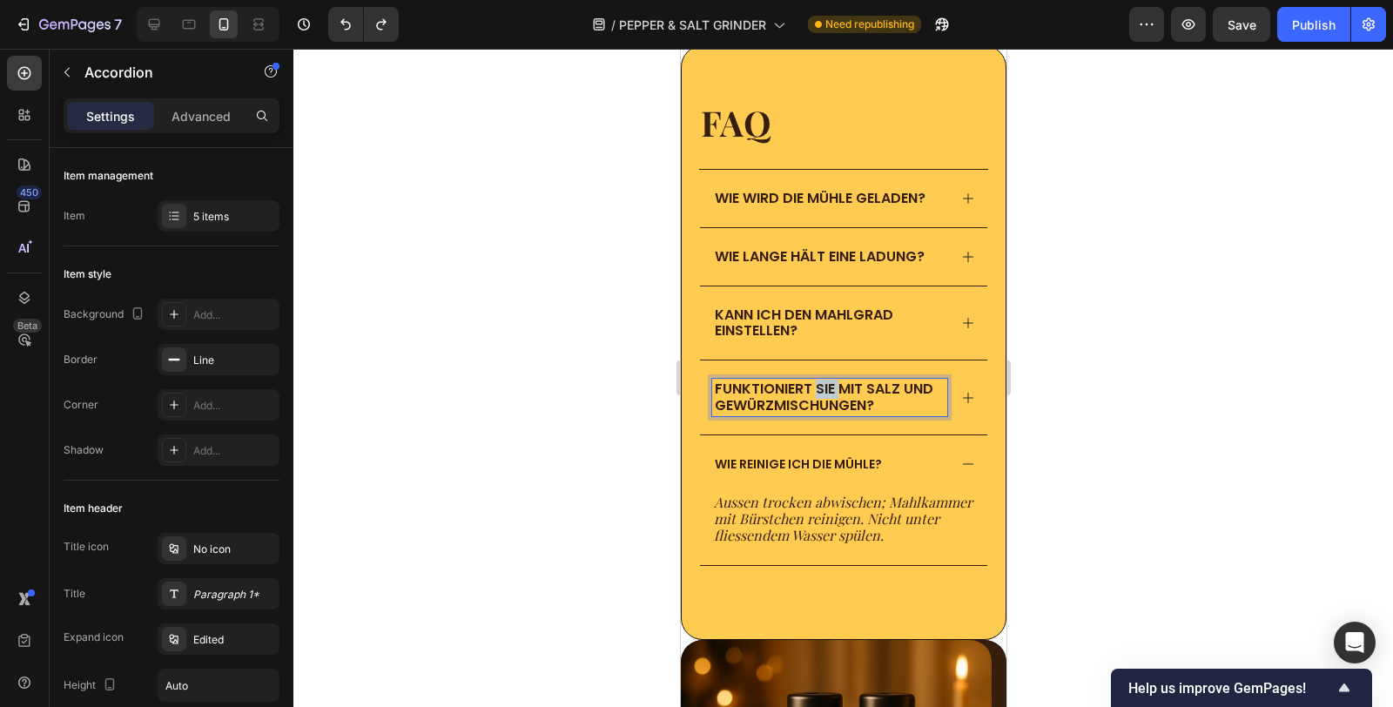
click at [817, 391] on span "Funktioniert sie mit Salz und Gewürzmischungen?" at bounding box center [823, 397] width 218 height 36
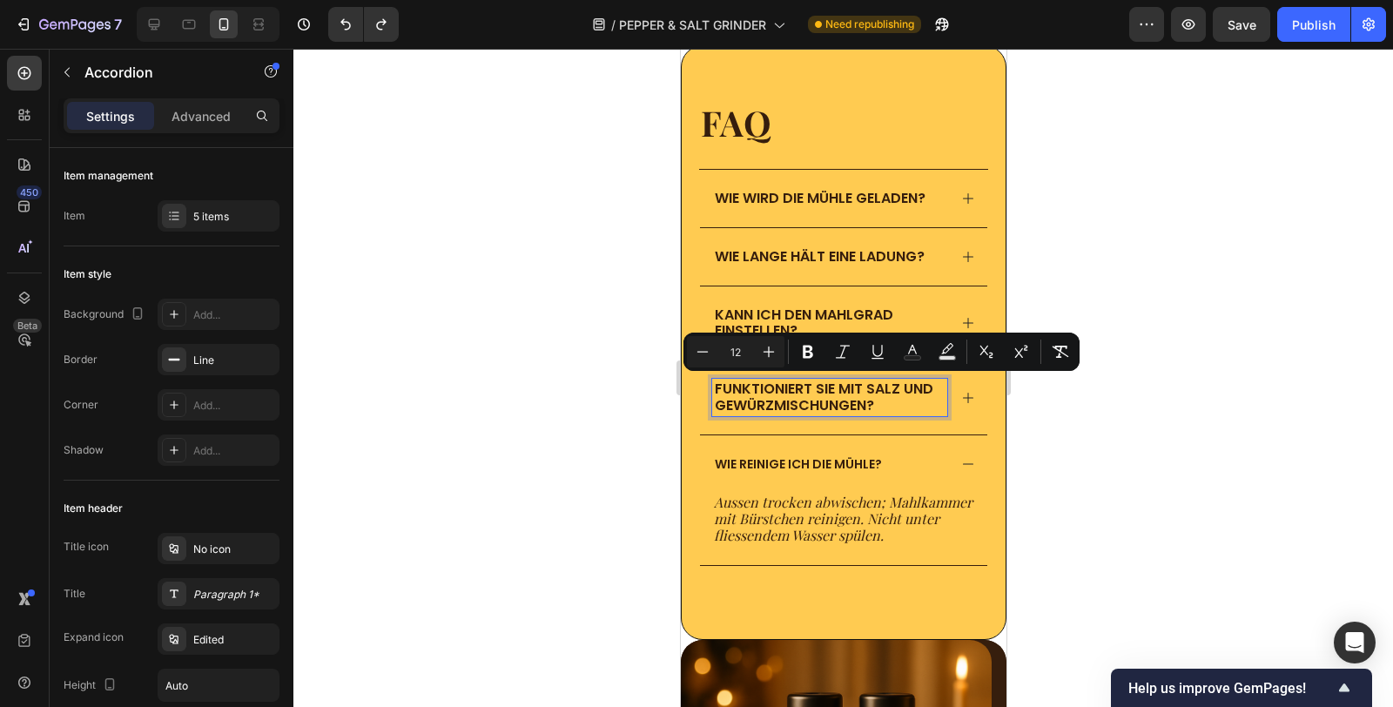
click at [798, 468] on p "Wie reinige ich die Mühle?" at bounding box center [797, 464] width 167 height 16
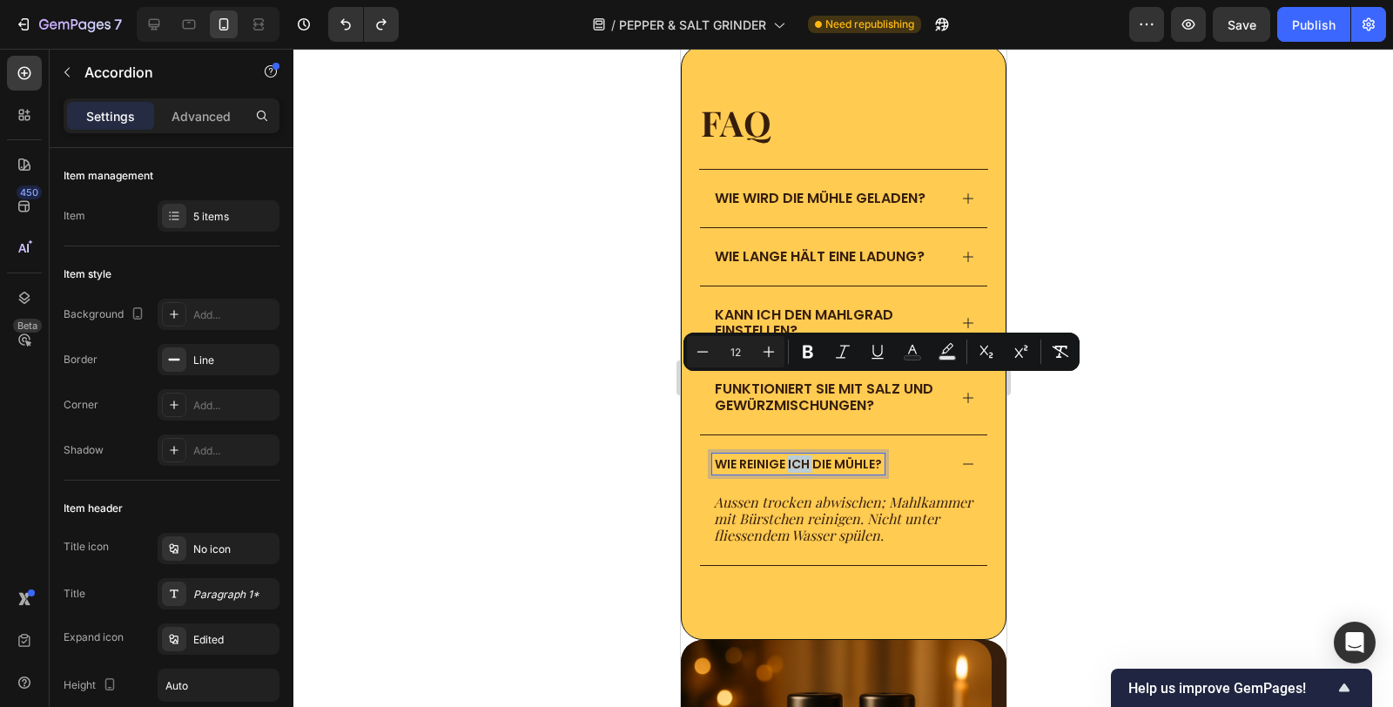
click at [798, 468] on p "Wie reinige ich die Mühle?" at bounding box center [797, 464] width 167 height 16
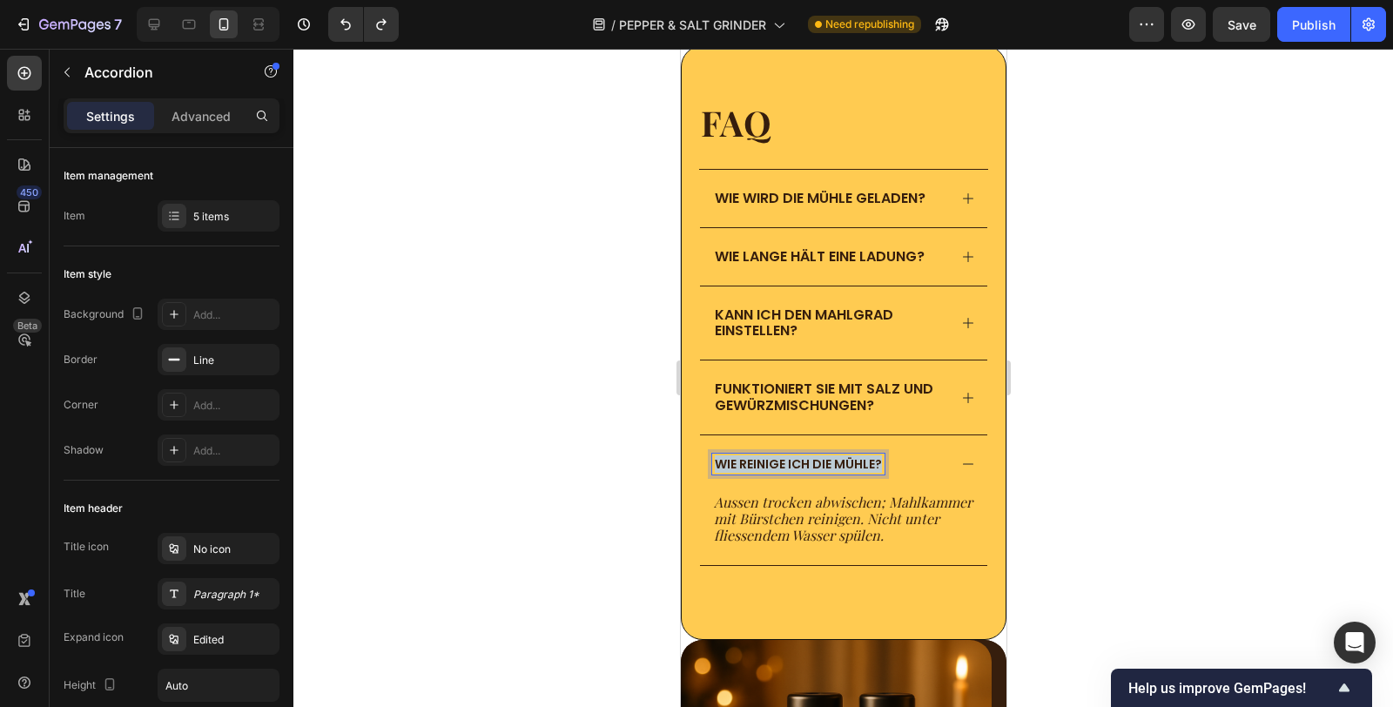
click at [798, 468] on p "Wie reinige ich die Mühle?" at bounding box center [797, 464] width 167 height 16
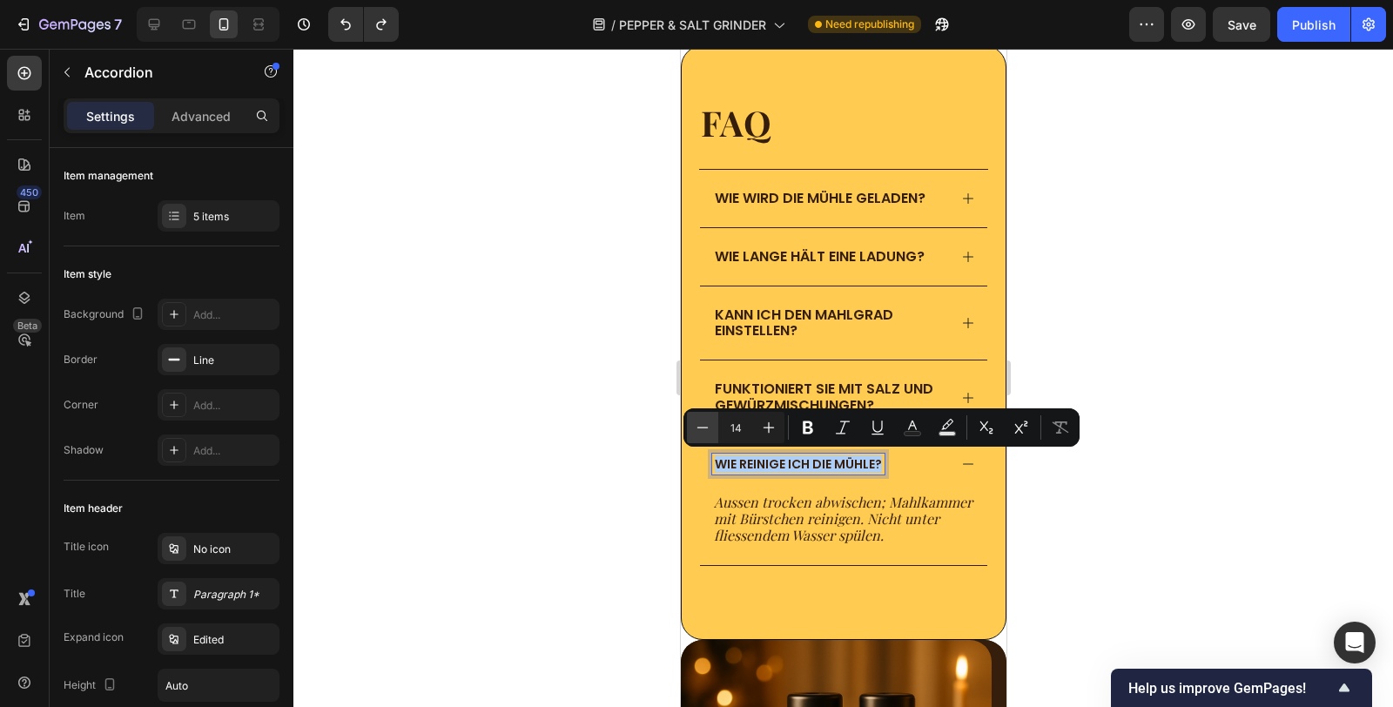
click at [694, 431] on icon "Editor contextual toolbar" at bounding box center [702, 427] width 17 height 17
click at [763, 432] on icon "Editor contextual toolbar" at bounding box center [768, 427] width 17 height 17
type input "14"
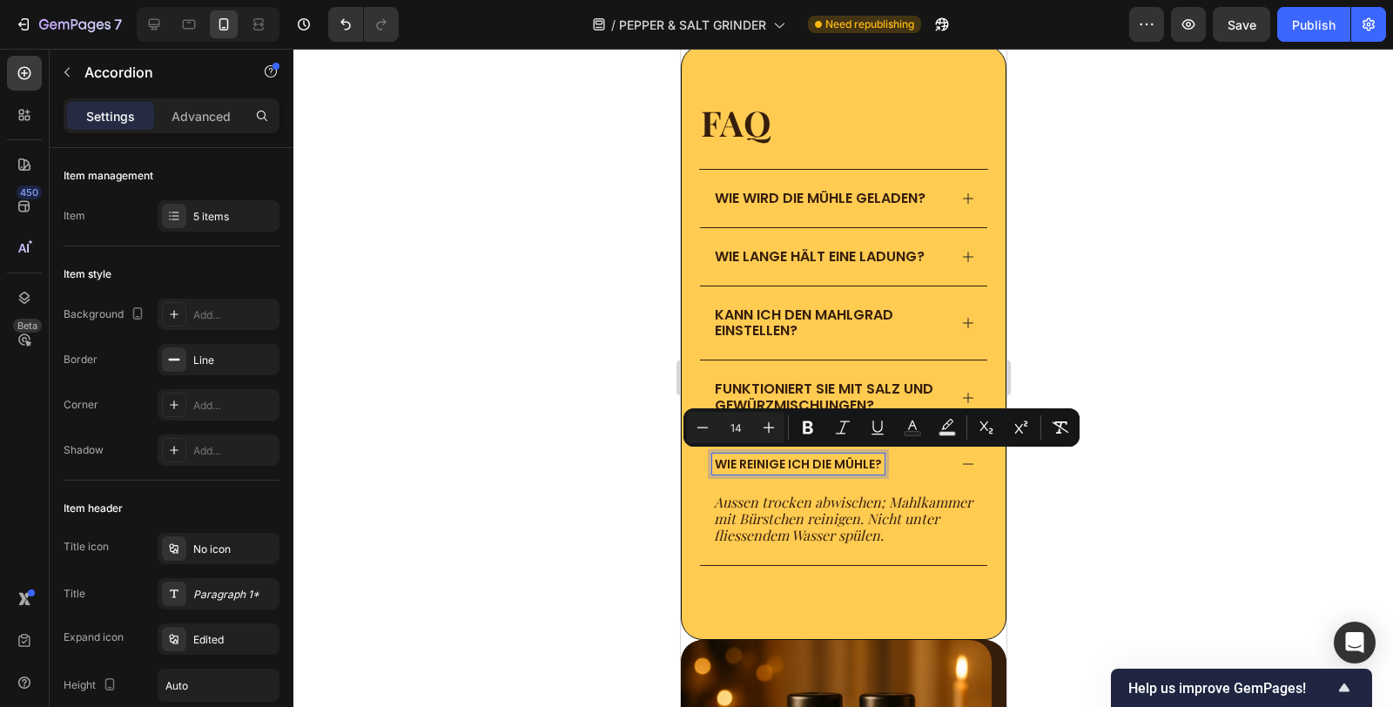
click at [783, 463] on span "Wie reinige ich die Mühle?" at bounding box center [797, 463] width 167 height 17
click at [785, 466] on span "Wie reinige ich die Mühle?" at bounding box center [797, 463] width 167 height 17
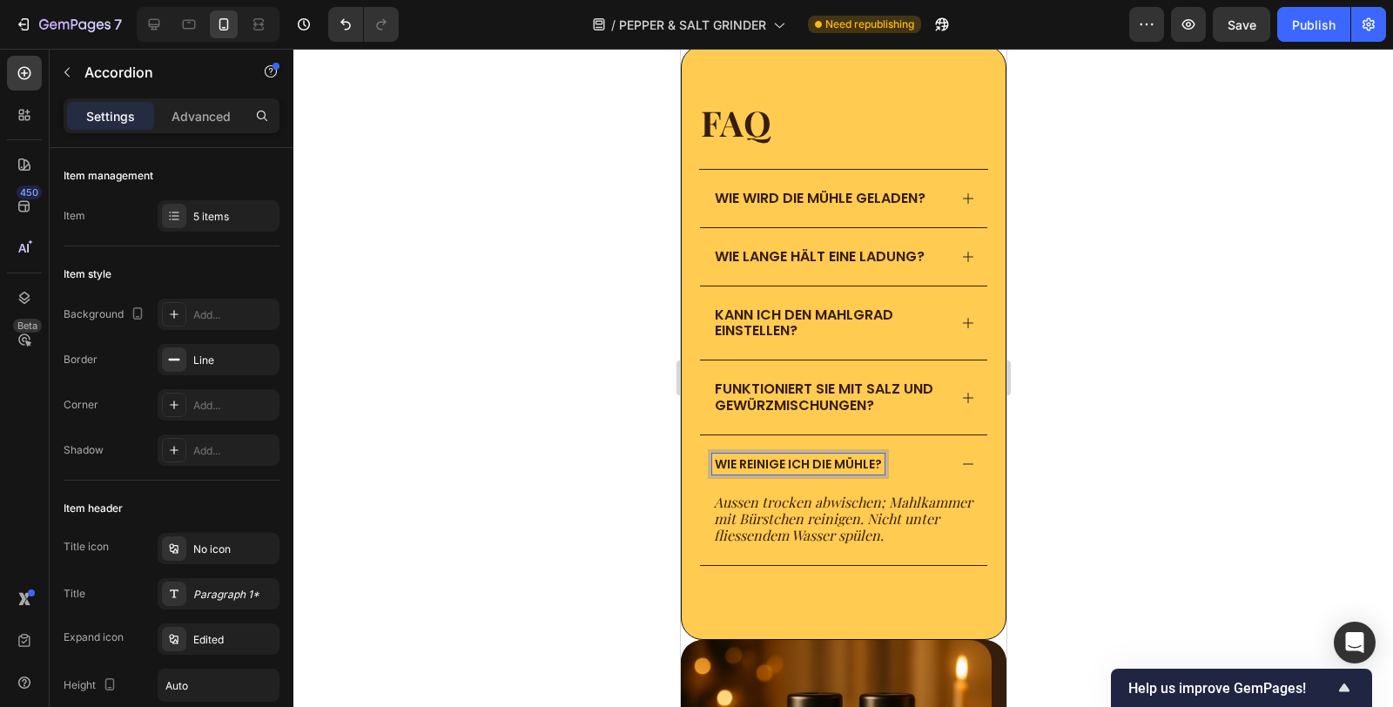
click at [903, 405] on span "Funktioniert sie mit Salz und Gewürzmischungen?" at bounding box center [823, 397] width 218 height 36
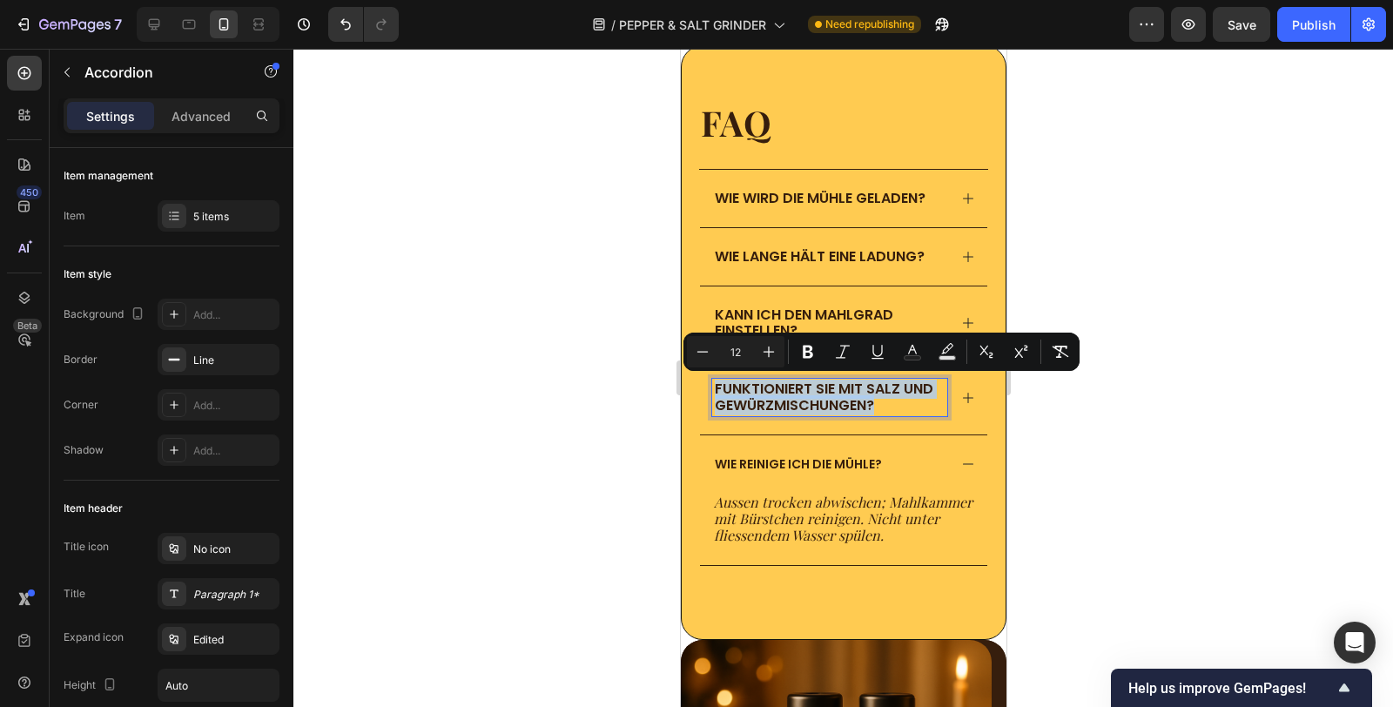
drag, startPoint x: 911, startPoint y: 405, endPoint x: 678, endPoint y: 384, distance: 233.4
copy span "Funktioniert sie mit Salz und Gewürzmischungen?"
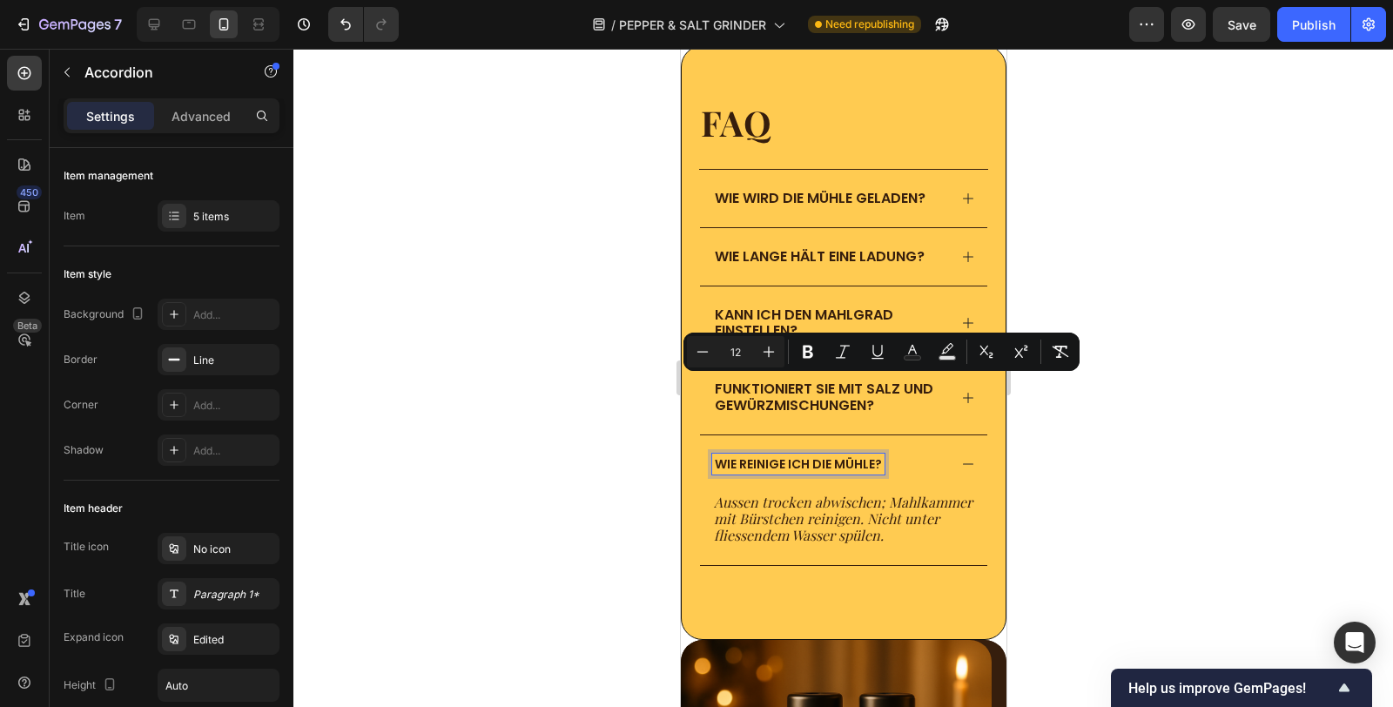
click at [750, 461] on span "Wie reinige ich die Mühle?" at bounding box center [797, 463] width 167 height 17
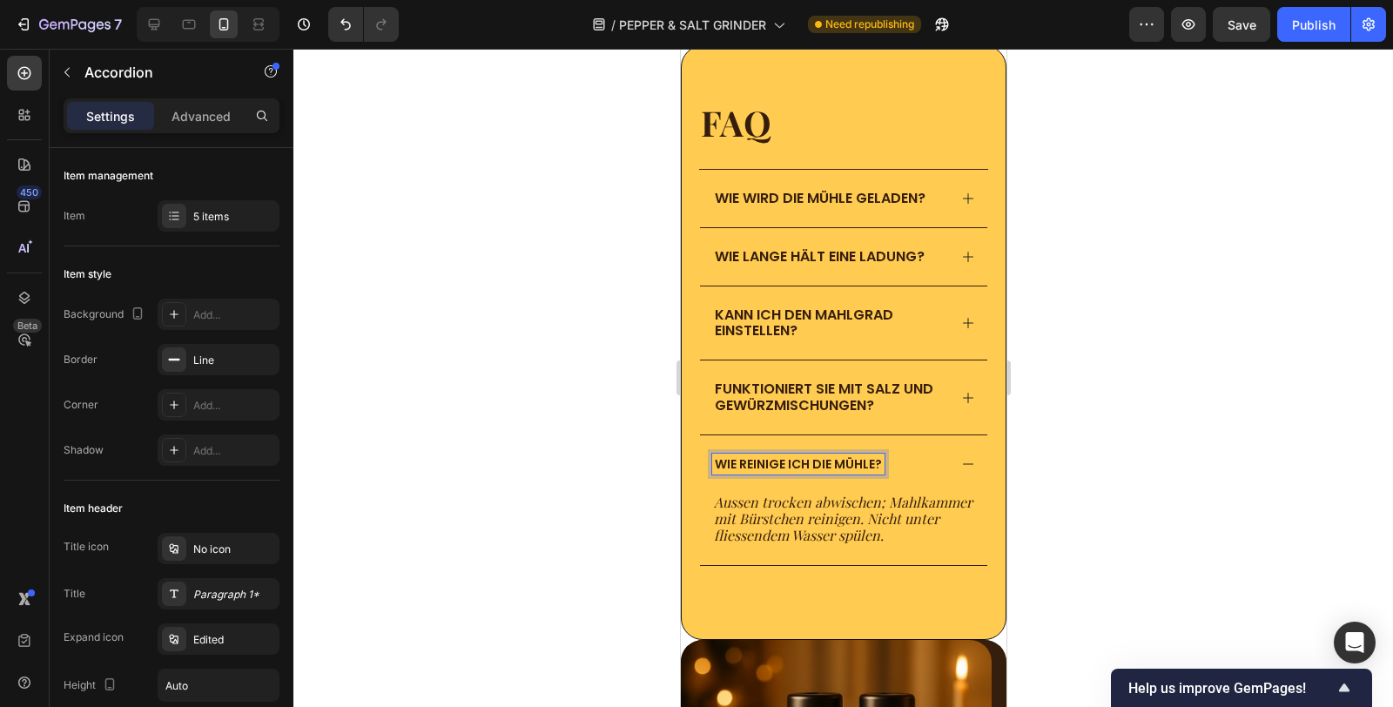
click at [750, 461] on span "Wie reinige ich die Mühle?" at bounding box center [797, 463] width 167 height 17
click at [788, 393] on span "Funktioniert sie mit Salz und Gewürzmischungen?" at bounding box center [823, 397] width 218 height 36
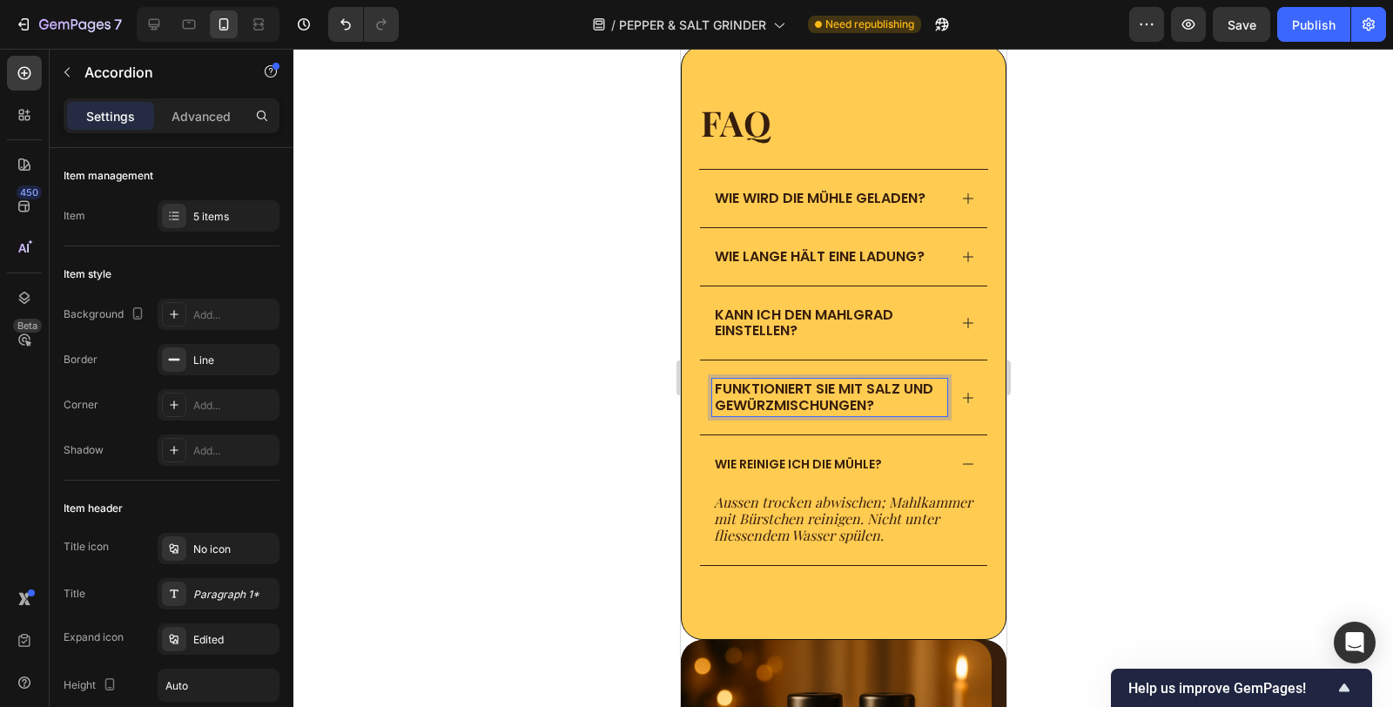
click at [796, 398] on span "Funktioniert sie mit Salz und Gewürzmischungen?" at bounding box center [823, 397] width 218 height 36
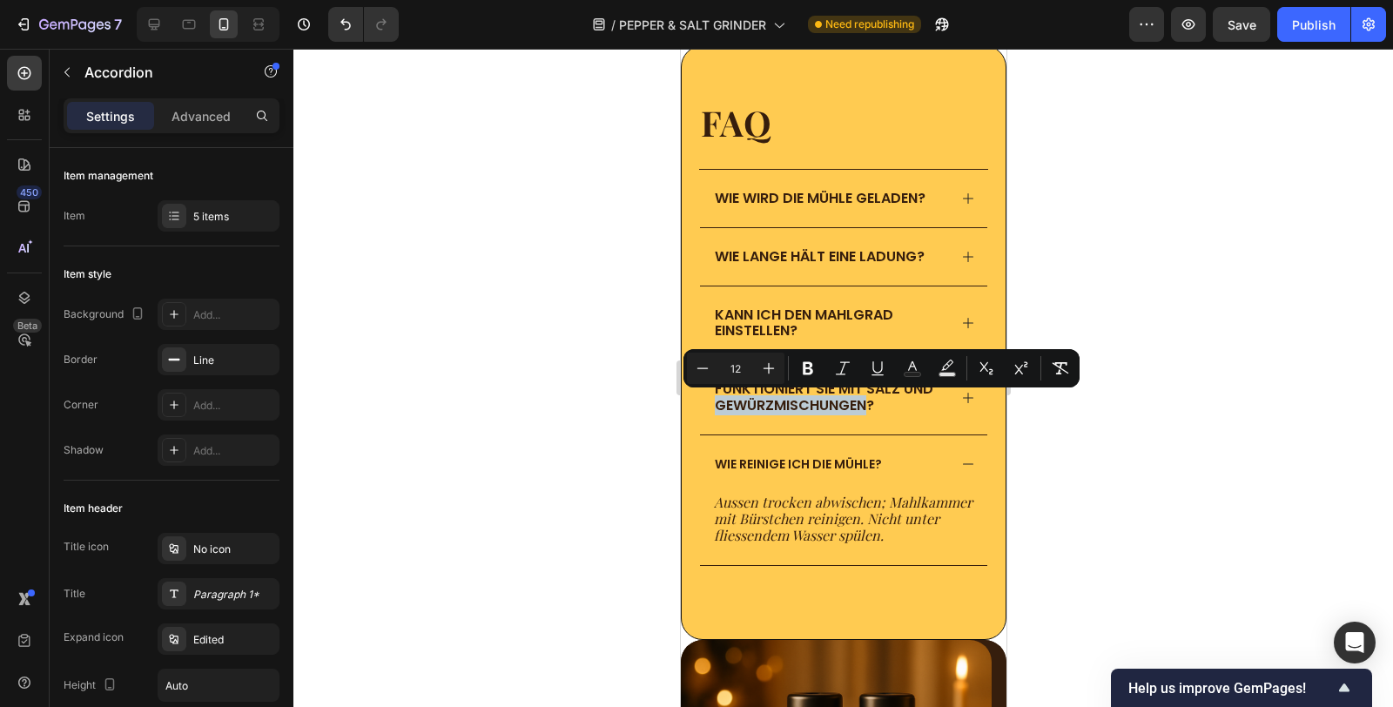
click at [816, 435] on div "Wie reinige ich die Mühle?" at bounding box center [842, 463] width 287 height 57
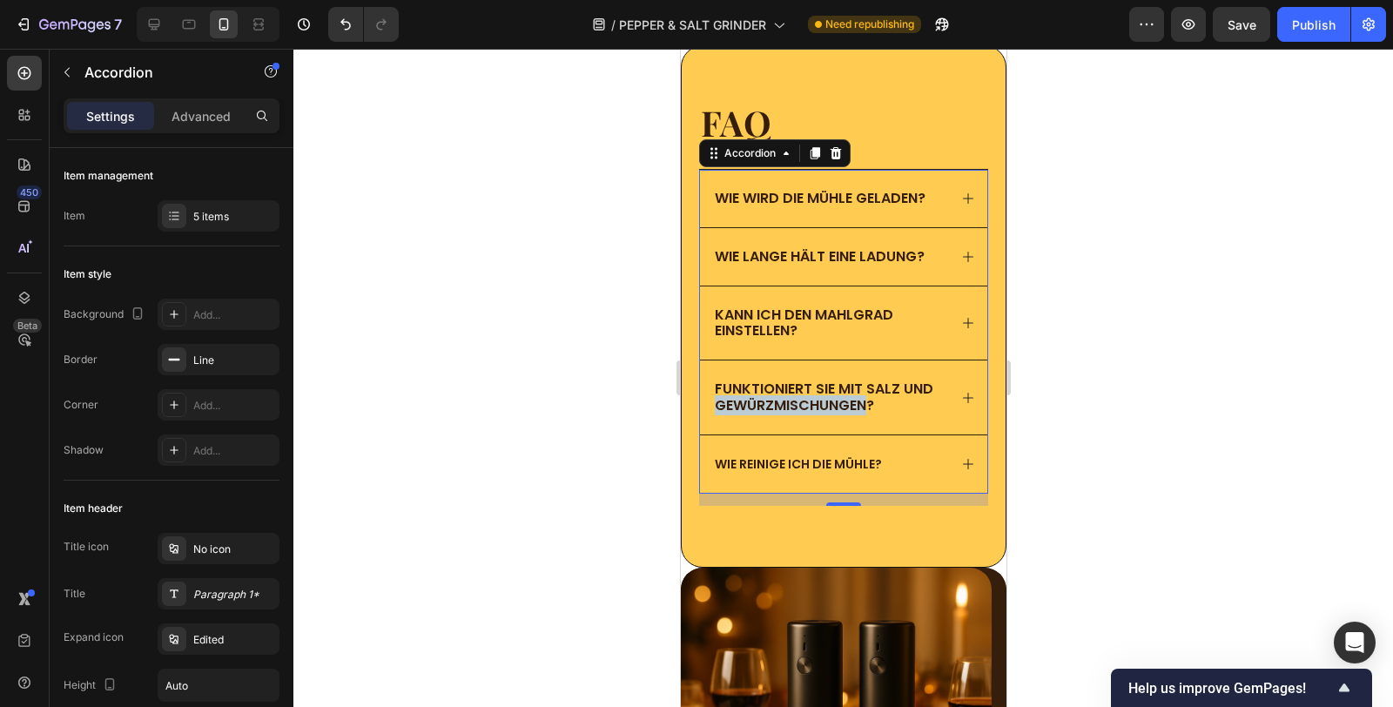
click at [823, 392] on span "Funktioniert sie mit Salz und Gewürzmischungen?" at bounding box center [823, 397] width 218 height 36
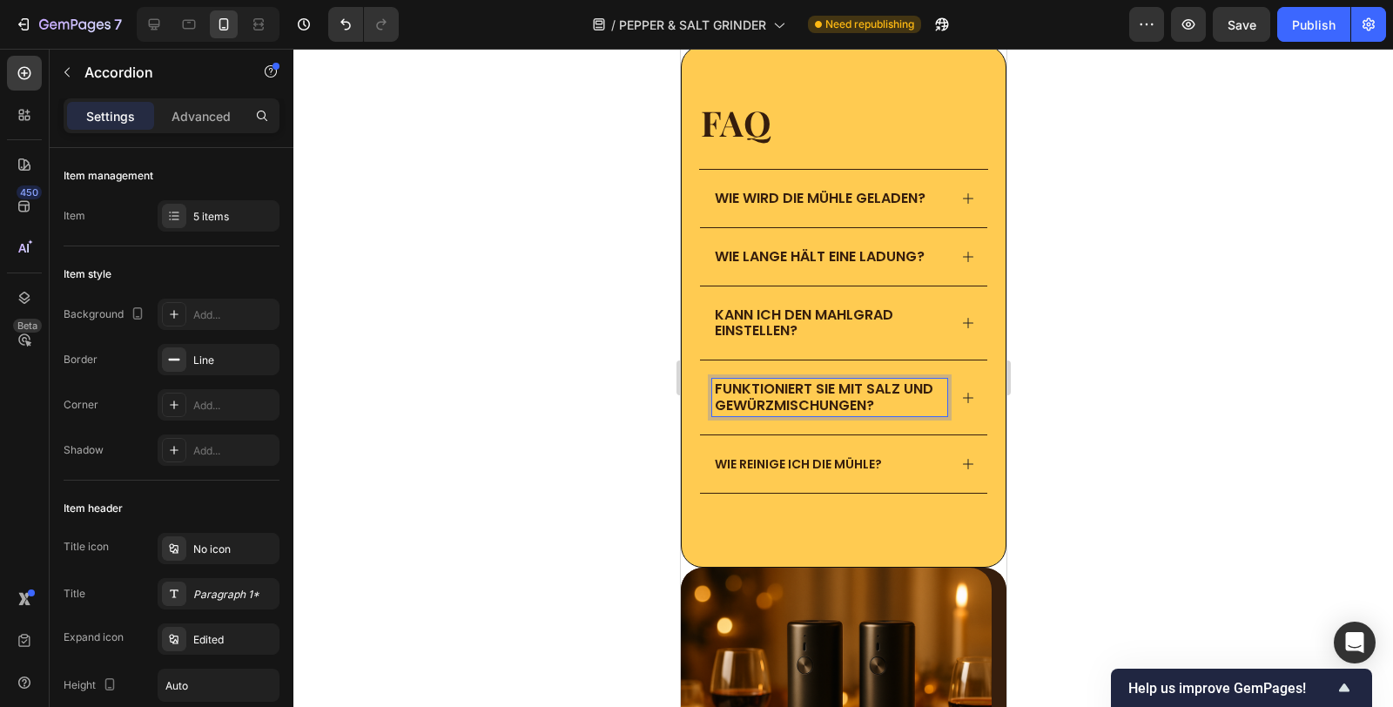
click at [914, 400] on p "Funktioniert sie mit Salz und Gewürzmischungen?" at bounding box center [829, 396] width 230 height 31
click at [1152, 438] on div at bounding box center [842, 378] width 1099 height 658
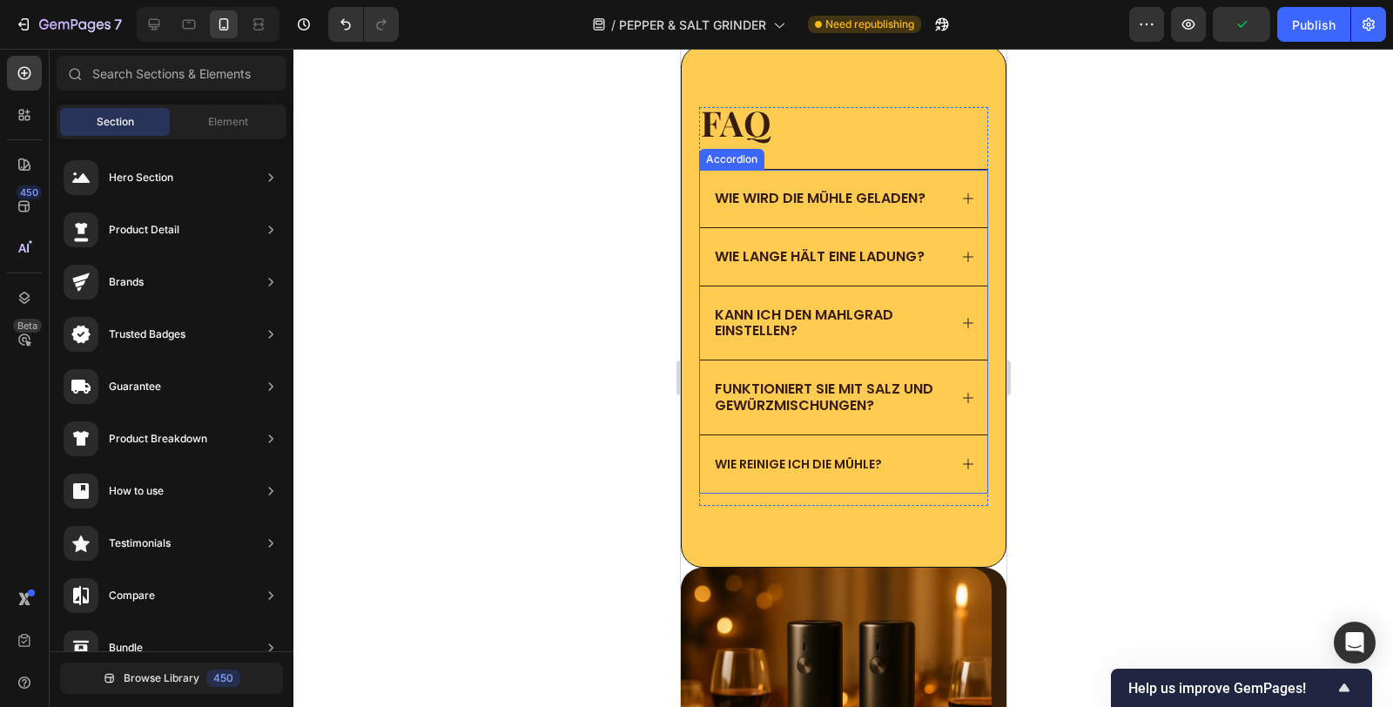
click at [768, 294] on div "Kann ich den Mahlgrad einstellen?" at bounding box center [842, 322] width 287 height 73
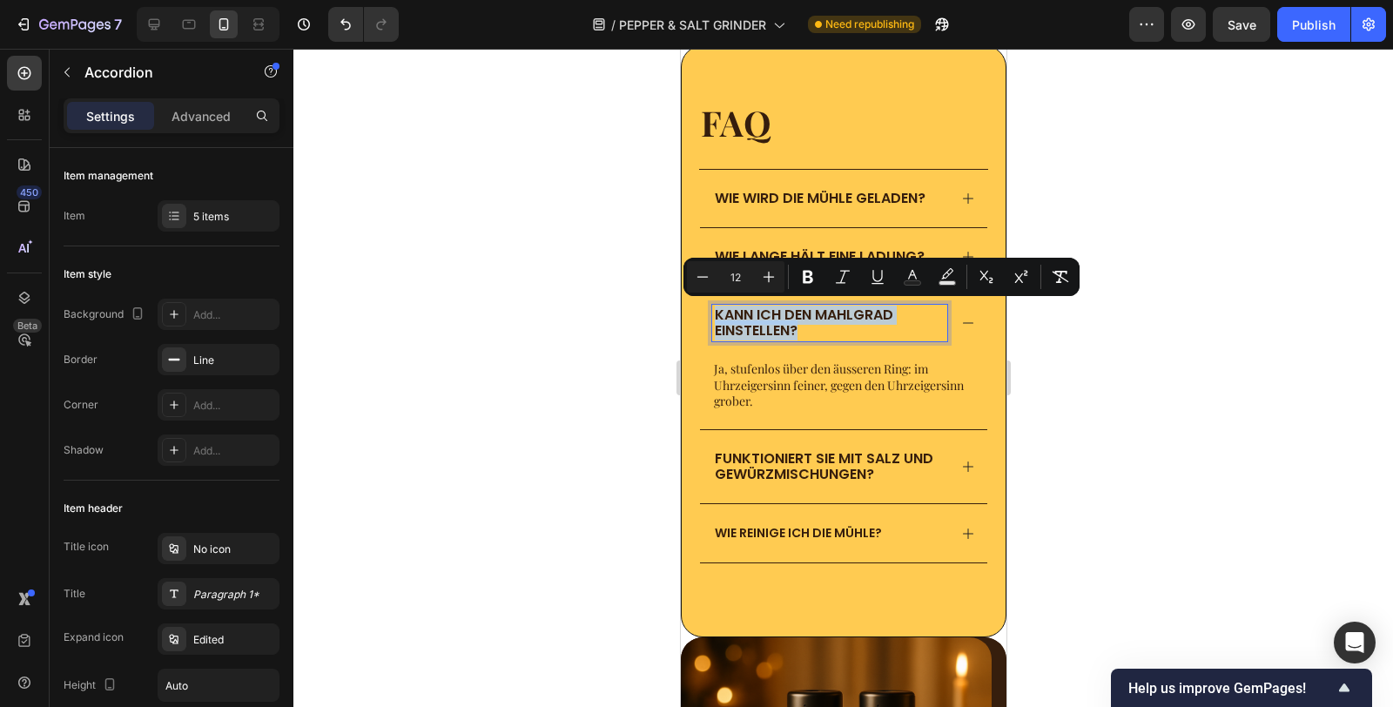
drag, startPoint x: 797, startPoint y: 327, endPoint x: 703, endPoint y: 319, distance: 94.4
click at [703, 319] on div "Kann ich den Mahlgrad einstellen?" at bounding box center [842, 322] width 287 height 73
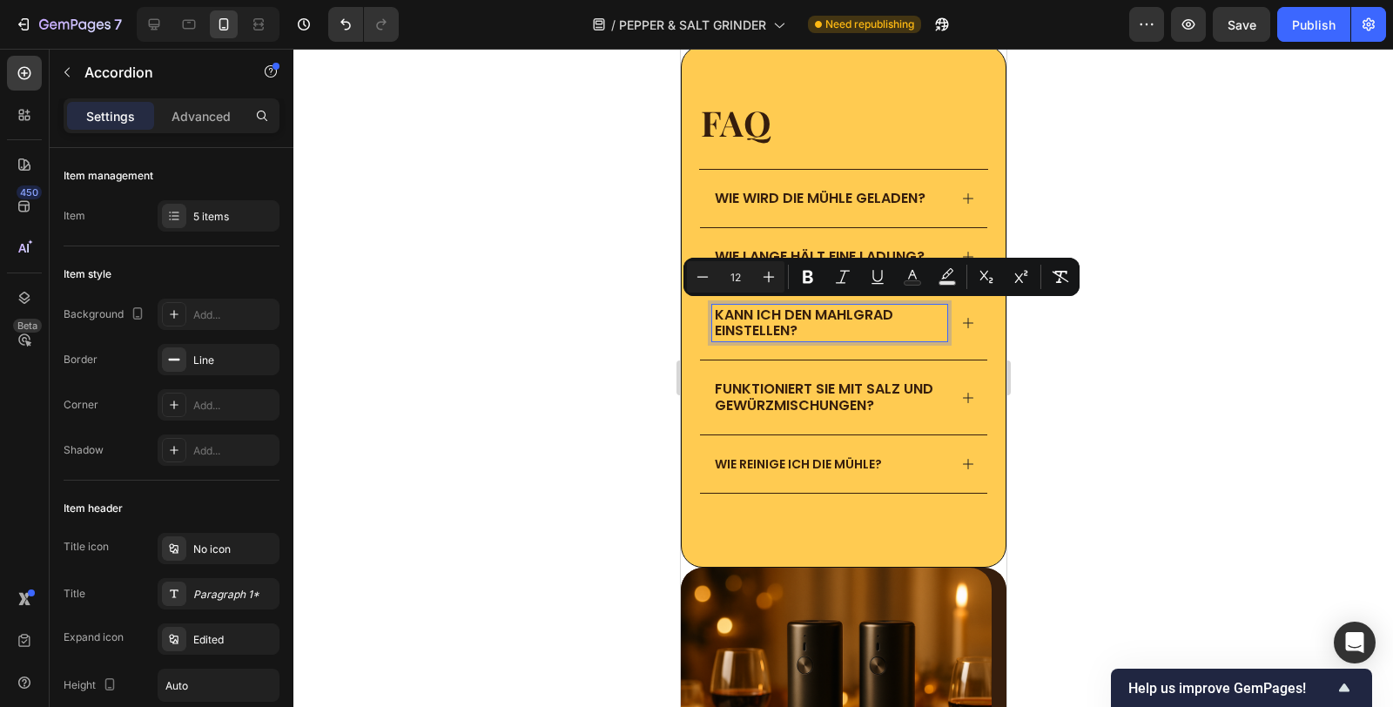
click at [775, 411] on span "Funktioniert sie mit Salz und Gewürzmischungen?" at bounding box center [823, 397] width 218 height 36
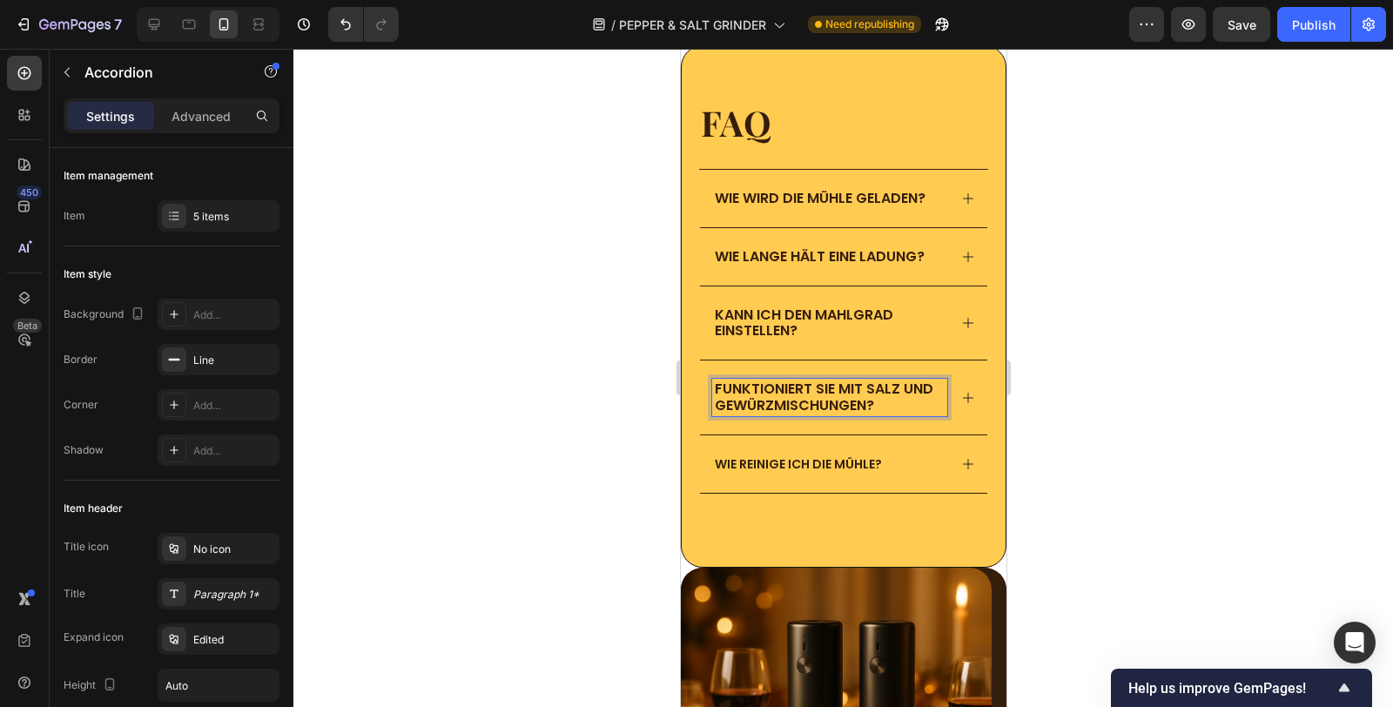
click at [817, 396] on span "Funktioniert sie mit Salz und Gewürzmischungen?" at bounding box center [823, 397] width 218 height 36
click at [816, 396] on span "Funktioniert sie mit Salz und Gewürzmischungen?" at bounding box center [823, 397] width 218 height 36
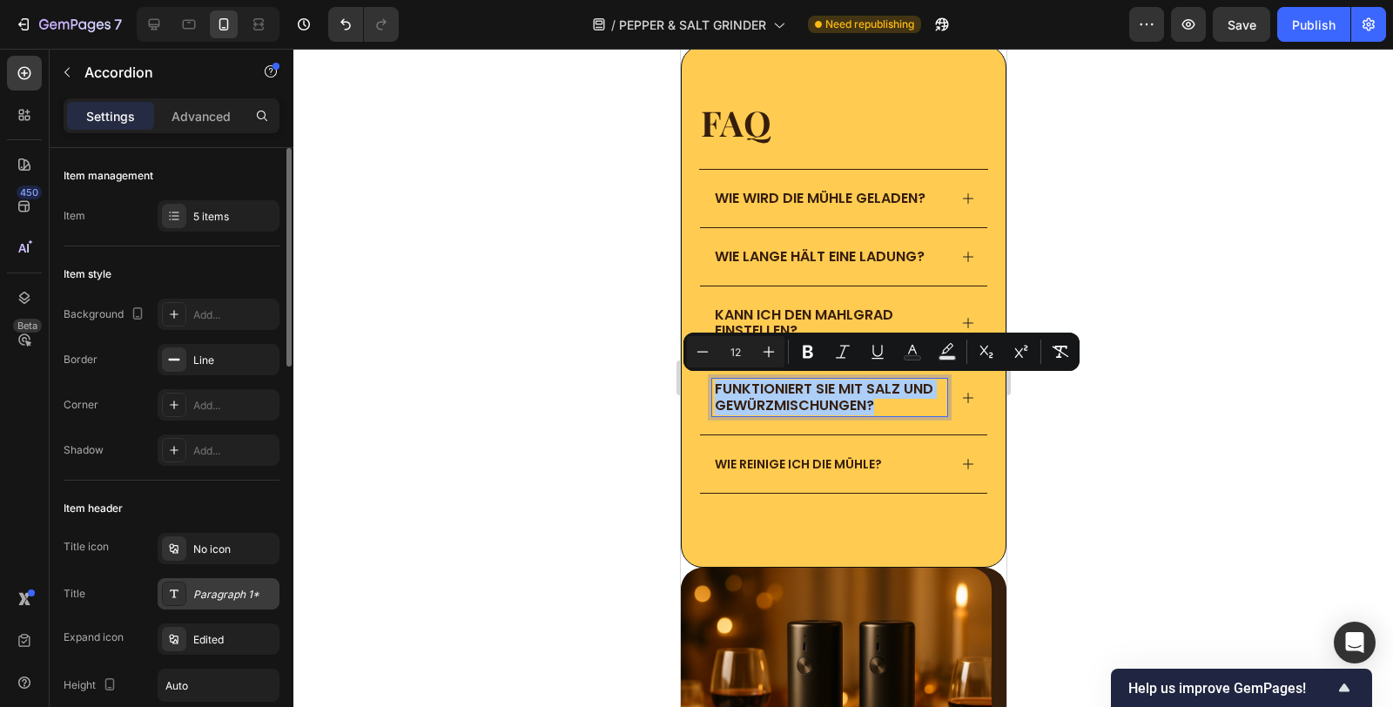
click at [218, 606] on div "Paragraph 1*" at bounding box center [219, 593] width 122 height 31
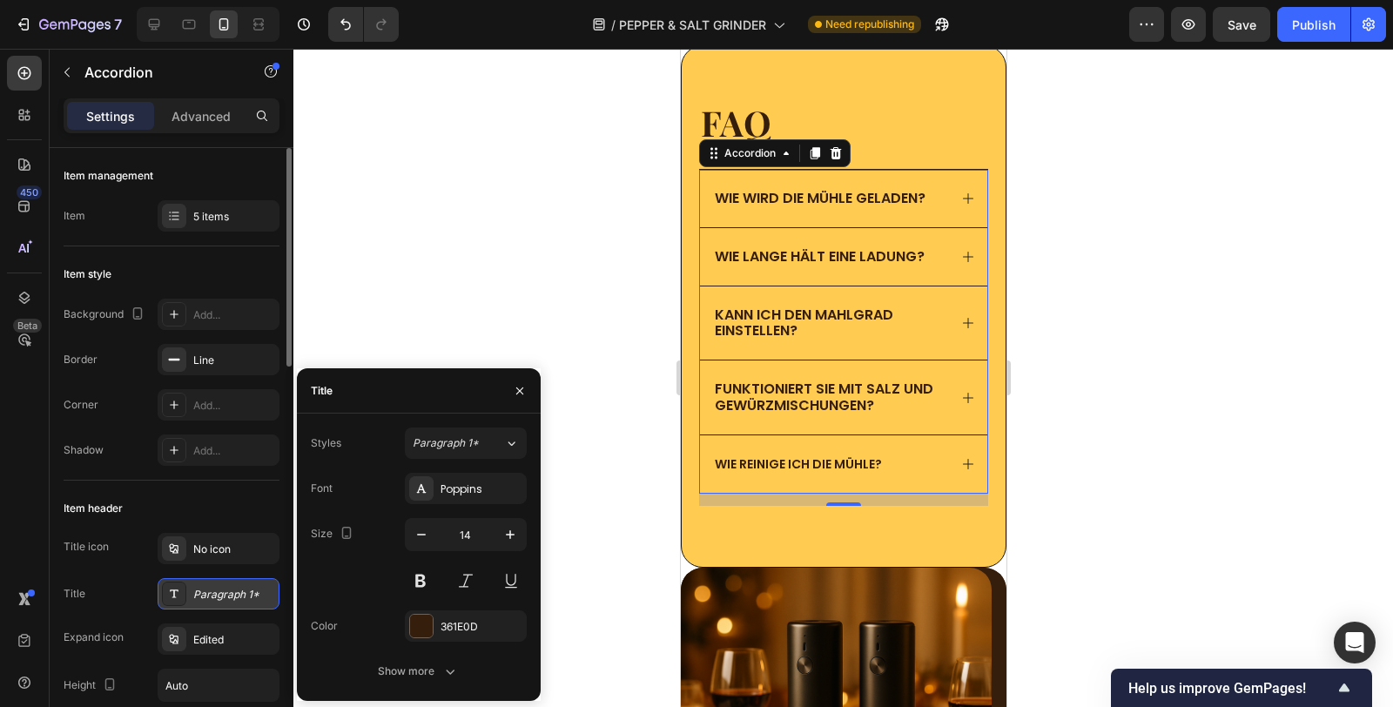
click at [218, 605] on div "Paragraph 1*" at bounding box center [219, 593] width 122 height 31
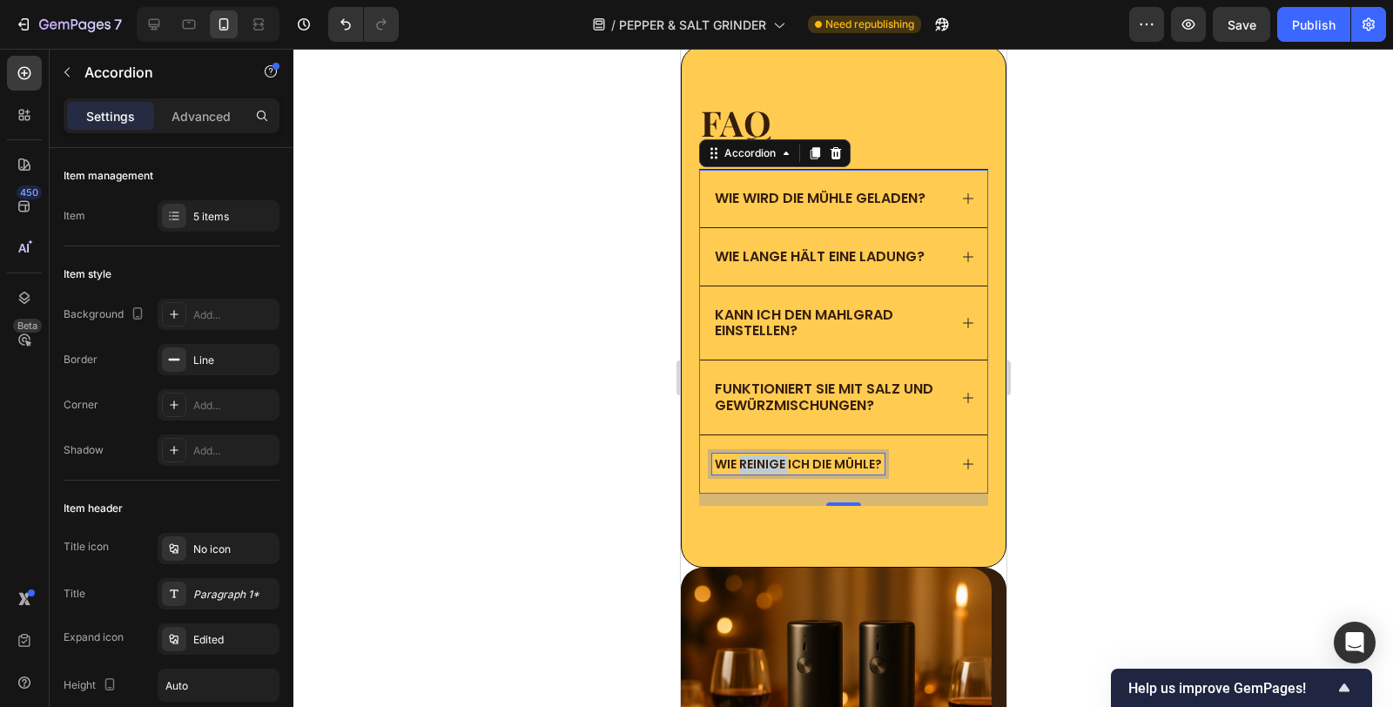
click at [767, 456] on span "Wie reinige ich die Mühle?" at bounding box center [797, 463] width 167 height 17
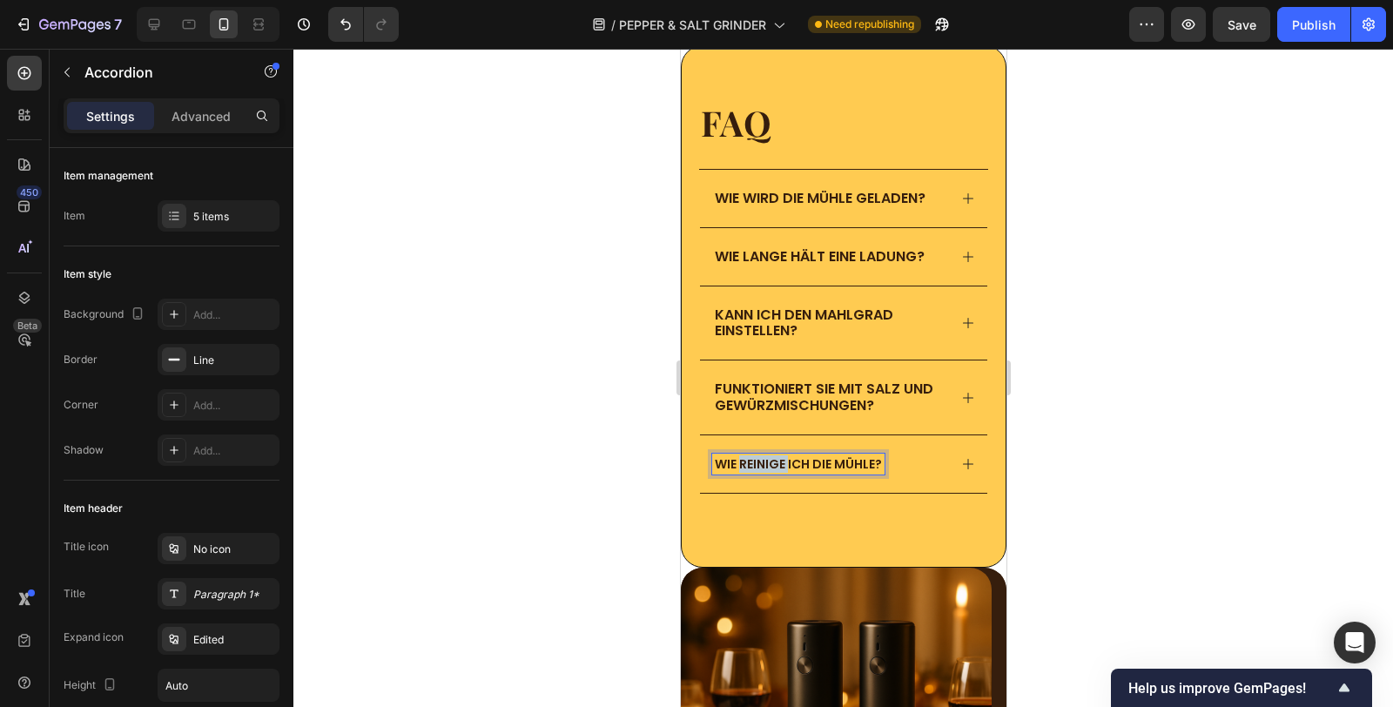
click at [764, 456] on span "Wie reinige ich die Mühle?" at bounding box center [797, 463] width 167 height 17
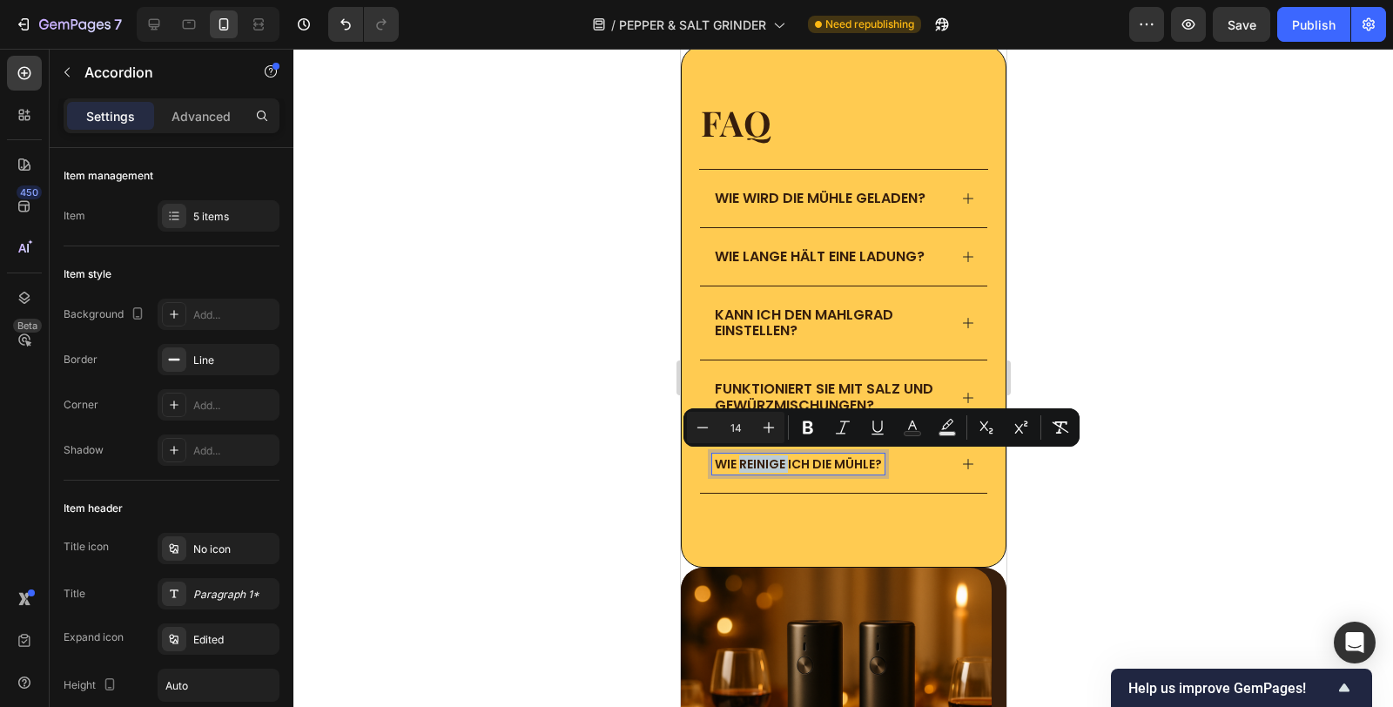
click at [784, 455] on span "Wie reinige ich die Mühle?" at bounding box center [797, 463] width 167 height 17
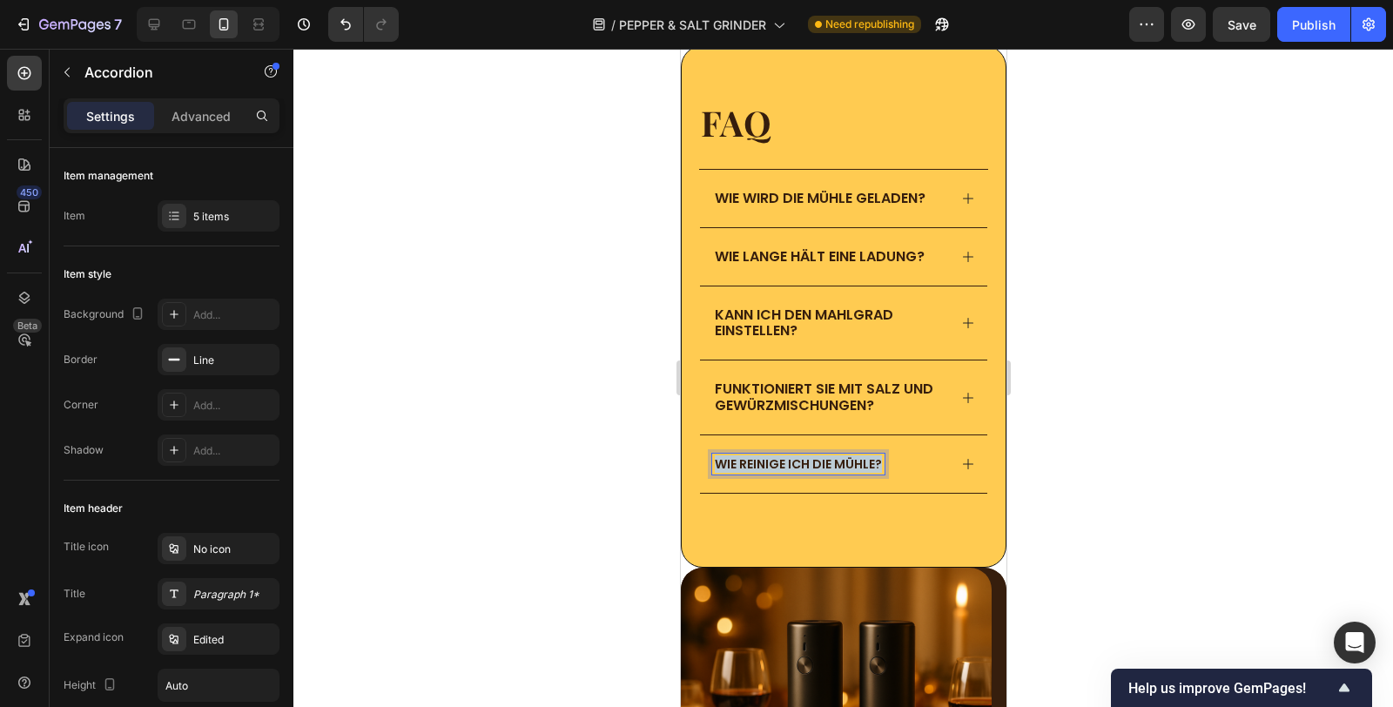
click at [784, 455] on span "Wie reinige ich die Mühle?" at bounding box center [797, 463] width 167 height 17
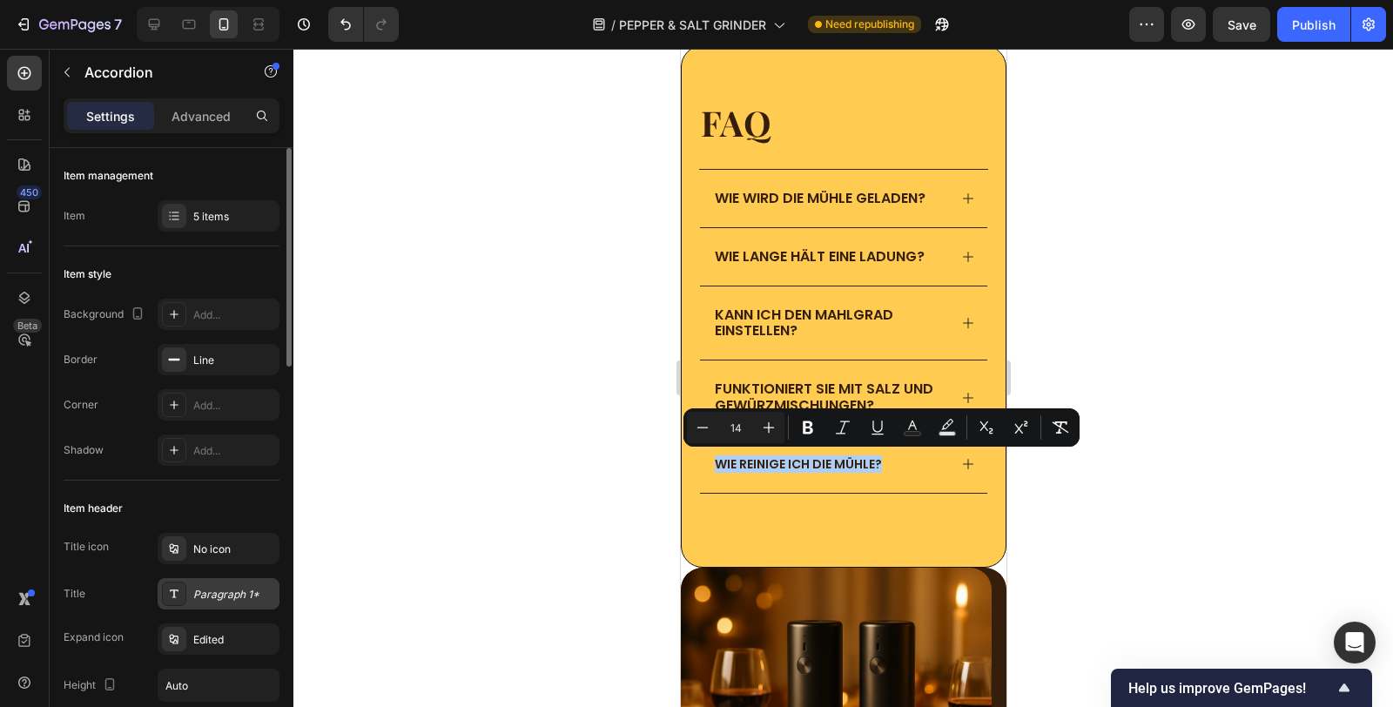
click at [221, 588] on div "Paragraph 1*" at bounding box center [234, 595] width 82 height 16
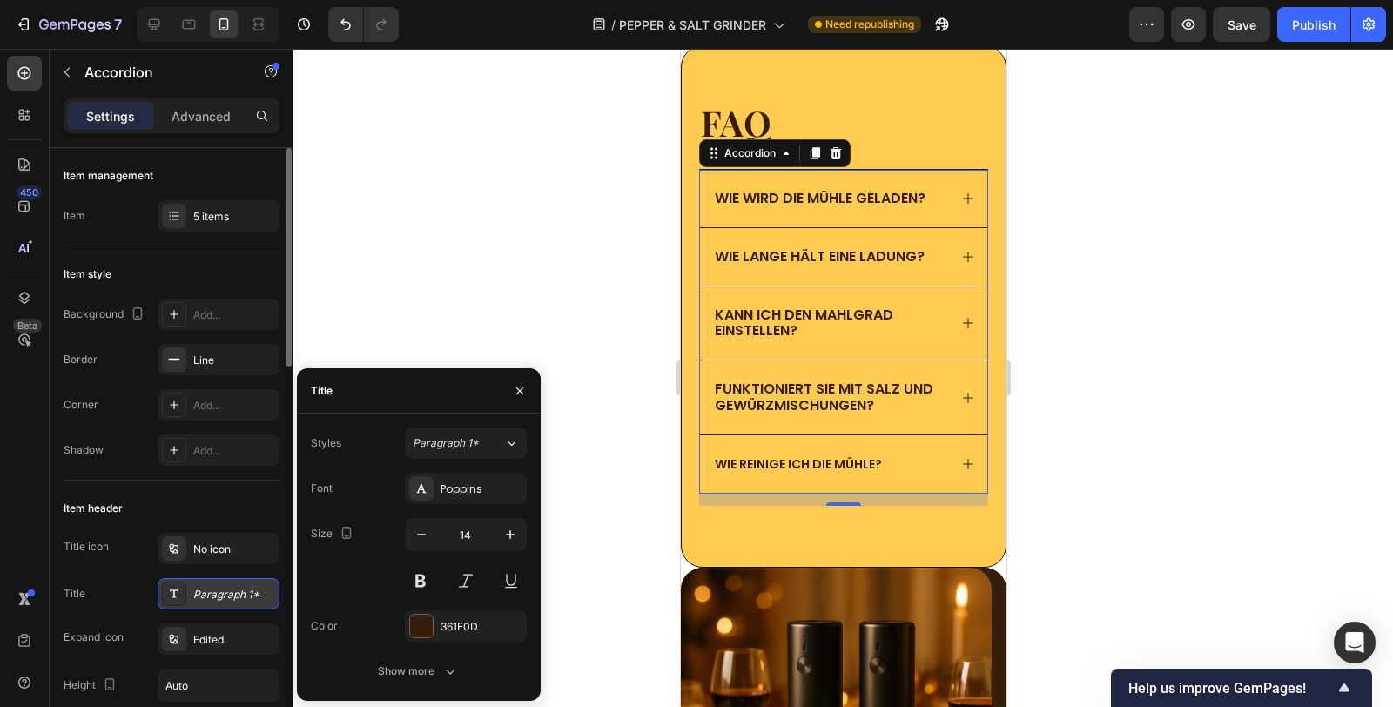
click at [221, 588] on div "Paragraph 1*" at bounding box center [234, 595] width 82 height 16
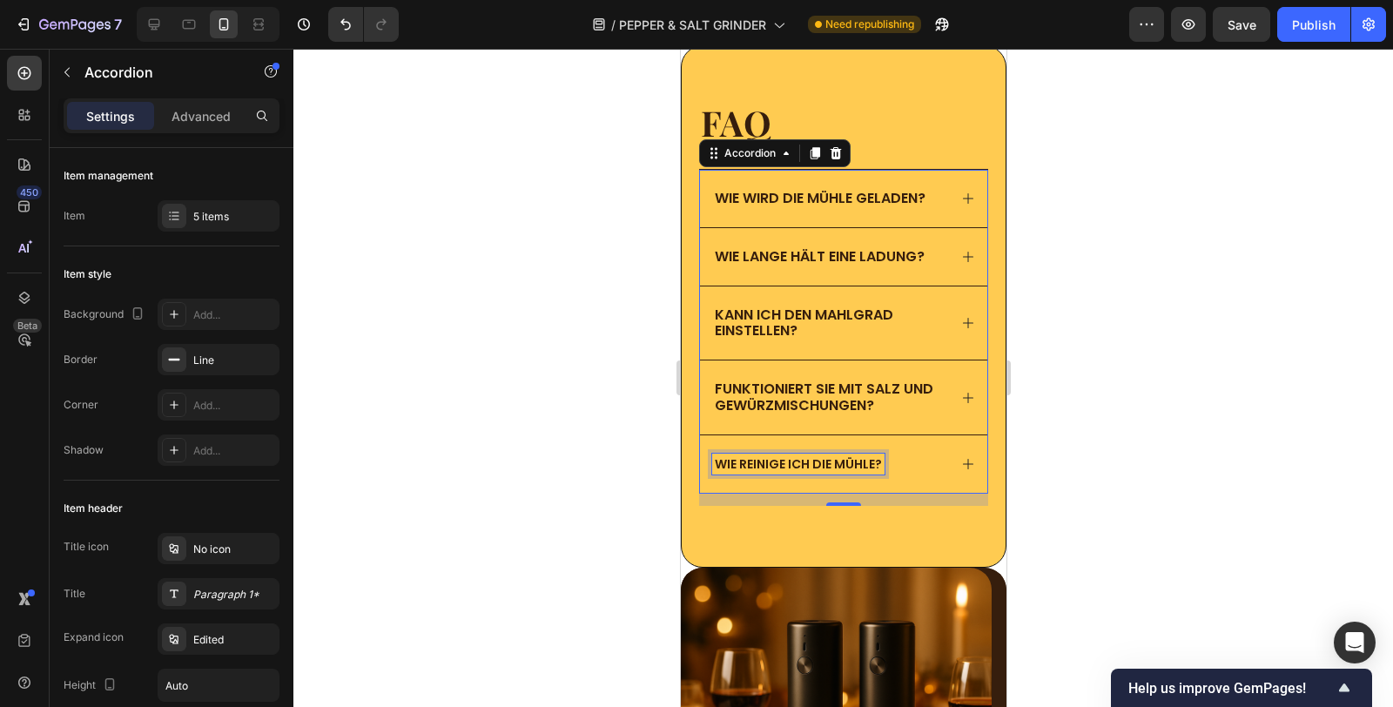
click at [808, 464] on span "Wie reinige ich die Mühle?" at bounding box center [797, 463] width 167 height 17
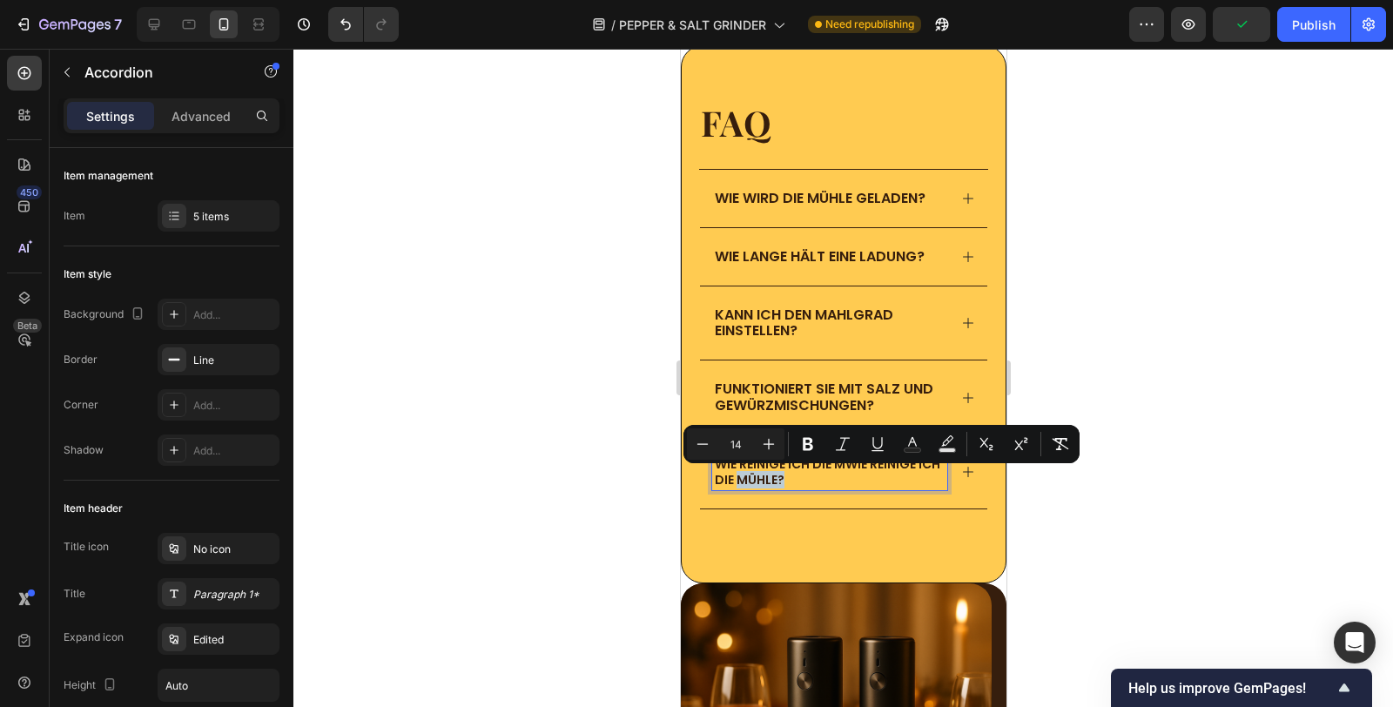
drag, startPoint x: 805, startPoint y: 480, endPoint x: 763, endPoint y: 483, distance: 42.8
click at [763, 483] on span "wie reinige ich die mWie reinige ich die Mühle?" at bounding box center [826, 471] width 225 height 33
copy span "Mühle?"
click at [844, 485] on p "wie reinige ich die mWie reinige ich die Mühle?" at bounding box center [829, 471] width 230 height 31
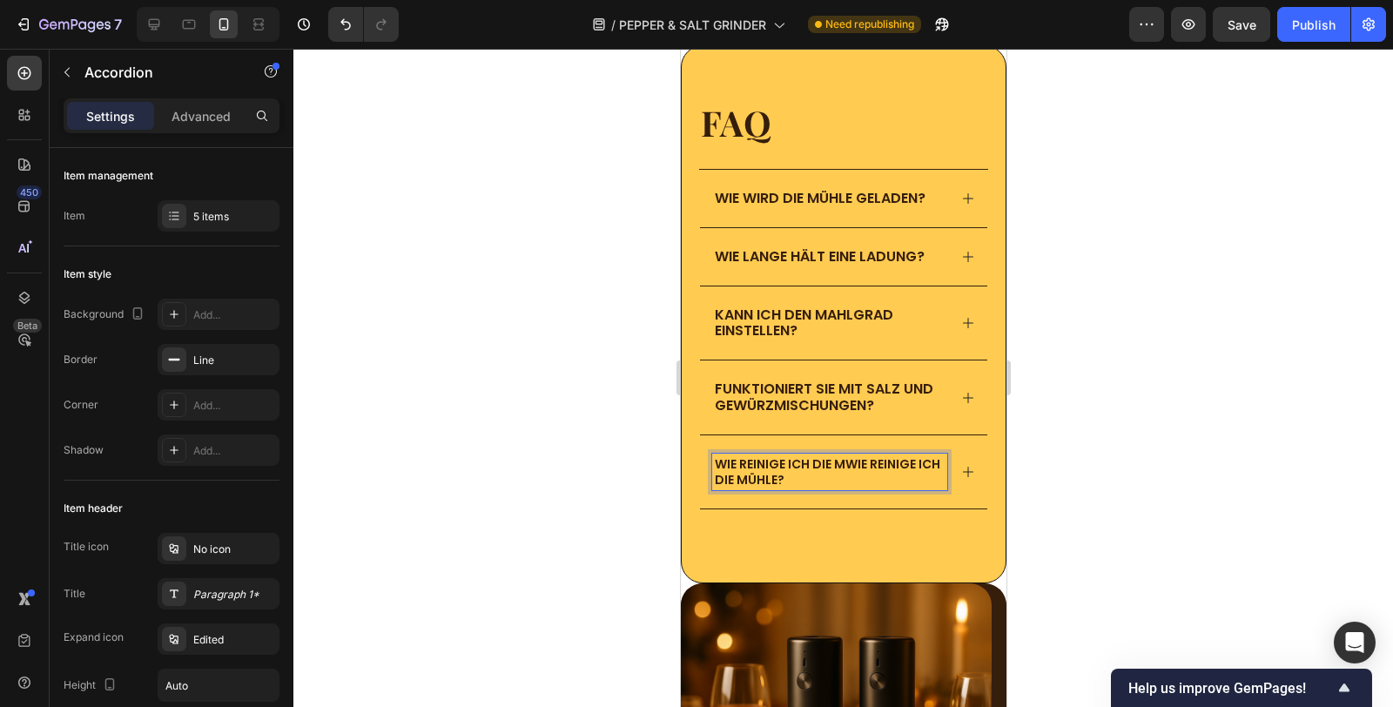
click at [829, 465] on span "wie reinige ich die mWie reinige ich die Mühle?" at bounding box center [826, 471] width 225 height 33
click at [828, 467] on span "wie reinige ich dieMühle? mWie reinige ich die Mühle?" at bounding box center [814, 471] width 200 height 33
click at [830, 462] on span "wie reinige ich dieMühle? mWie reinige ich die Mühle?" at bounding box center [814, 471] width 200 height 33
drag, startPoint x: 883, startPoint y: 480, endPoint x: 880, endPoint y: 461, distance: 18.5
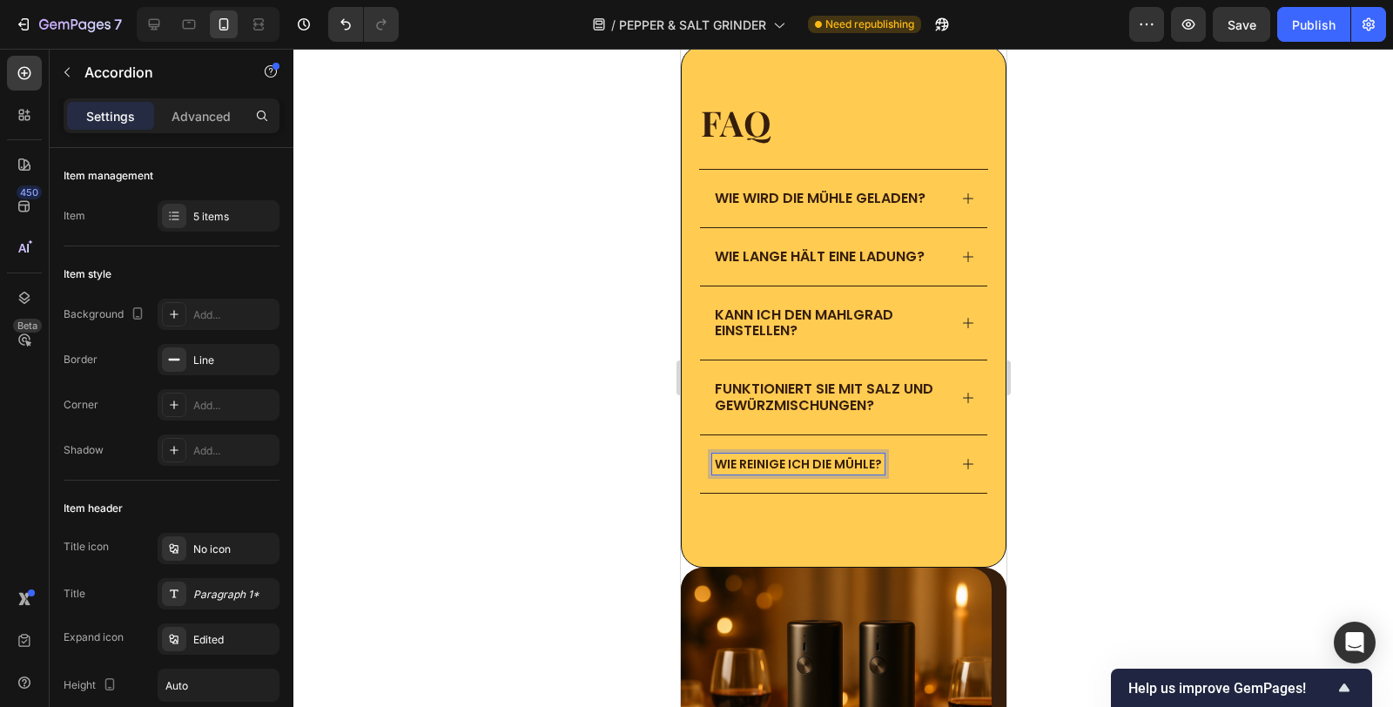
click at [786, 460] on span "wie reinige ich die Mühle?" at bounding box center [797, 463] width 167 height 17
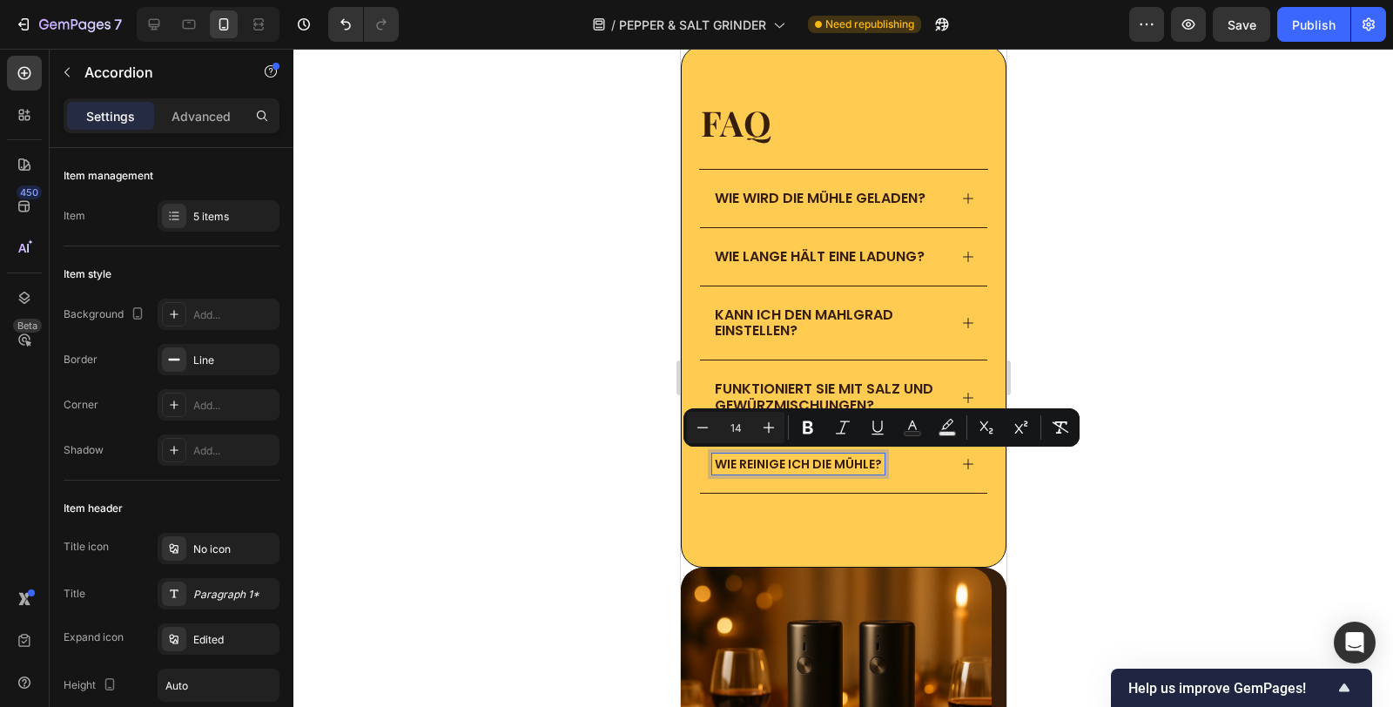
click at [759, 382] on span "Funktioniert sie mit Salz und Gewürzmischungen?" at bounding box center [823, 397] width 218 height 36
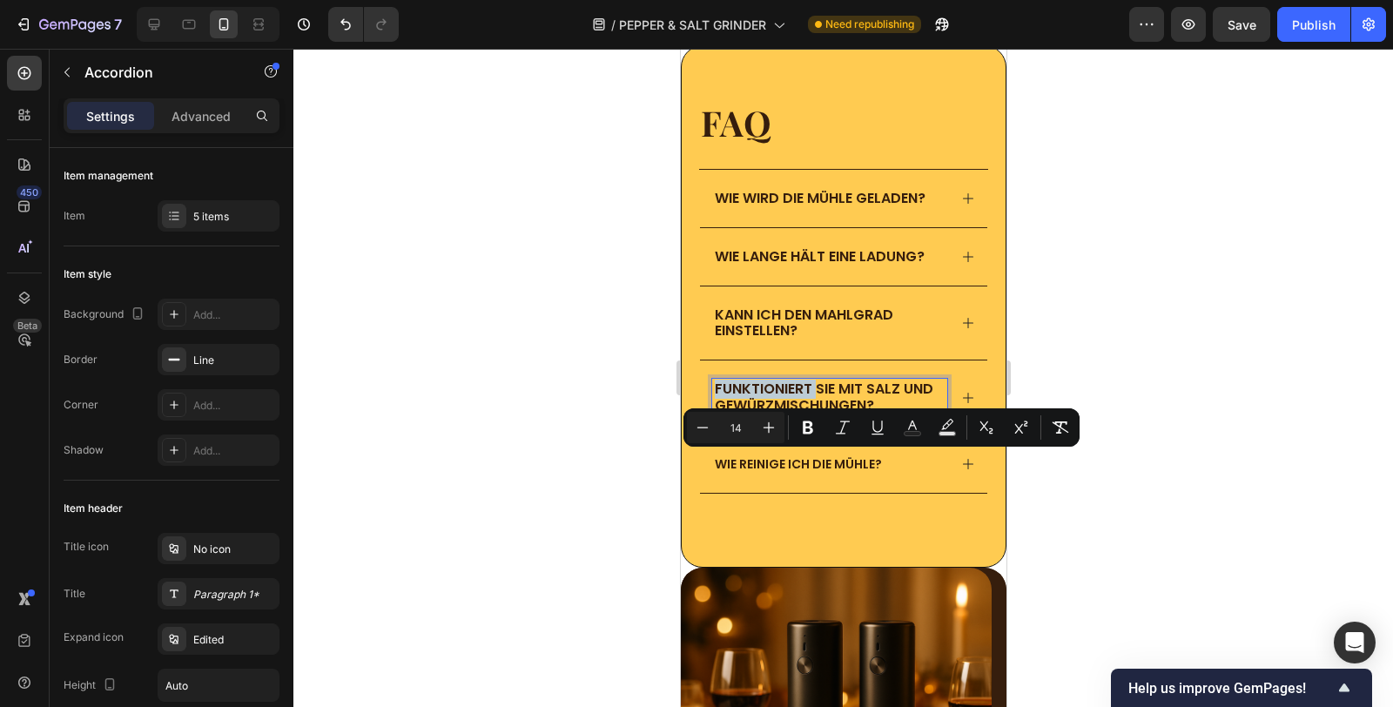
click at [759, 382] on span "Funktioniert sie mit Salz und Gewürzmischungen?" at bounding box center [823, 397] width 218 height 36
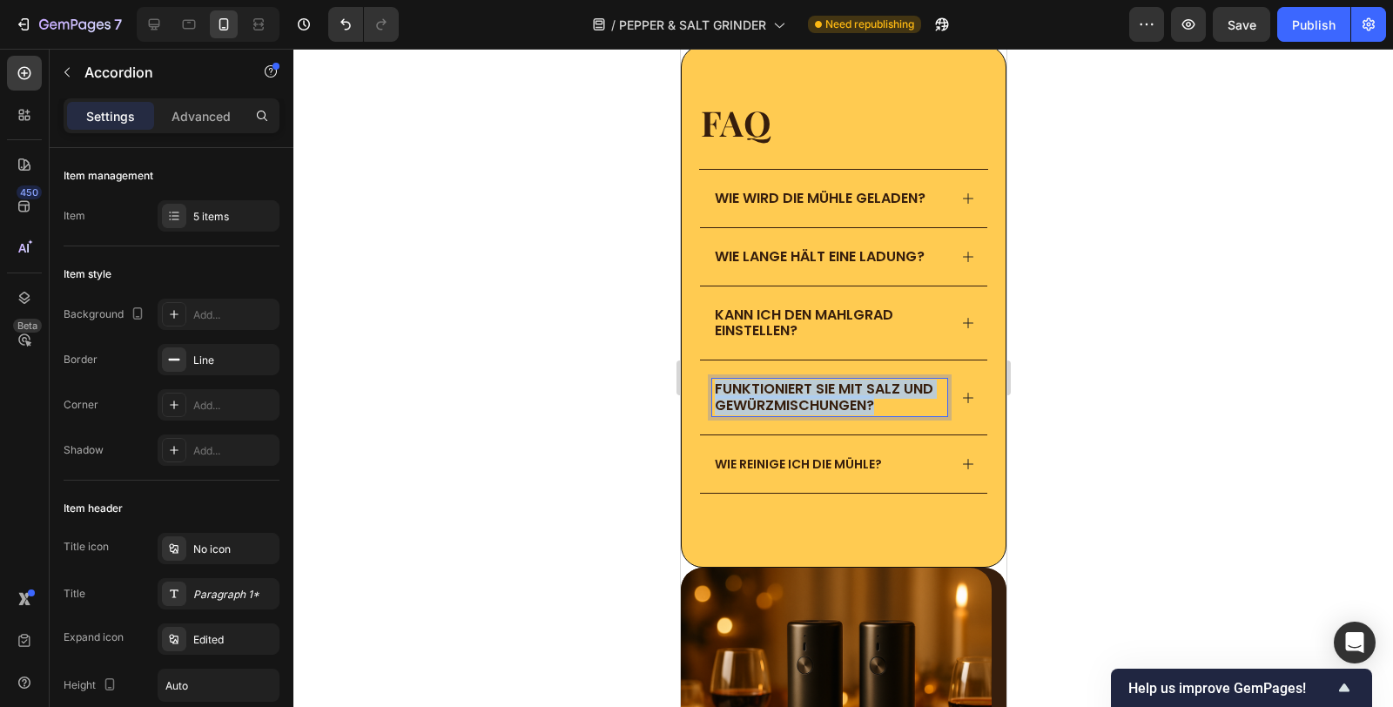
click at [759, 382] on span "Funktioniert sie mit Salz und Gewürzmischungen?" at bounding box center [823, 397] width 218 height 36
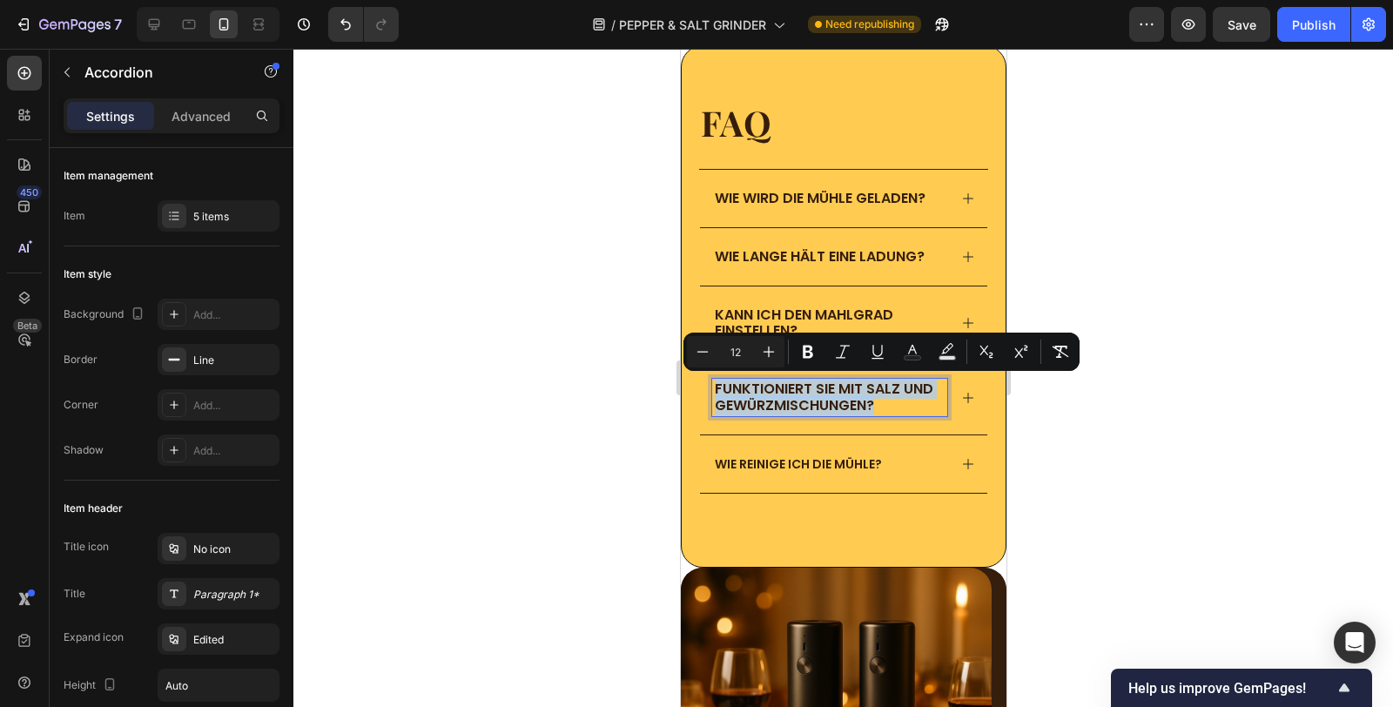
copy span "Funktioniert sie mit Salz und Gewürzmischungen?"
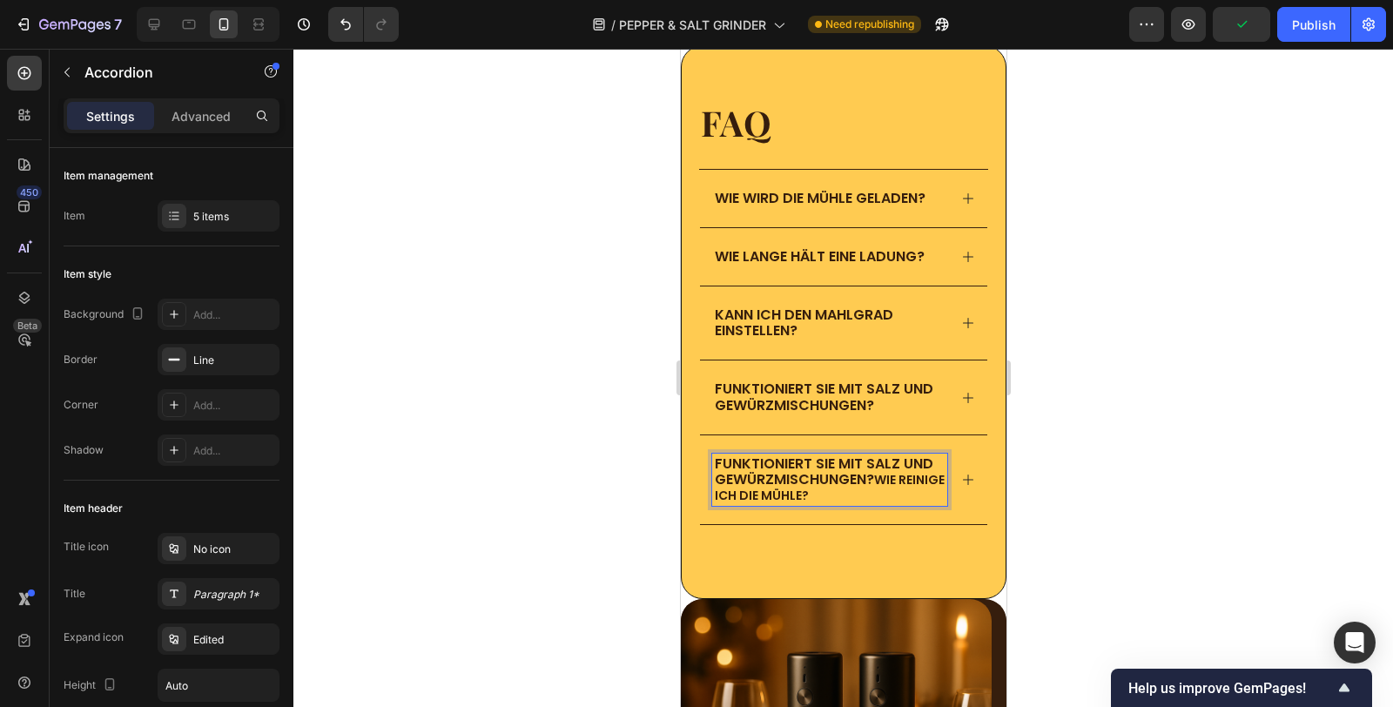
click at [720, 460] on span "Funktioniert sie mit Salz und Gewürzmischungen?" at bounding box center [823, 472] width 218 height 36
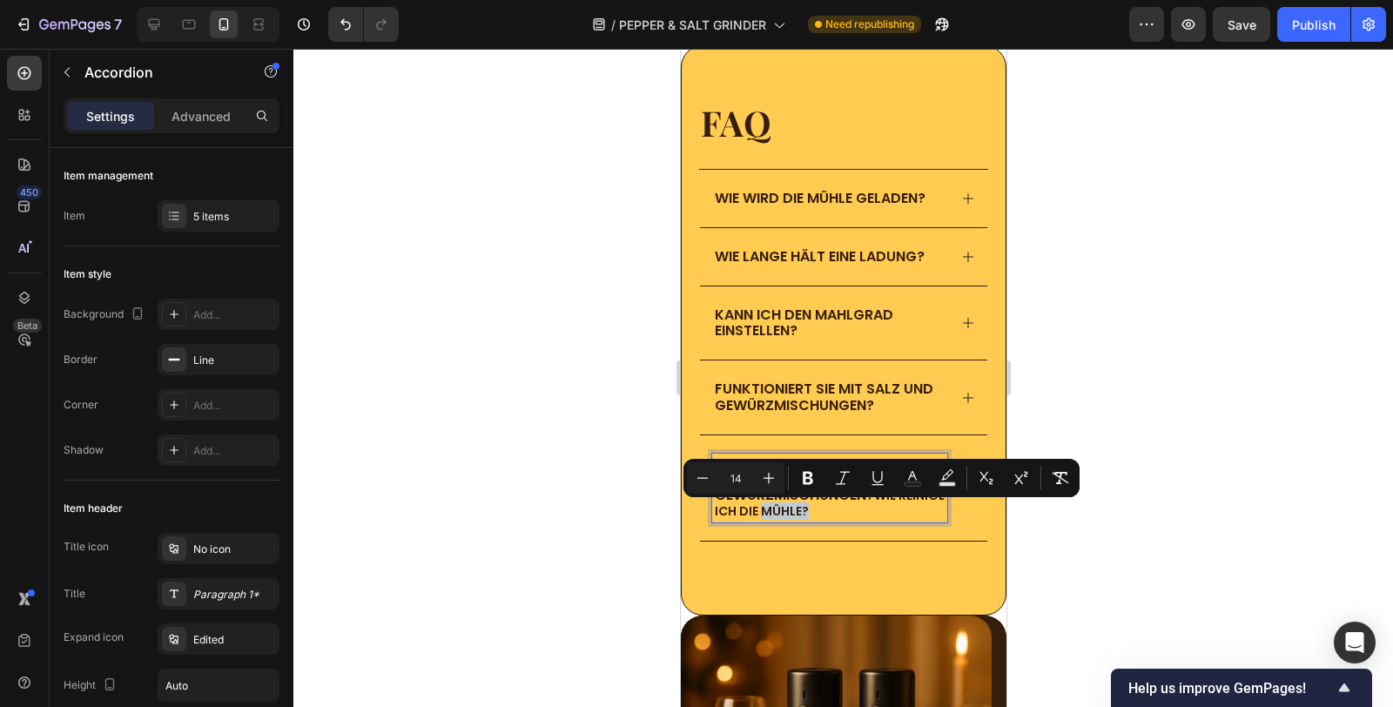
drag, startPoint x: 856, startPoint y: 514, endPoint x: 809, endPoint y: 513, distance: 47.0
click at [809, 513] on p "WIE REINIGE ICH DIE Funktioniert sie mit Salz und Gewürzmischungen? wie reinige…" at bounding box center [829, 488] width 230 height 64
copy span "Mühle?"
click at [870, 509] on p "WIE REINIGE ICH DIE Funktioniert sie mit Salz und Gewürzmischungen? wie reinige…" at bounding box center [829, 488] width 230 height 64
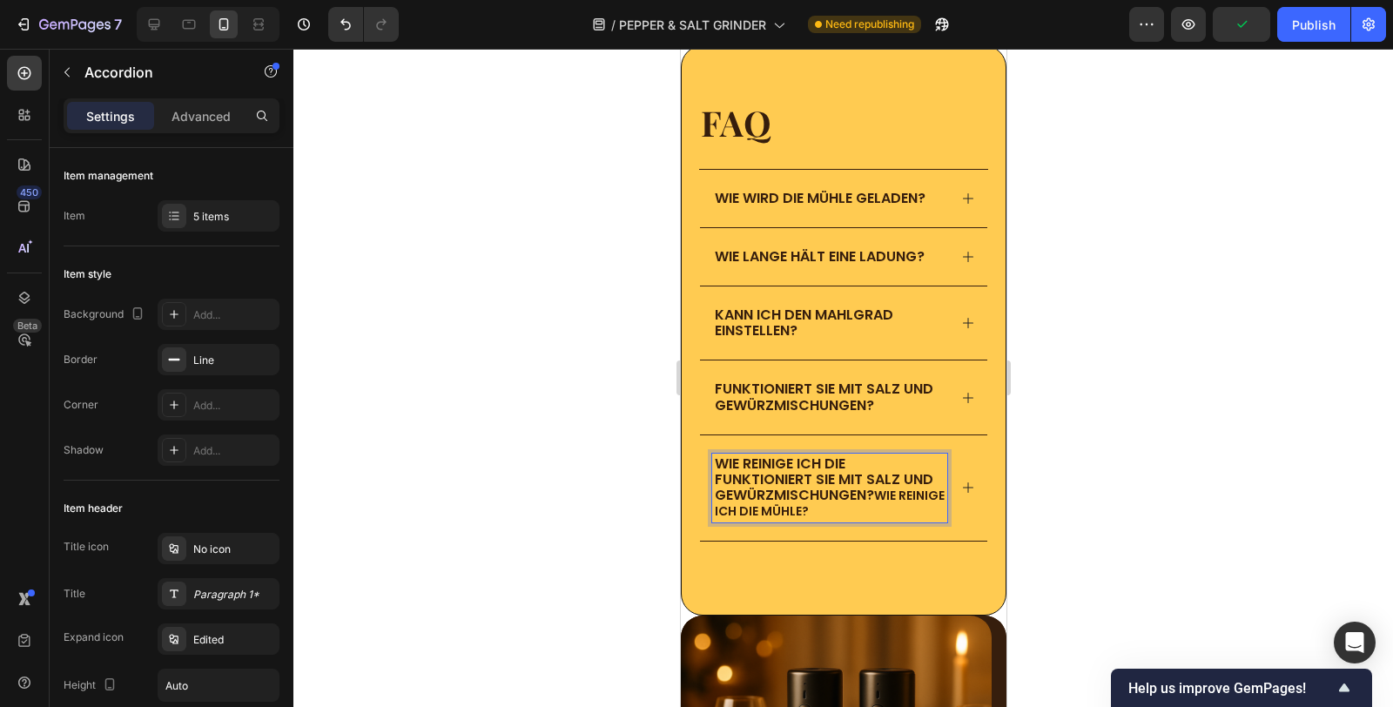
click at [845, 457] on span "WIE REINIGE ICH DIE Funktioniert sie mit Salz und Gewürzmischungen?" at bounding box center [823, 479] width 218 height 51
click at [840, 461] on span "WIE REINIGE ICH DIE" at bounding box center [779, 464] width 131 height 20
click at [846, 464] on span "Mühle?" at bounding box center [868, 463] width 48 height 17
drag, startPoint x: 744, startPoint y: 470, endPoint x: 716, endPoint y: 481, distance: 30.6
click at [716, 481] on span "Funktioniert sie mit Salz und Gewürzmischungen?" at bounding box center [823, 487] width 218 height 36
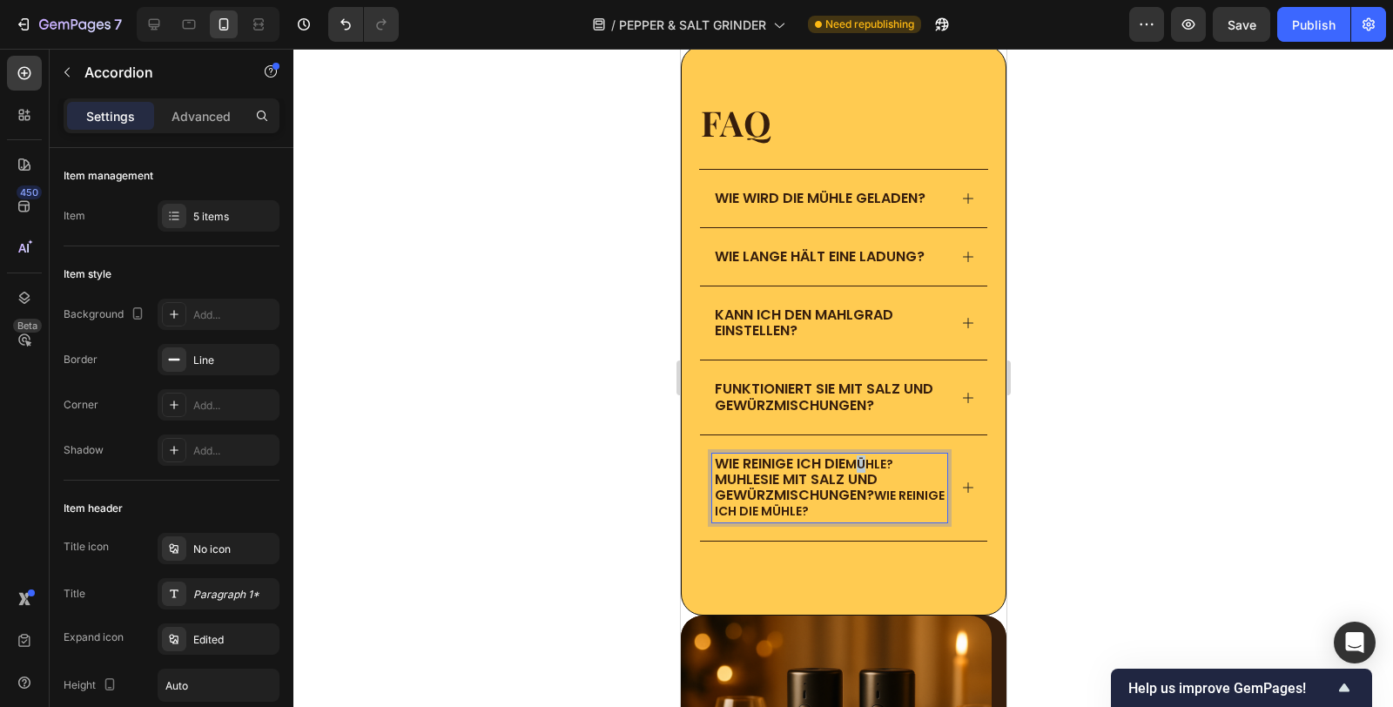
drag, startPoint x: 869, startPoint y: 460, endPoint x: 859, endPoint y: 460, distance: 9.6
click at [859, 460] on span "Mühle?" at bounding box center [868, 463] width 48 height 17
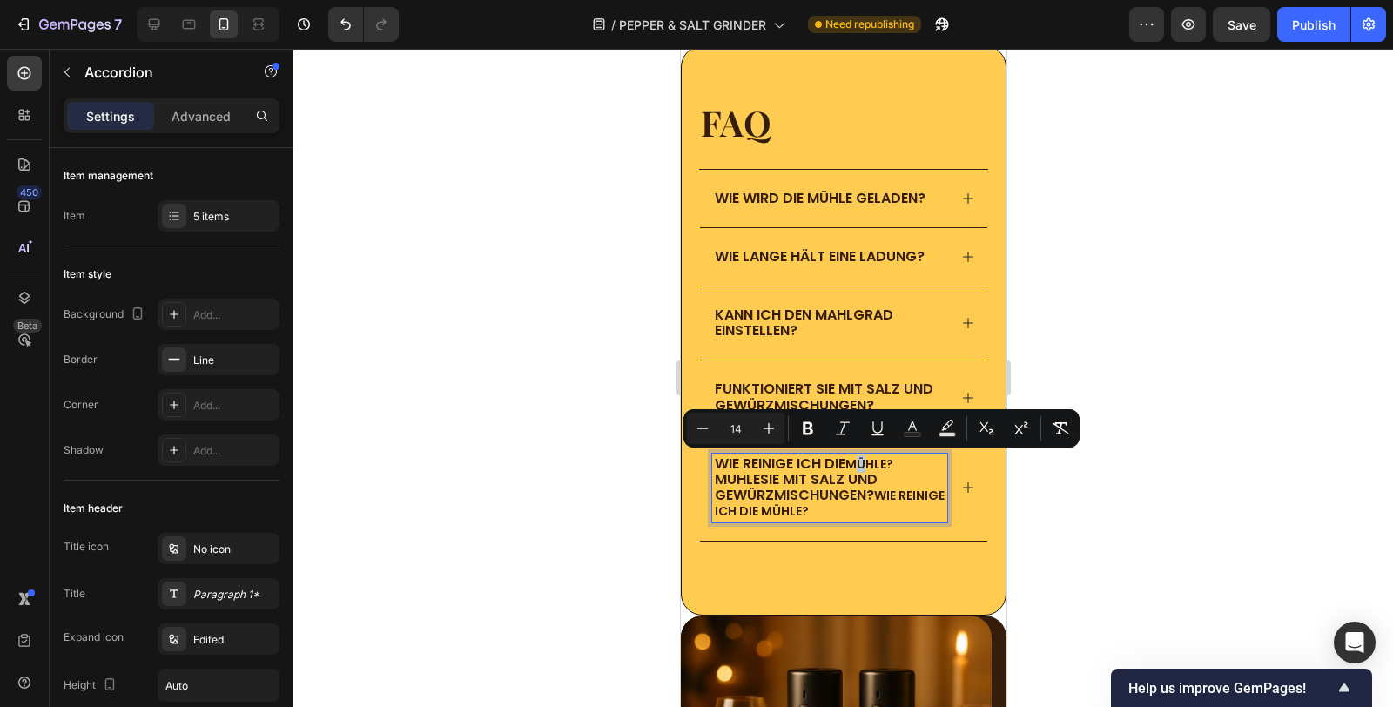
copy span "ü"
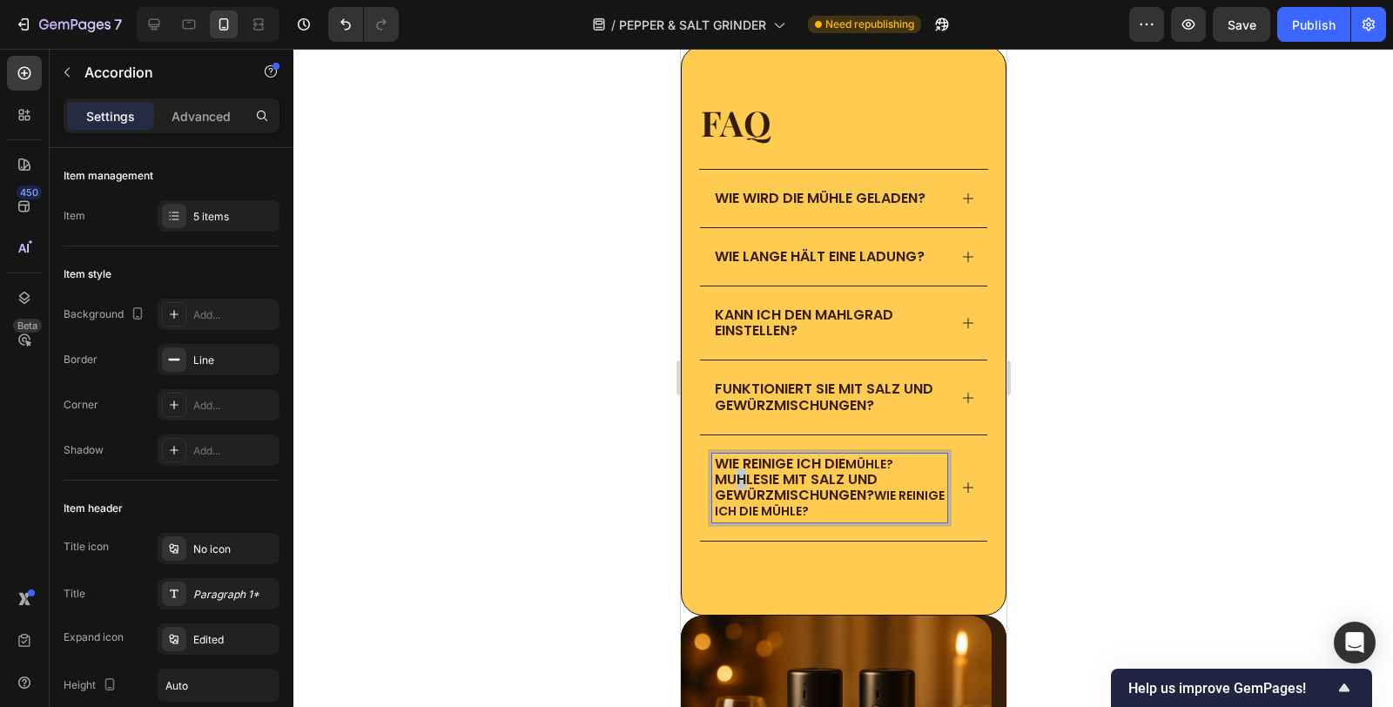
click at [726, 476] on span "MUHLEsie mit Salz und Gewürzmischungen?" at bounding box center [795, 487] width 163 height 36
click at [880, 516] on p "WIE REINIGE ICH DIE Mühle? M ü HLEsie mit [PERSON_NAME] und Gewürzmischungen? w…" at bounding box center [829, 488] width 230 height 64
click at [757, 481] on span "HLEsie mit Salz und Gewürzmischungen?" at bounding box center [795, 487] width 162 height 36
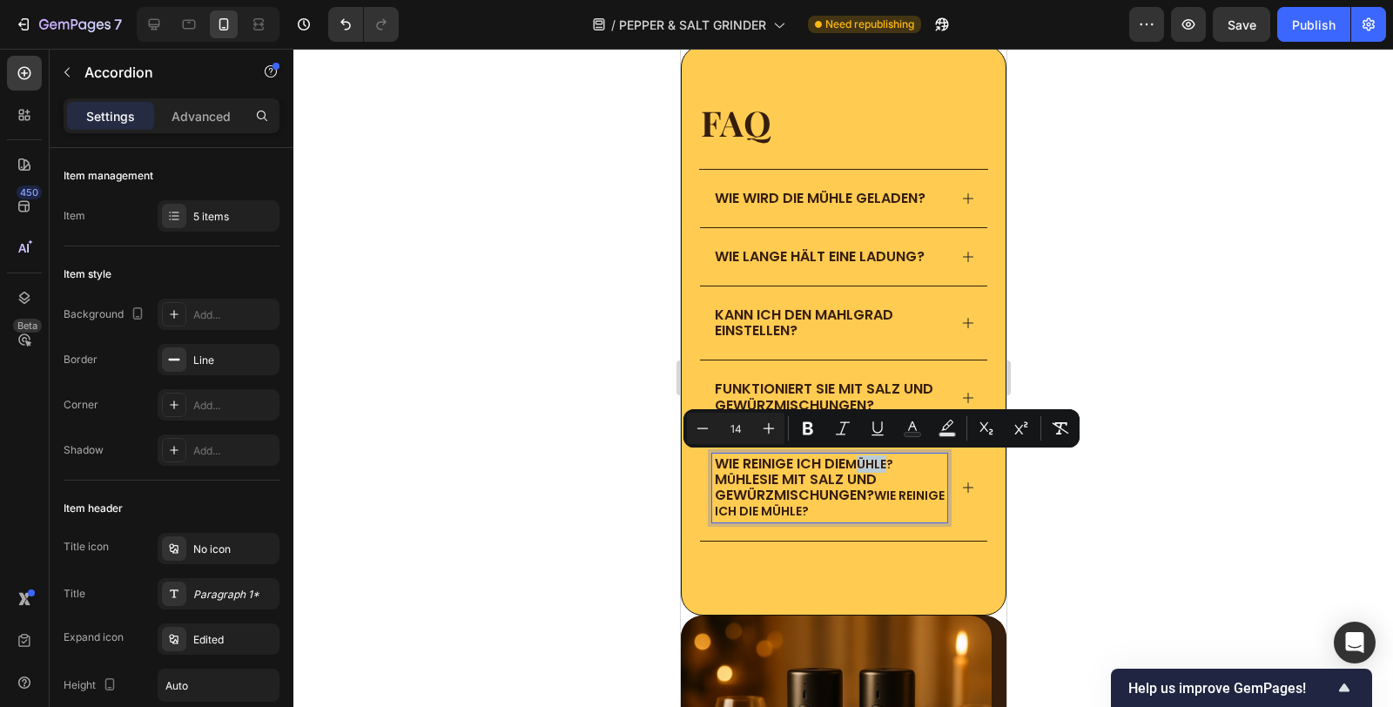
drag, startPoint x: 889, startPoint y: 467, endPoint x: 855, endPoint y: 464, distance: 34.0
click at [855, 464] on span "Mühle?" at bounding box center [868, 463] width 48 height 17
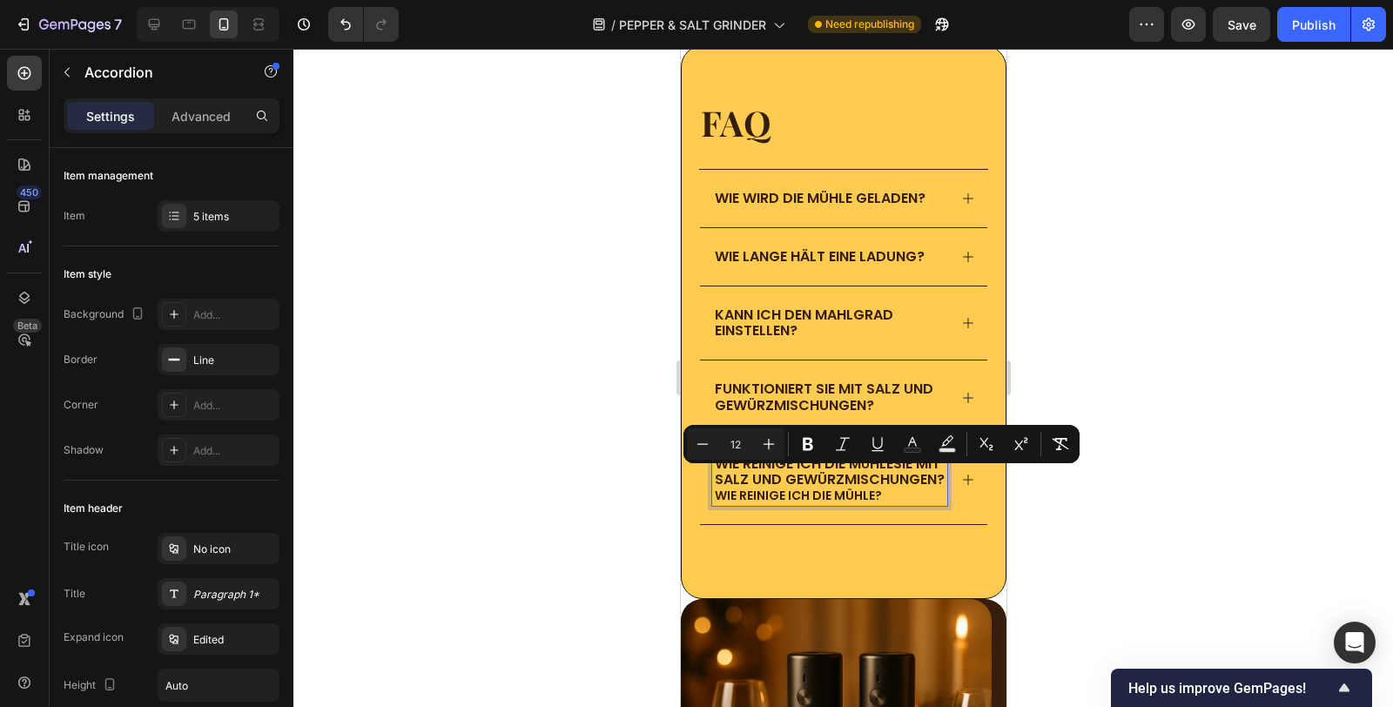
drag, startPoint x: 867, startPoint y: 511, endPoint x: 662, endPoint y: 476, distance: 207.5
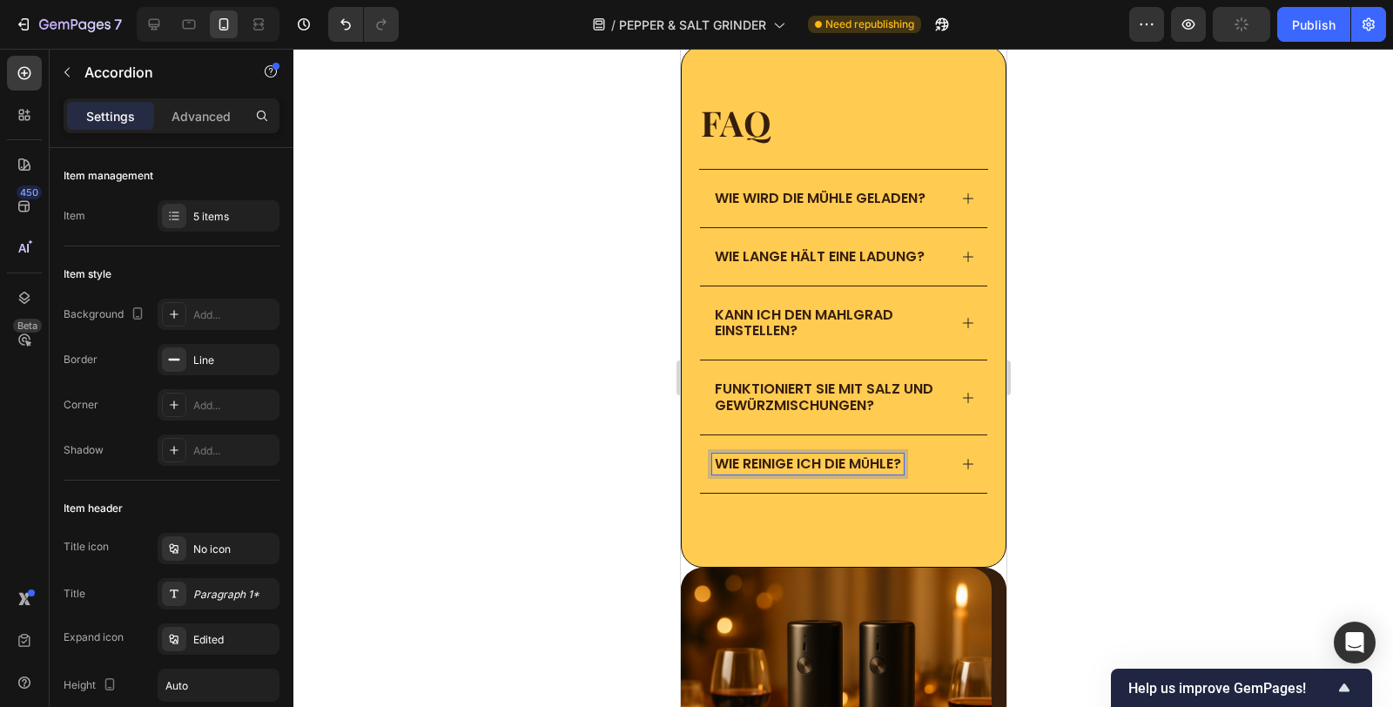
click at [1123, 389] on div at bounding box center [842, 378] width 1099 height 658
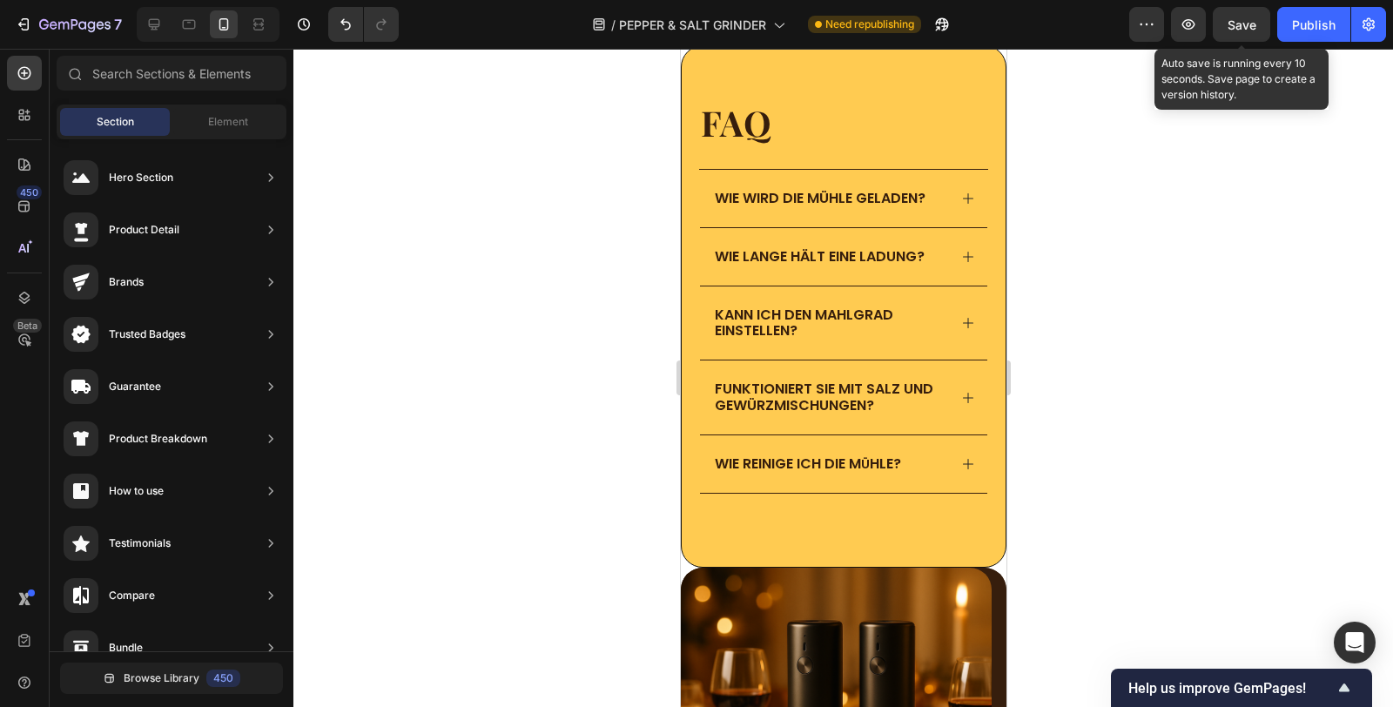
click at [1244, 18] on span "Save" at bounding box center [1241, 24] width 29 height 15
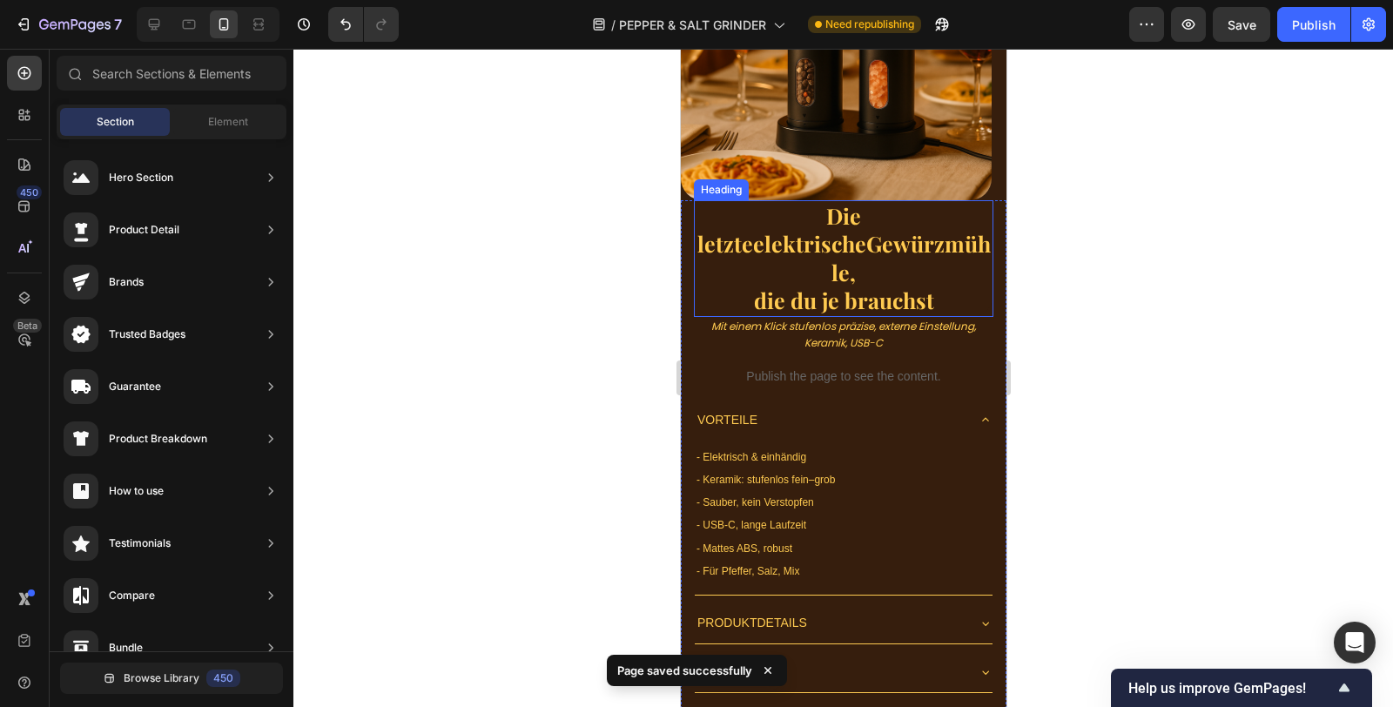
scroll to position [4433, 0]
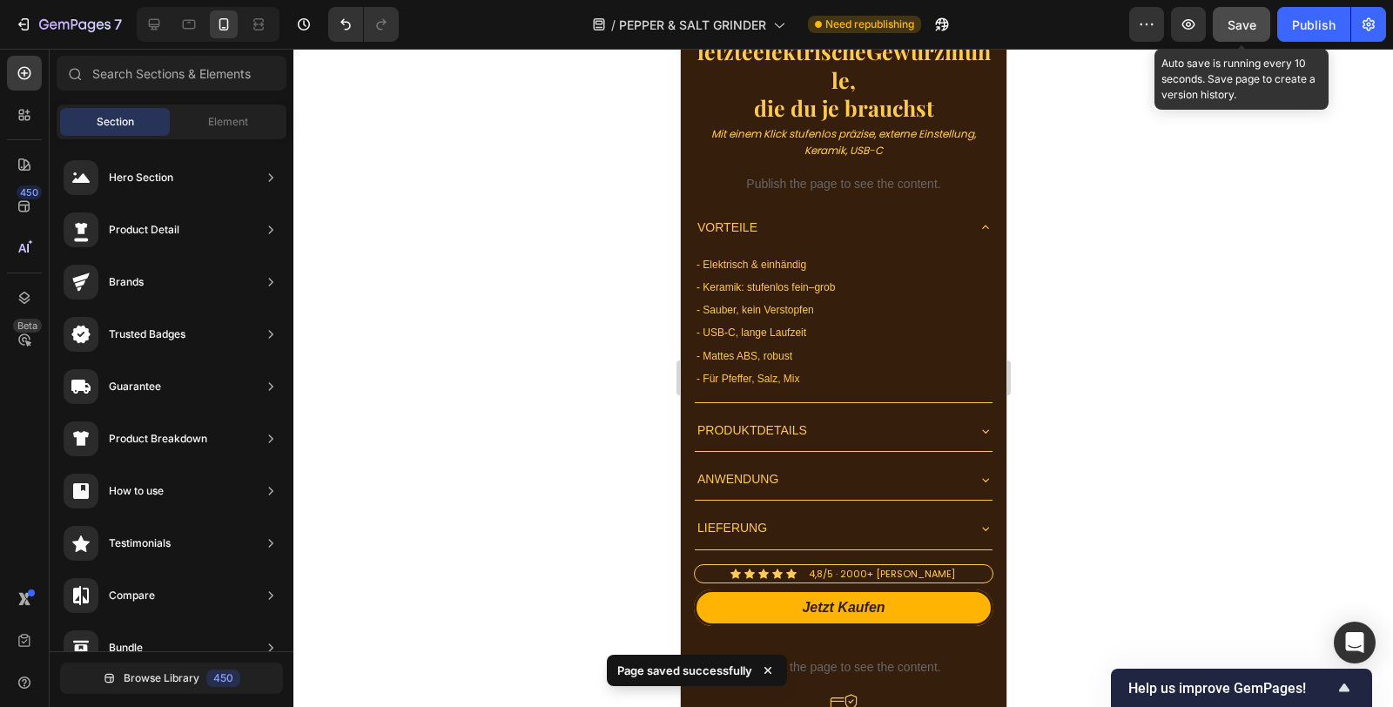
click at [1233, 37] on button "Save" at bounding box center [1241, 24] width 57 height 35
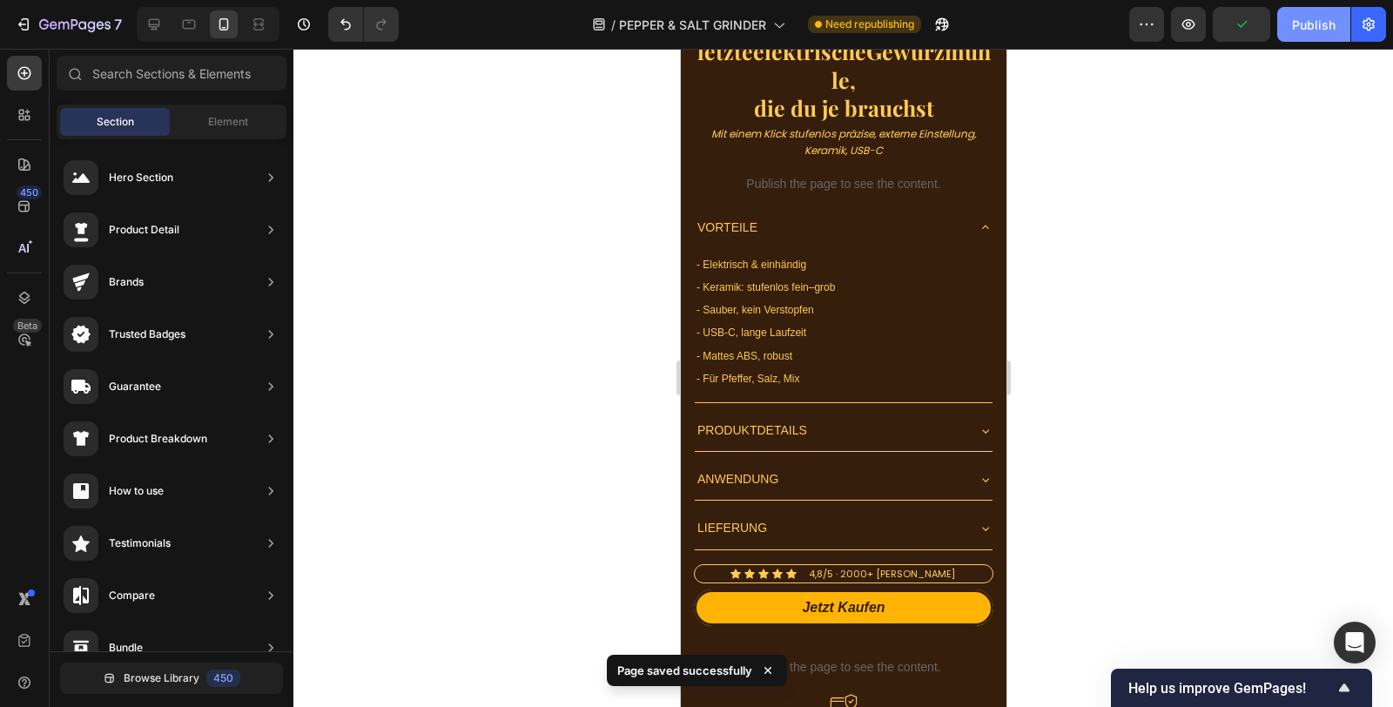
click at [1299, 28] on div "Publish" at bounding box center [1314, 25] width 44 height 18
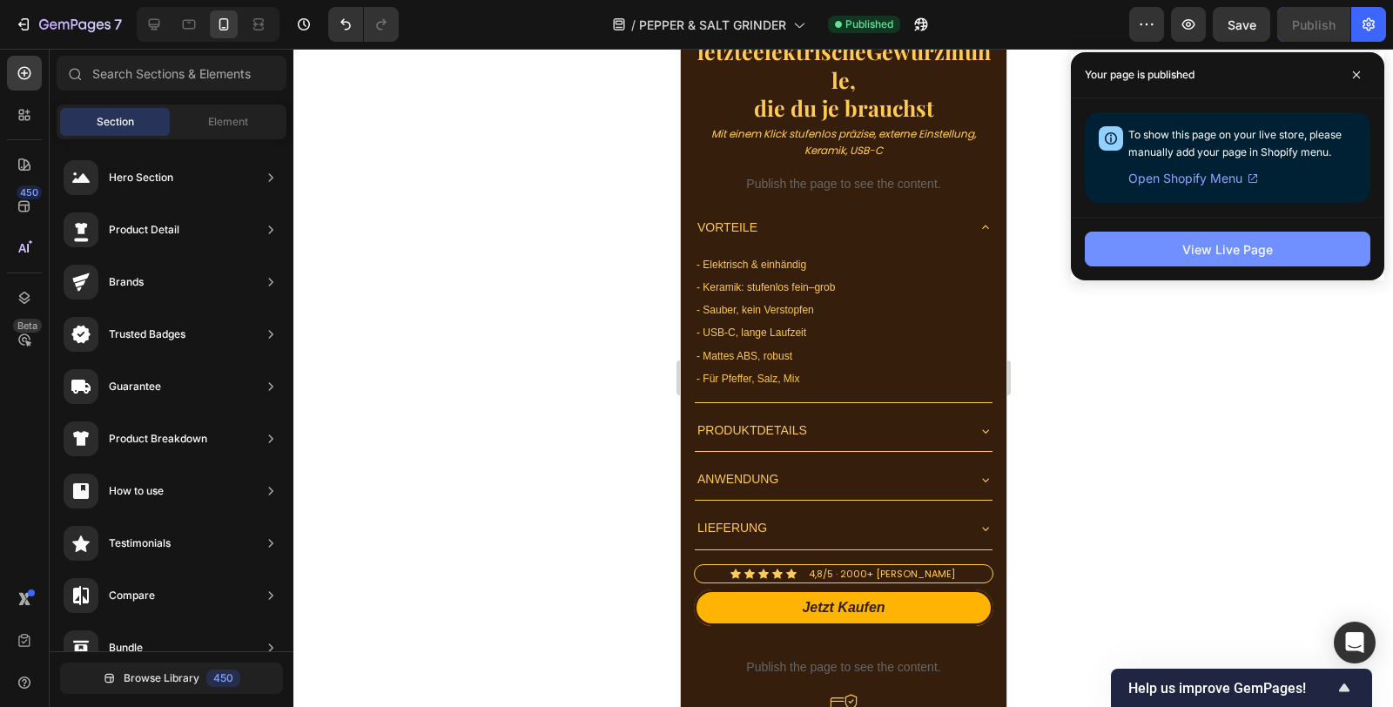
click at [1155, 246] on button "View Live Page" at bounding box center [1228, 249] width 286 height 35
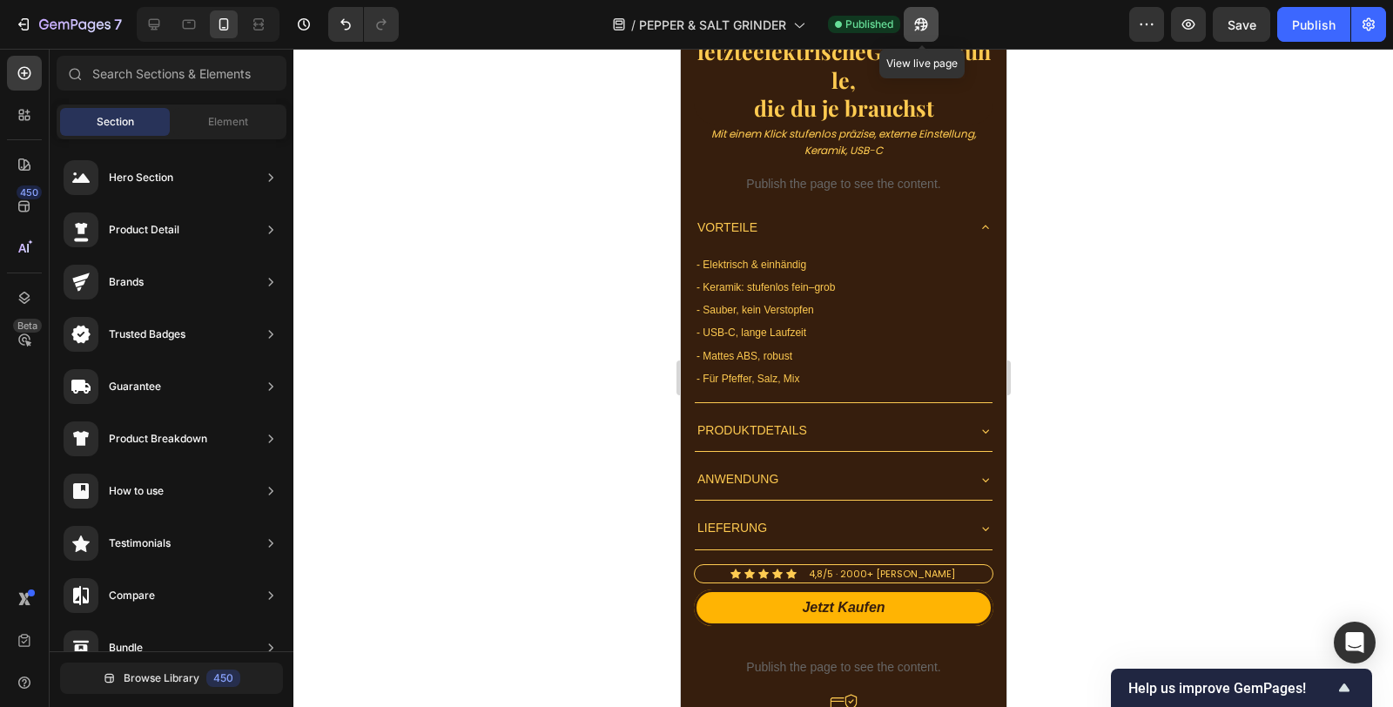
click at [933, 20] on button "button" at bounding box center [921, 24] width 35 height 35
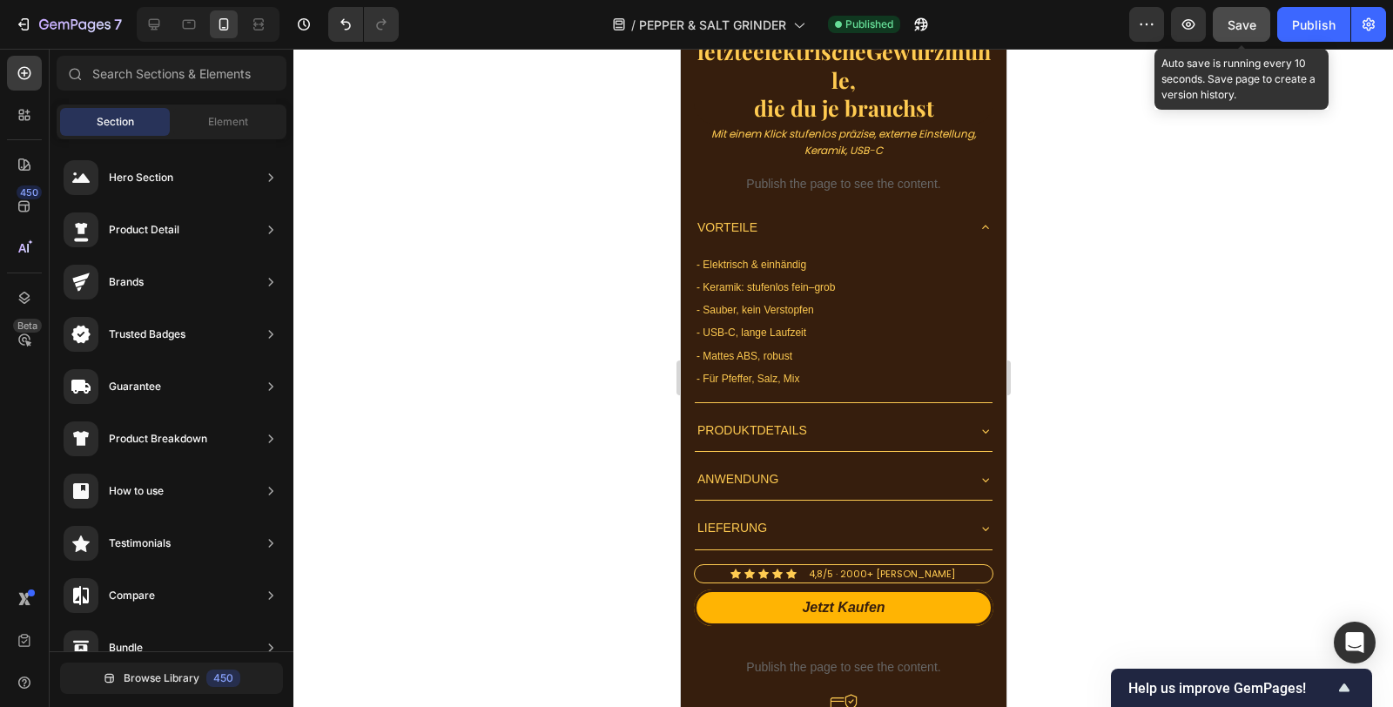
click at [1255, 30] on button "Save" at bounding box center [1241, 24] width 57 height 35
